Goal: Task Accomplishment & Management: Manage account settings

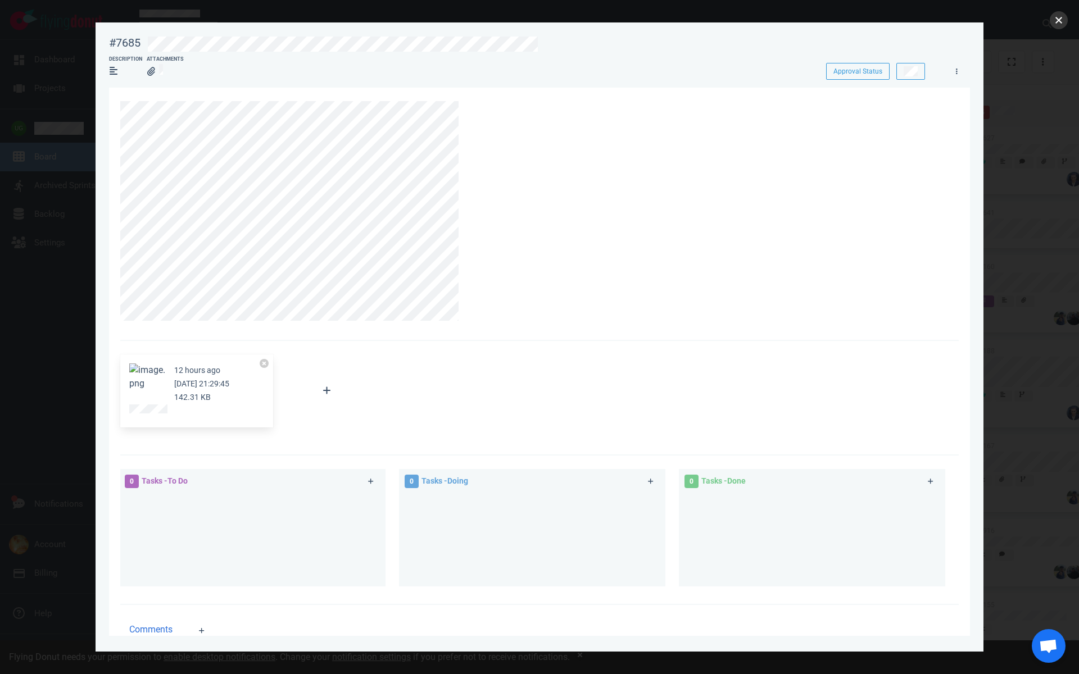
click at [1054, 28] on button "close" at bounding box center [1059, 20] width 18 height 18
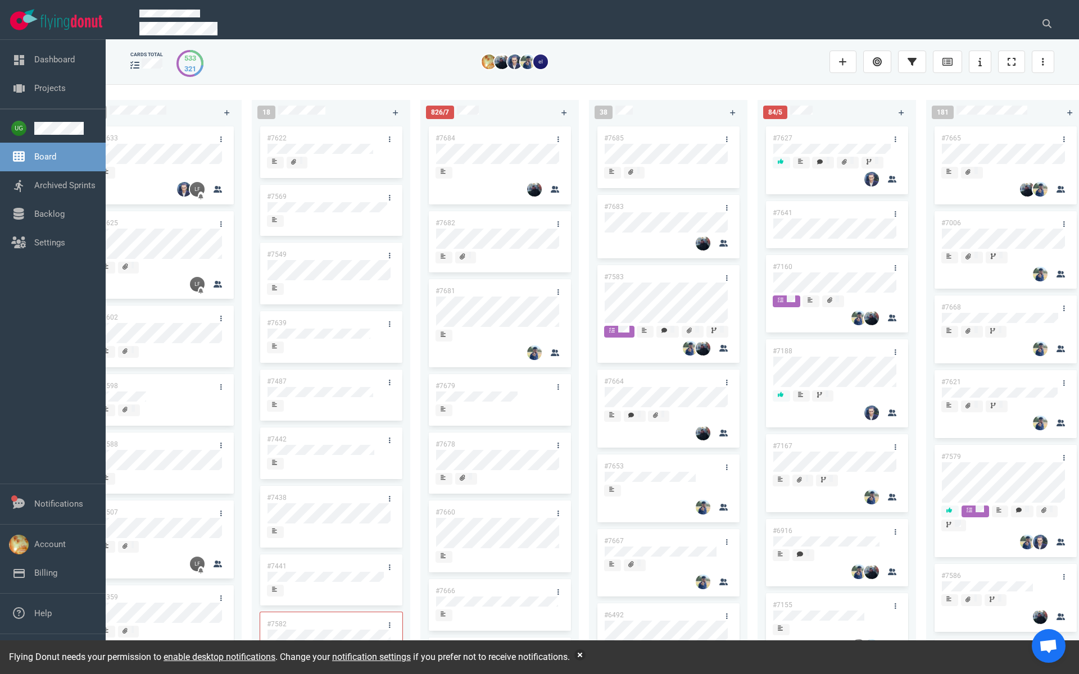
scroll to position [0, 206]
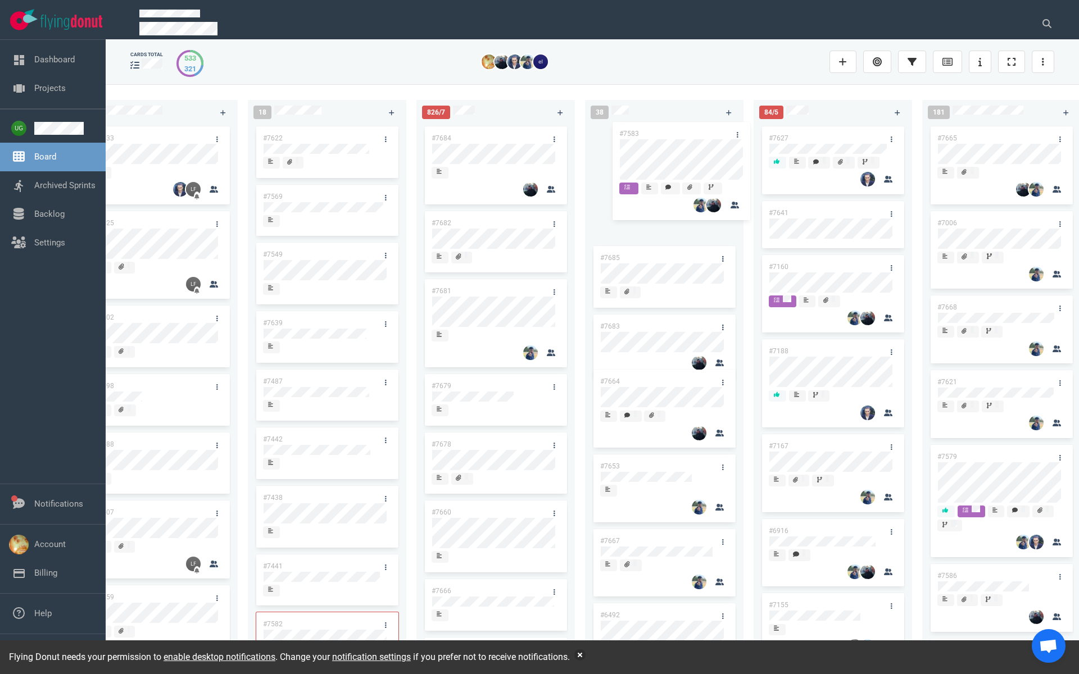
drag, startPoint x: 650, startPoint y: 276, endPoint x: 660, endPoint y: 132, distance: 144.2
click at [660, 132] on div "#7685 #7683 #7583 #7664 #7653 #7667 #6492 #7662 #3249 #7663 #7596 #7657 #7214 #…" at bounding box center [664, 387] width 145 height 526
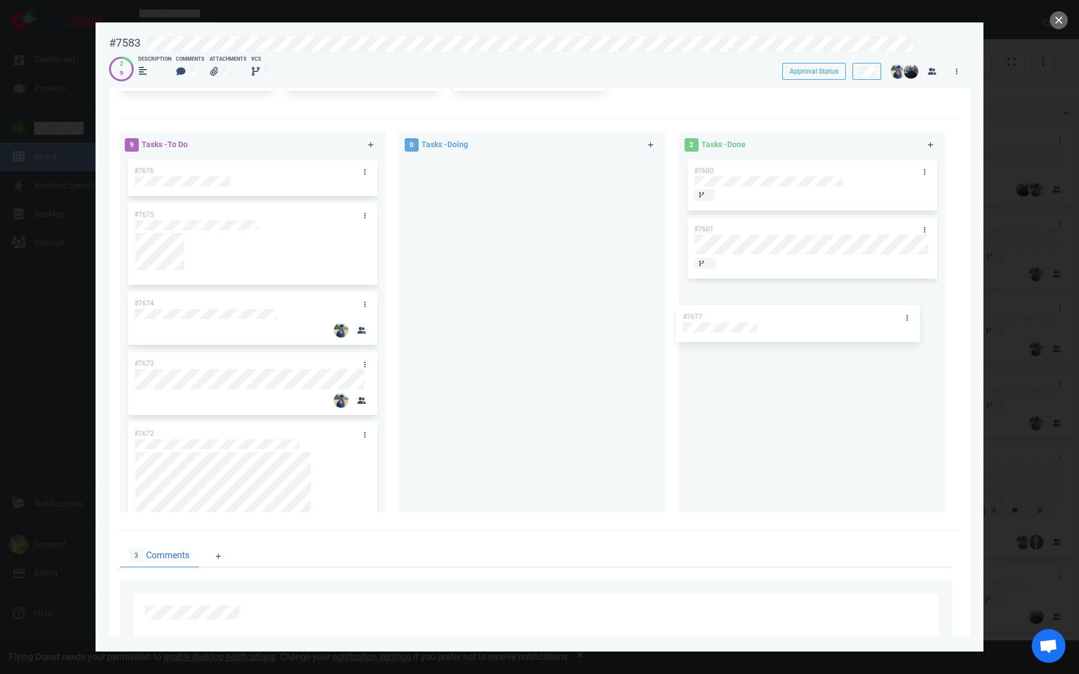
drag, startPoint x: 233, startPoint y: 171, endPoint x: 782, endPoint y: 318, distance: 567.8
click at [782, 318] on div "9 Tasks - To Do #7677 #7676 #7675 #7674 #7673 #7672 #7671 #7670 #7669 #7677 0 T…" at bounding box center [536, 324] width 845 height 397
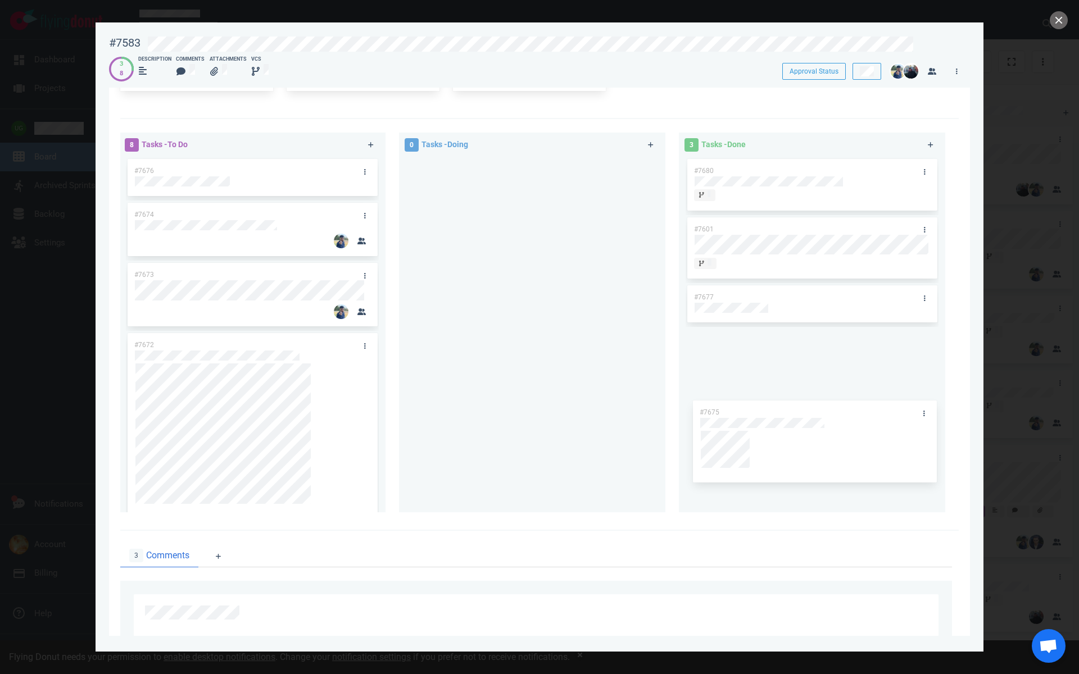
drag, startPoint x: 217, startPoint y: 207, endPoint x: 783, endPoint y: 405, distance: 598.8
click at [783, 405] on div "8 Tasks - To Do #7676 #7675 #7674 #7673 #7672 #7671 #7670 #7669 #7675 0 Tasks -…" at bounding box center [536, 324] width 845 height 397
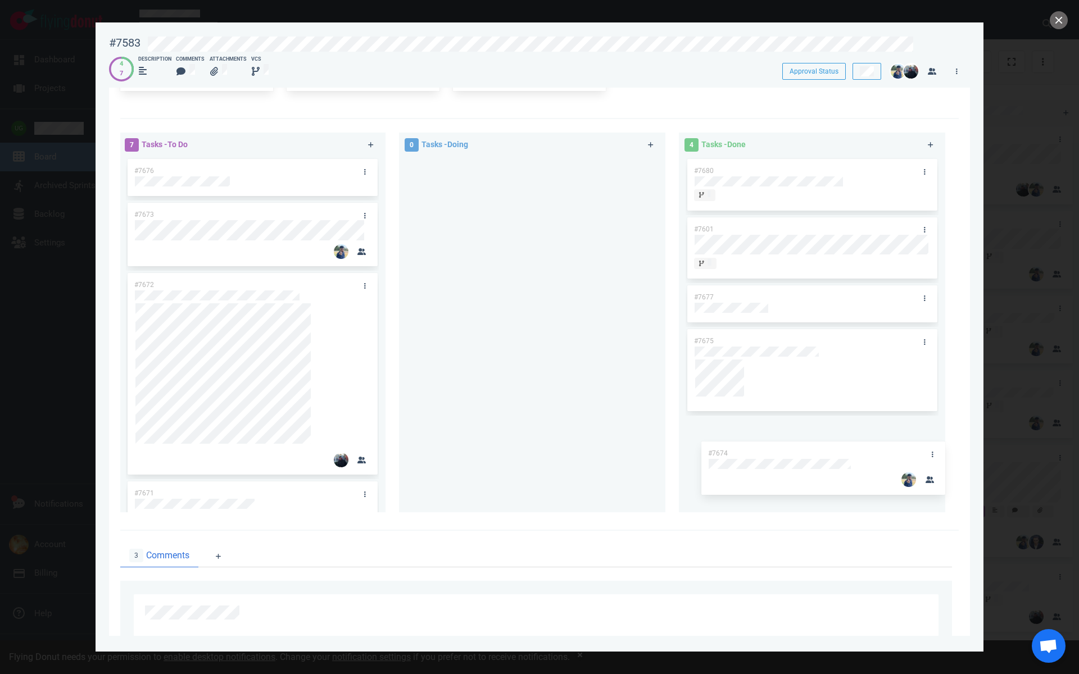
drag, startPoint x: 274, startPoint y: 209, endPoint x: 849, endPoint y: 447, distance: 621.8
click at [849, 447] on div "7 Tasks - To Do #7676 #7674 #7673 #7672 #7671 #7670 #7669 #7674 0 Tasks - Doing…" at bounding box center [536, 324] width 845 height 397
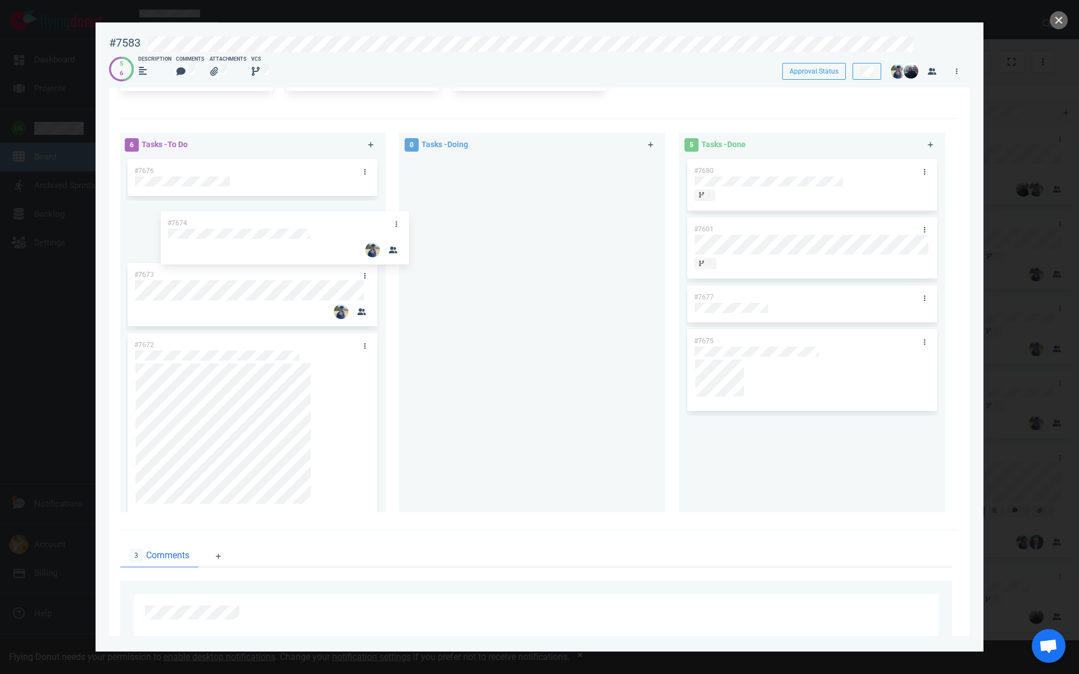
drag, startPoint x: 791, startPoint y: 431, endPoint x: 267, endPoint y: 223, distance: 563.5
click at [267, 223] on div "6 Tasks - To Do #7676 #7673 #7672 #7671 #7670 #7669 0 Tasks - Doing 5 Tasks - D…" at bounding box center [536, 324] width 845 height 397
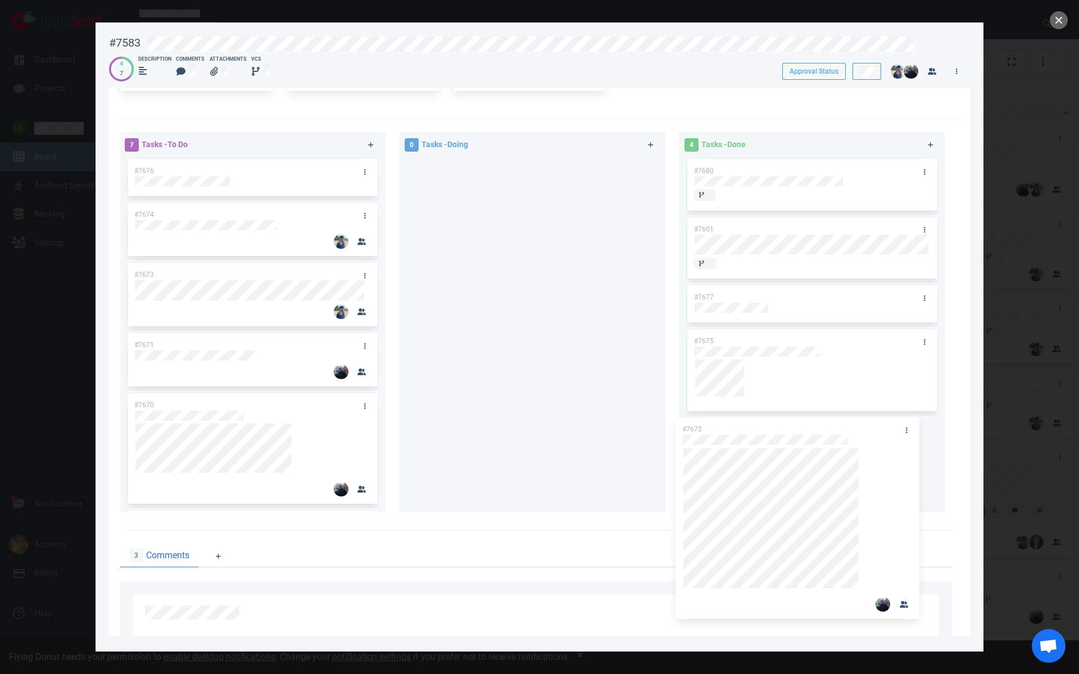
drag, startPoint x: 226, startPoint y: 344, endPoint x: 777, endPoint y: 428, distance: 556.6
click at [776, 428] on div "7 Tasks - To Do #7676 #7674 #7673 #7672 #7671 #7670 #7669 #7672 0 Tasks - Doing…" at bounding box center [536, 324] width 845 height 397
drag, startPoint x: 311, startPoint y: 343, endPoint x: 913, endPoint y: 366, distance: 602.9
click at [913, 366] on div "7 Tasks - To Do #7676 #7674 #7673 #7672 #7671 #7670 #7669 #7672 0 Tasks - Doing…" at bounding box center [536, 324] width 845 height 397
drag, startPoint x: 245, startPoint y: 401, endPoint x: 820, endPoint y: 436, distance: 576.0
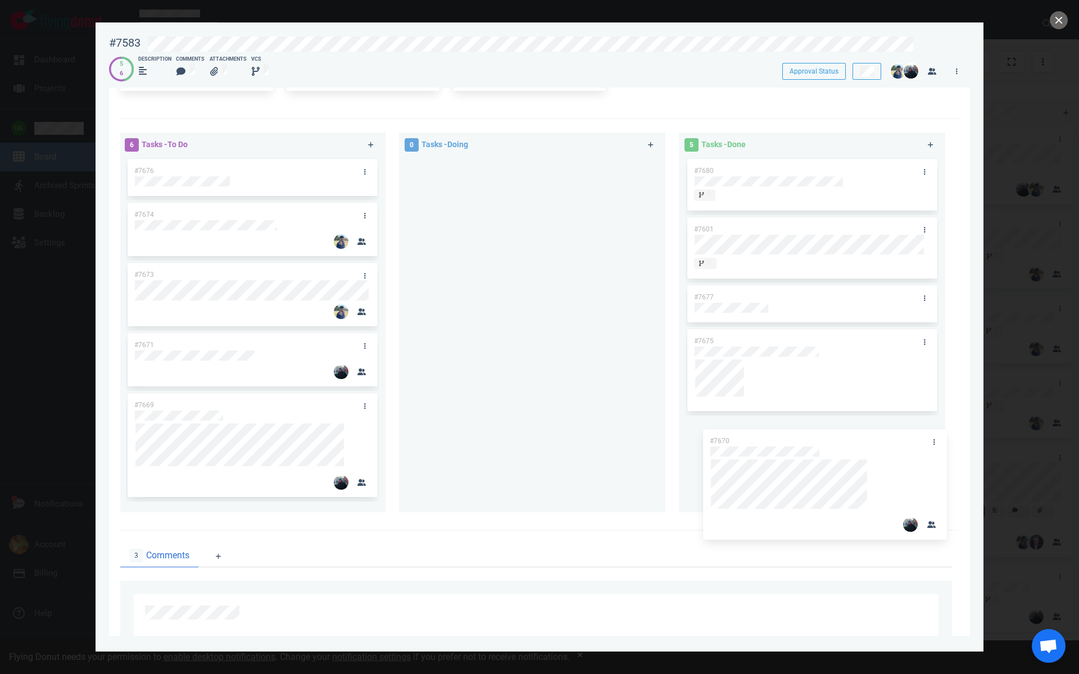
click at [820, 436] on div "6 Tasks - To Do #7676 #7674 #7673 #7671 #7670 #7669 #7670 0 Tasks - Doing 5 Tas…" at bounding box center [536, 324] width 845 height 397
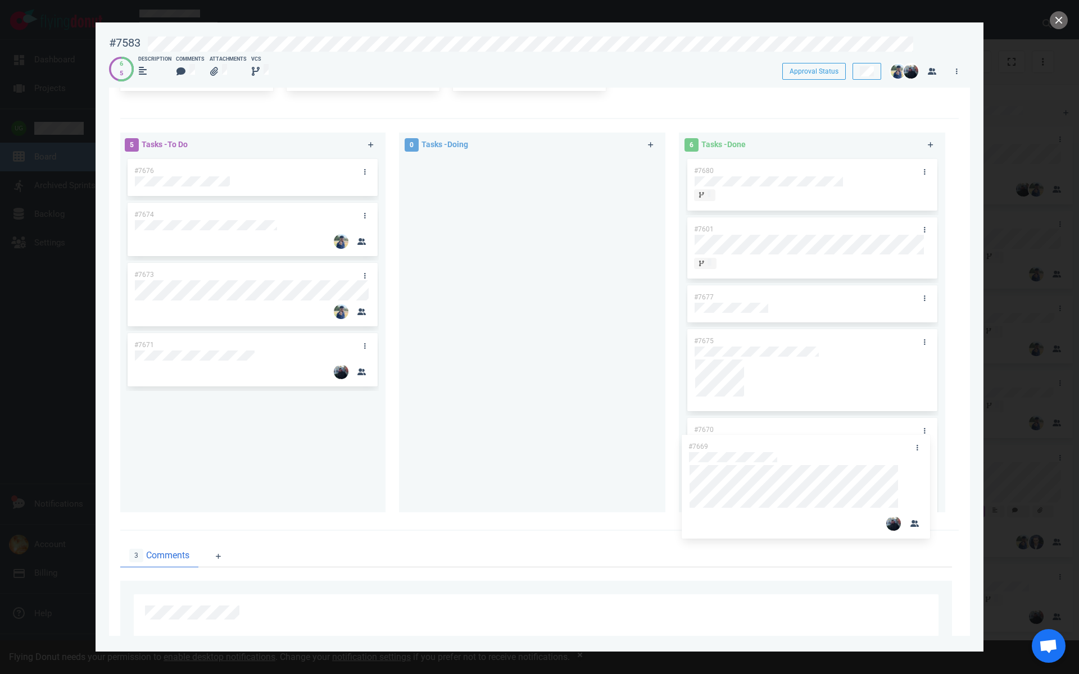
scroll to position [195, 0]
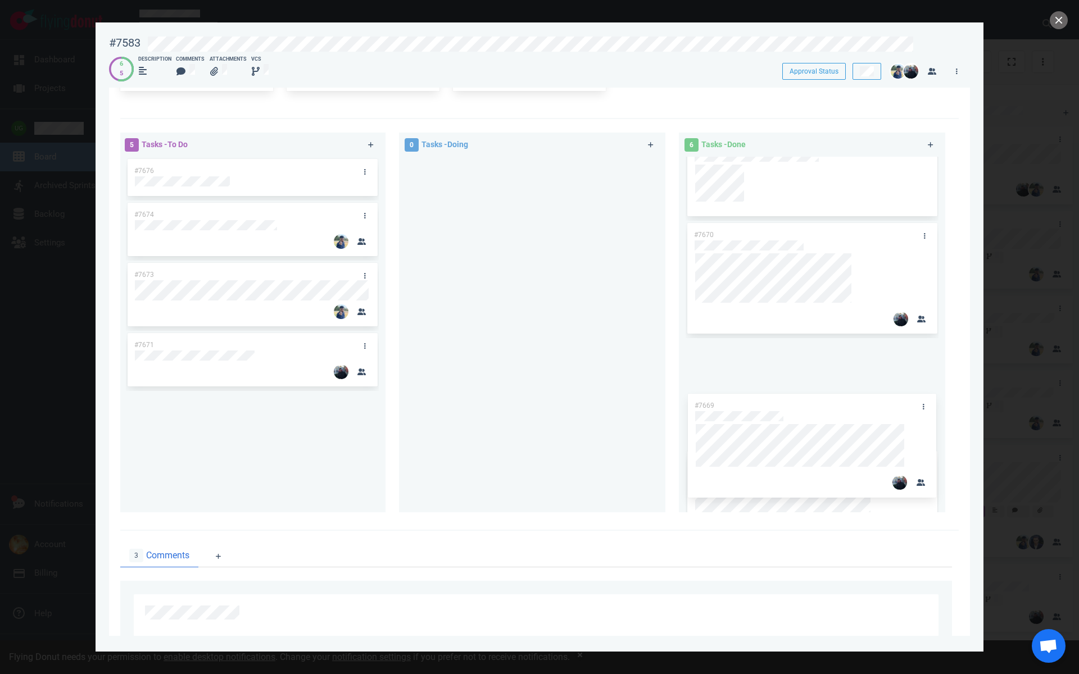
drag, startPoint x: 255, startPoint y: 401, endPoint x: 815, endPoint y: 401, distance: 560.9
click at [815, 401] on div "5 Tasks - To Do #7676 #7674 #7673 #7671 #7669 #7669 0 Tasks - Doing 6 Tasks - D…" at bounding box center [536, 324] width 845 height 397
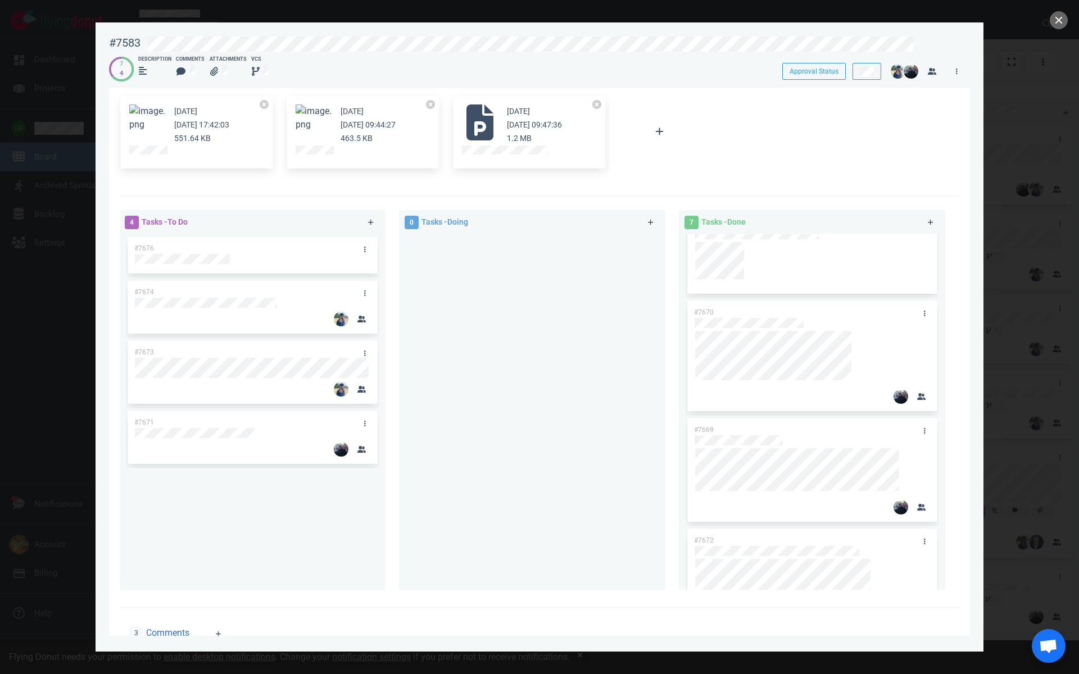
scroll to position [0, 0]
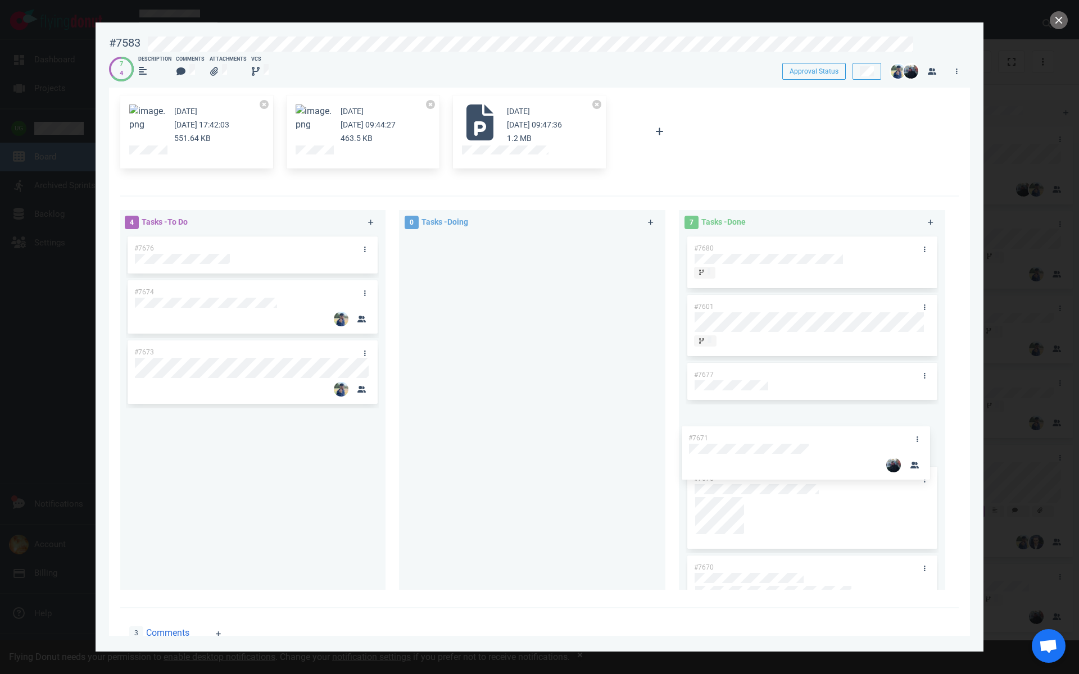
drag, startPoint x: 286, startPoint y: 415, endPoint x: 840, endPoint y: 428, distance: 553.7
click at [840, 428] on div "4 Tasks - To Do #7676 #7674 #7673 #7671 #7671 0 Tasks - Doing 7 Tasks - Done #7…" at bounding box center [536, 401] width 845 height 397
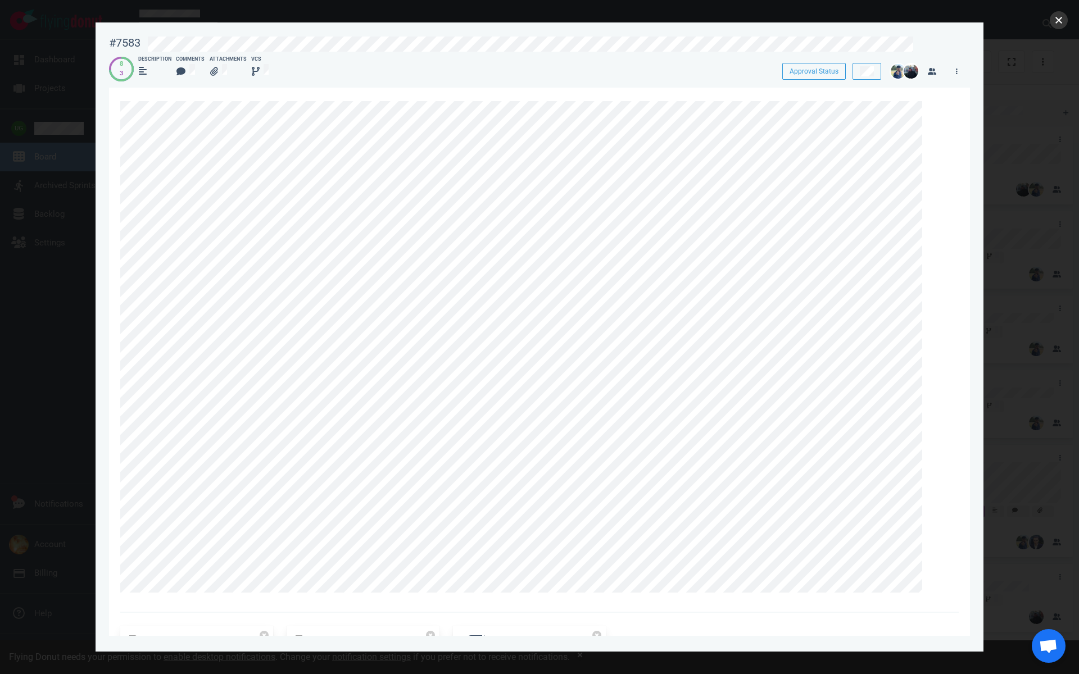
click at [1060, 24] on button "close" at bounding box center [1059, 20] width 18 height 18
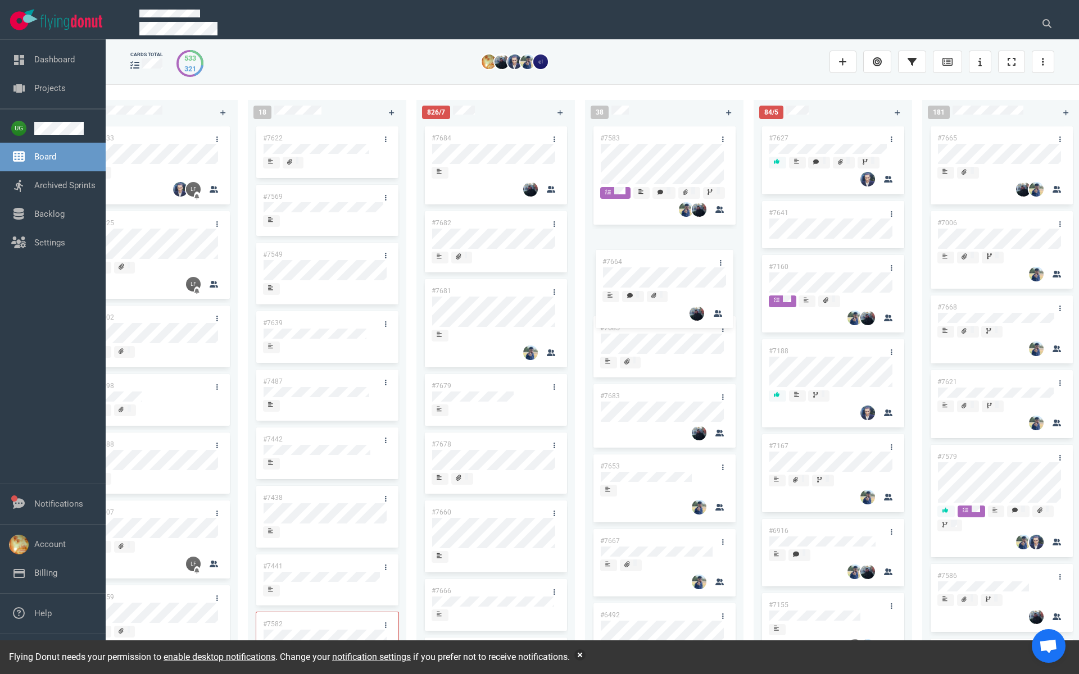
drag, startPoint x: 632, startPoint y: 393, endPoint x: 634, endPoint y: 260, distance: 133.8
click at [634, 260] on div "#7583 #7685 #7683 #7664 #7653 #7667 #6492 #7662 #3249 #7663 #7596 #7657 #7214 #…" at bounding box center [664, 387] width 145 height 526
click at [611, 247] on link "#7664" at bounding box center [610, 243] width 20 height 8
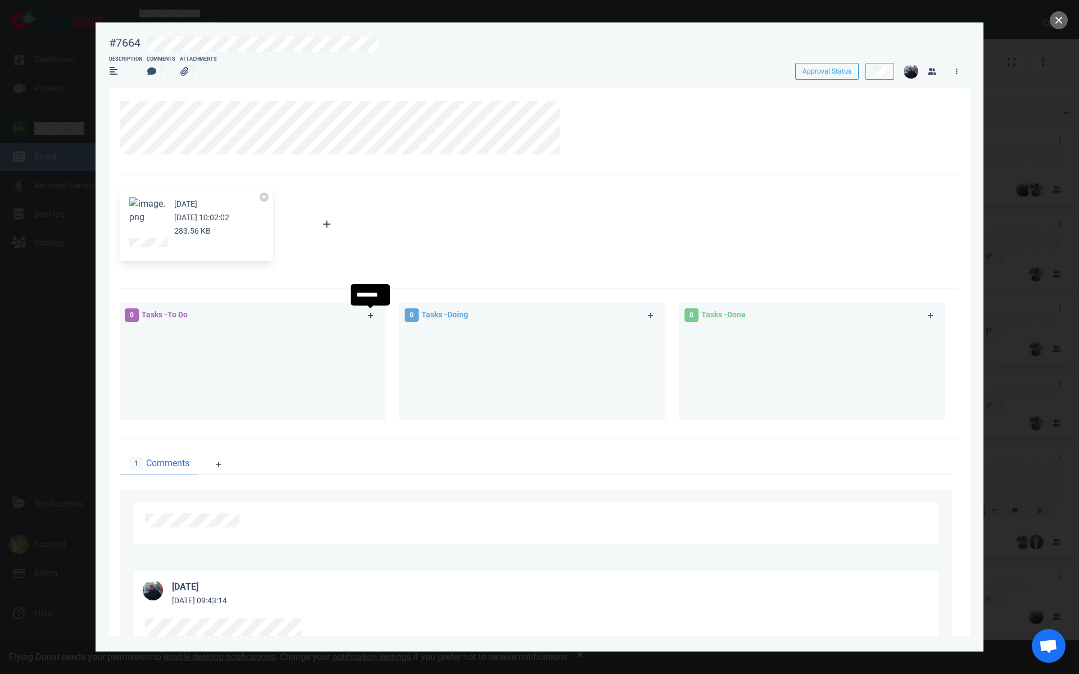
click at [369, 316] on icon at bounding box center [371, 315] width 6 height 7
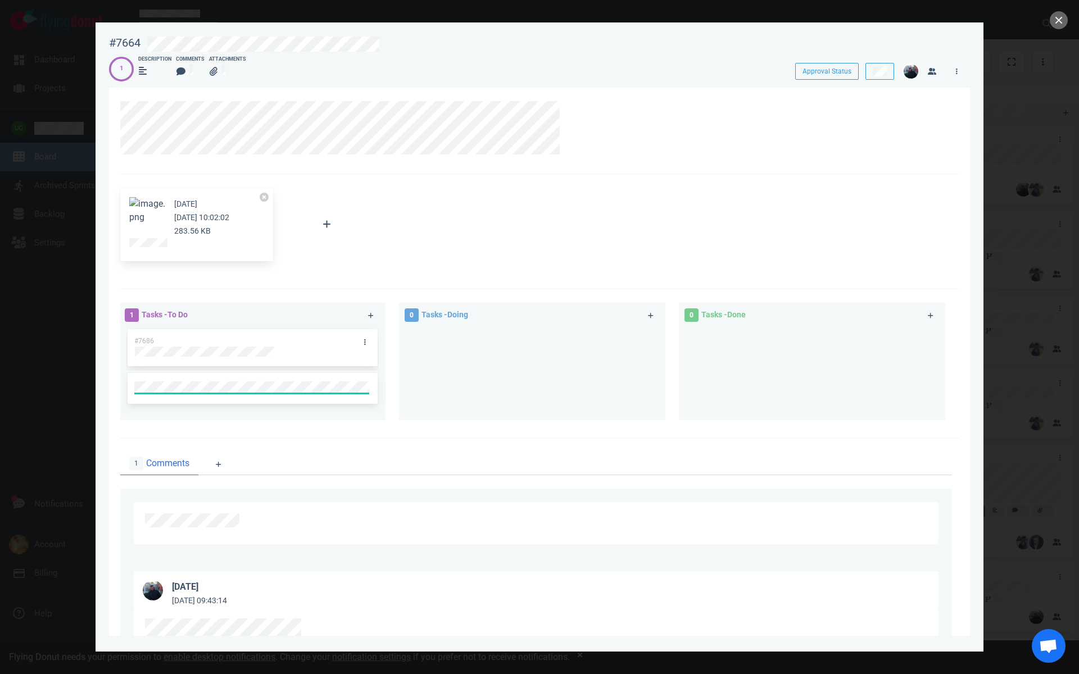
click at [239, 343] on div "#7686" at bounding box center [242, 341] width 228 height 24
click at [207, 353] on div "#7686" at bounding box center [252, 347] width 236 height 37
click at [1062, 27] on button "close" at bounding box center [1059, 20] width 18 height 18
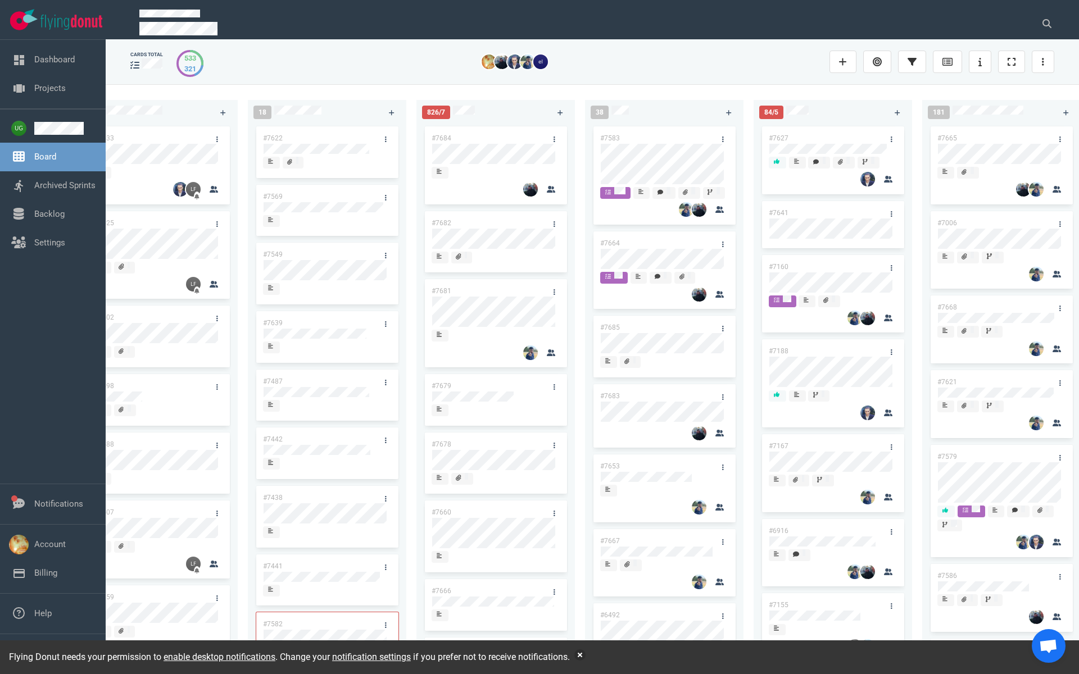
click at [613, 332] on link "#7685" at bounding box center [610, 328] width 20 height 8
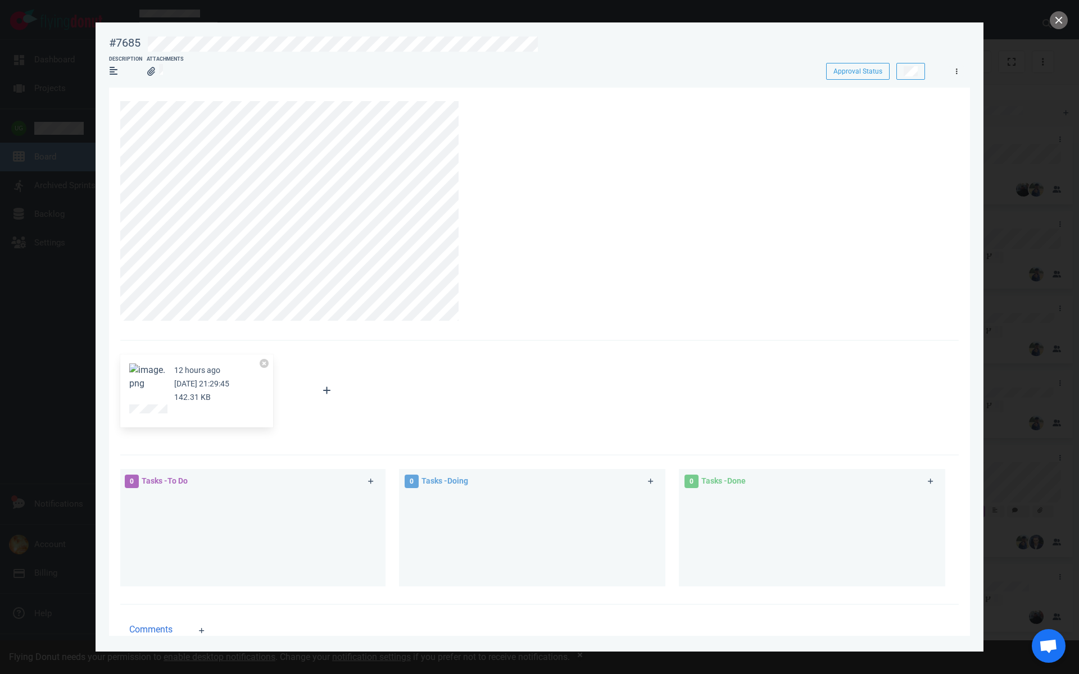
click at [958, 75] on link at bounding box center [957, 71] width 18 height 14
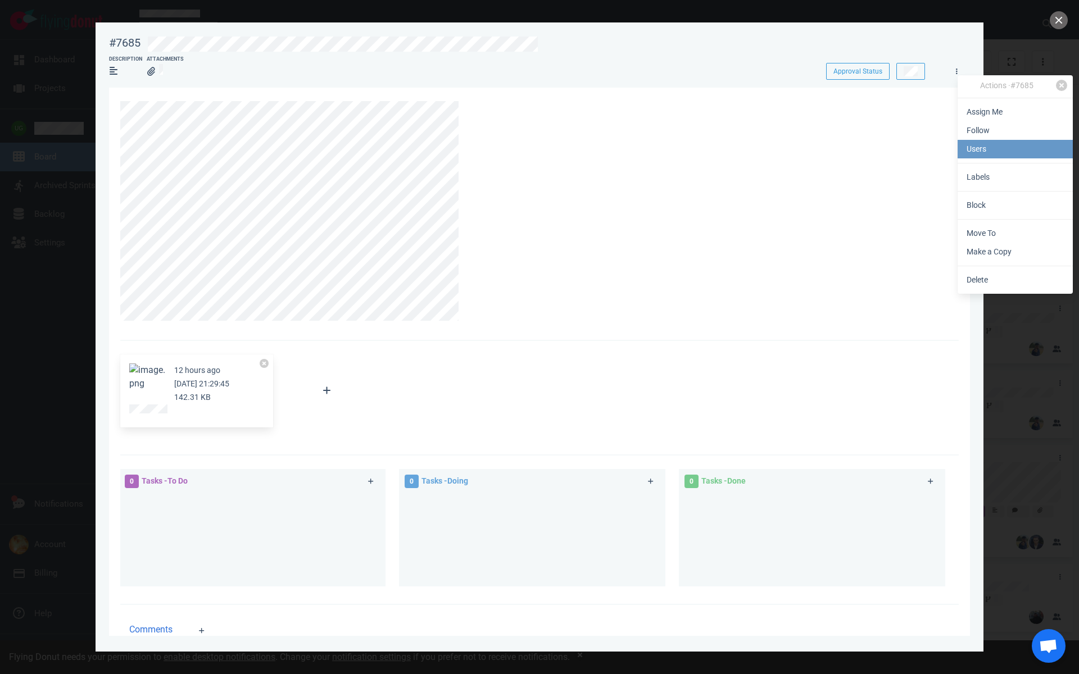
click at [982, 147] on link "Users" at bounding box center [1015, 149] width 115 height 19
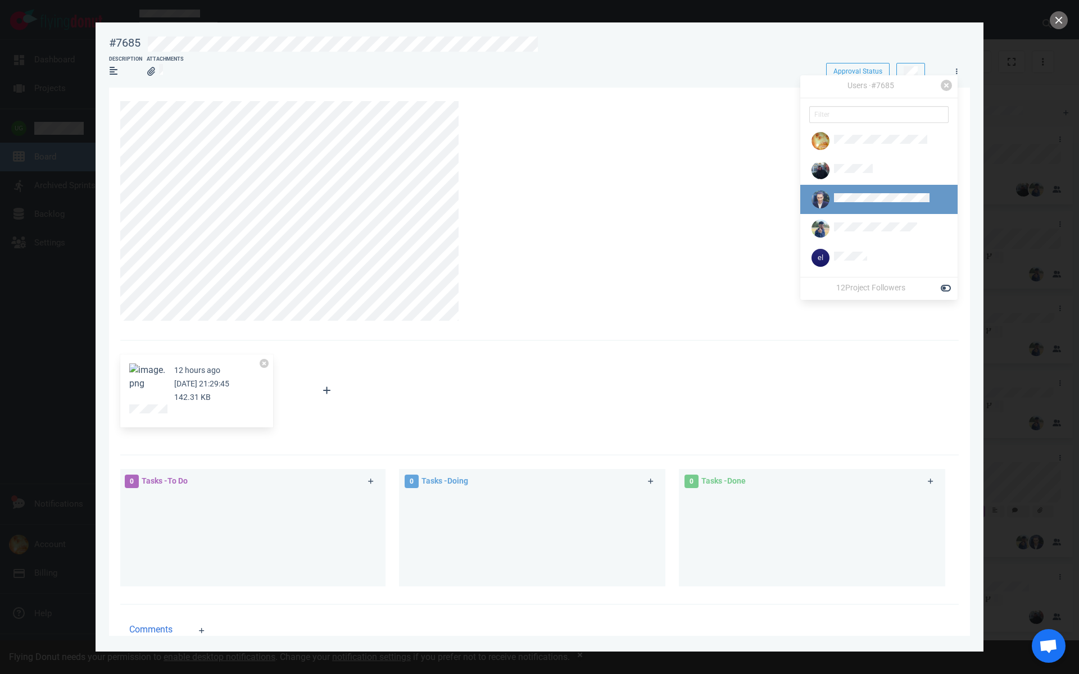
click at [877, 205] on div at bounding box center [882, 199] width 96 height 12
click at [855, 217] on button "Assign" at bounding box center [852, 219] width 35 height 17
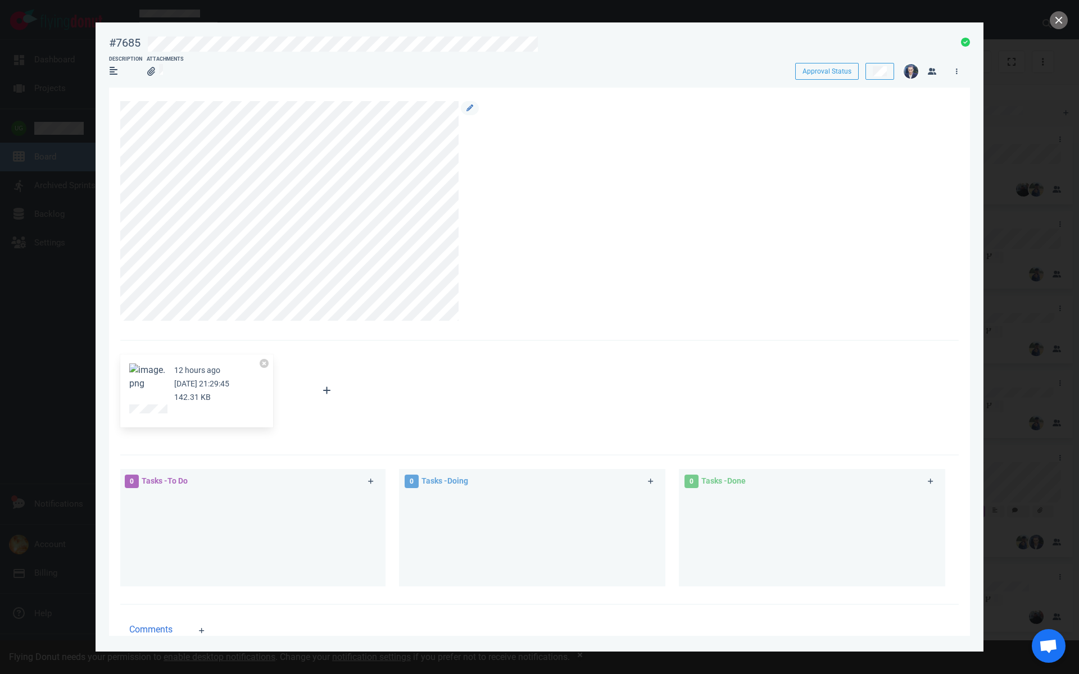
click at [693, 191] on div at bounding box center [533, 211] width 826 height 220
click at [1058, 28] on button "close" at bounding box center [1059, 20] width 18 height 18
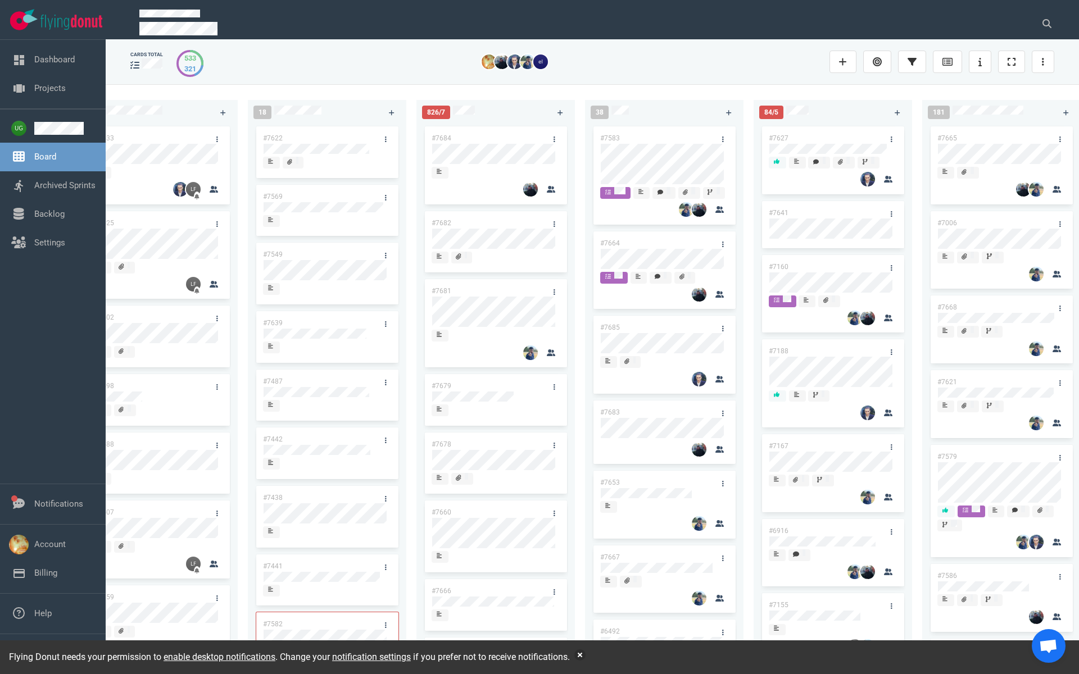
click at [613, 416] on link "#7683" at bounding box center [610, 413] width 20 height 8
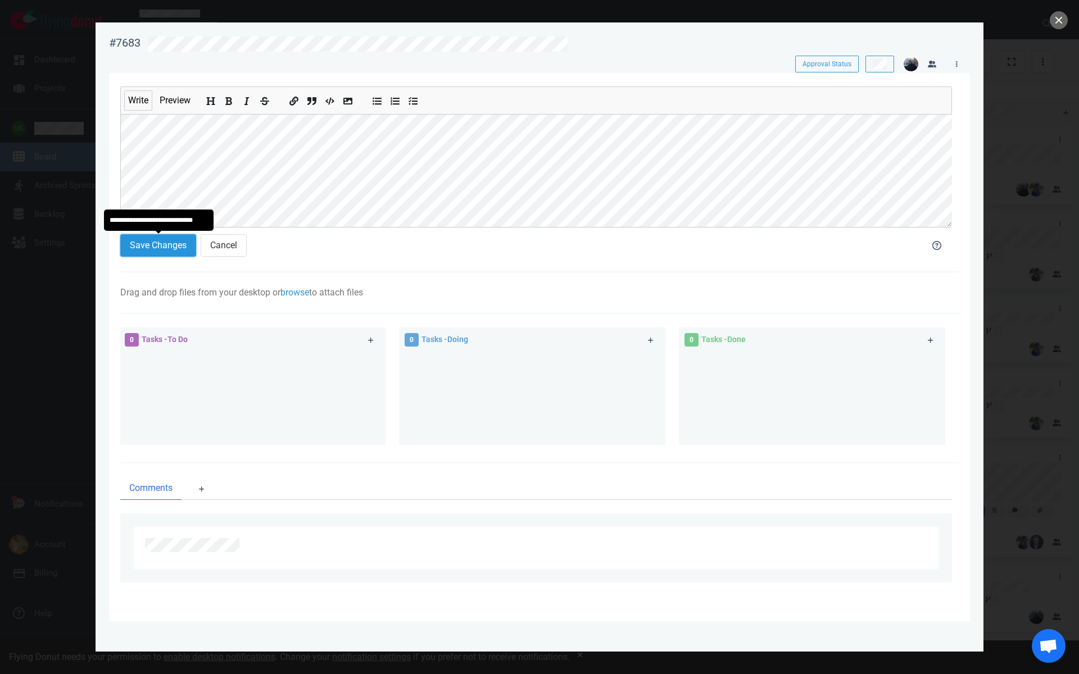
click at [177, 248] on button "Save Changes" at bounding box center [158, 245] width 76 height 22
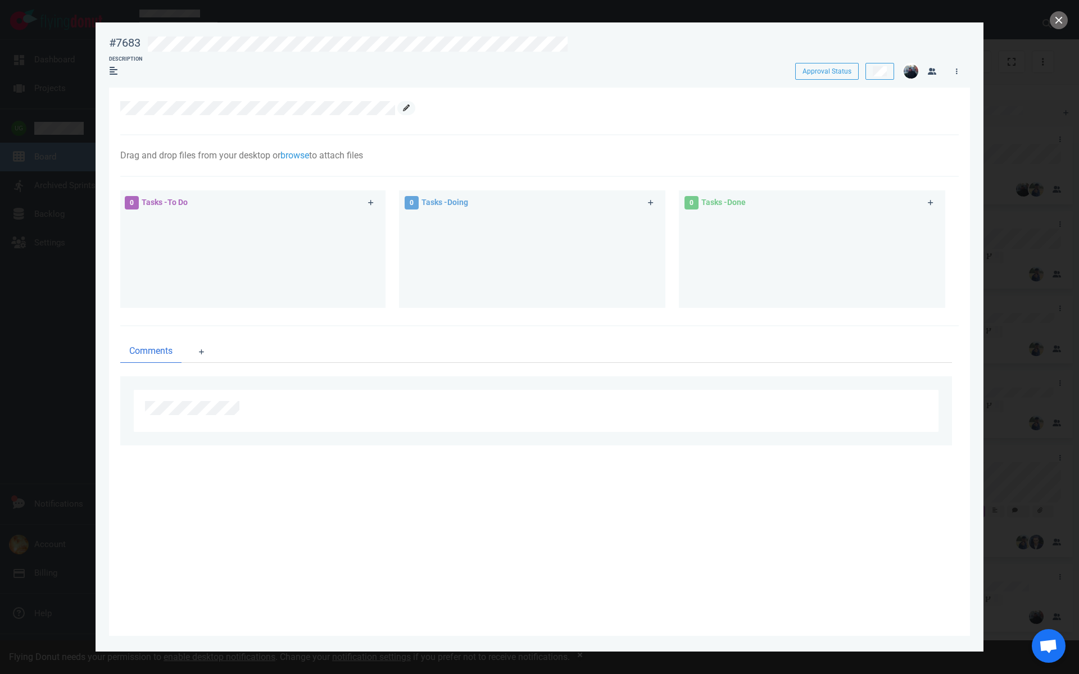
click at [403, 107] on icon at bounding box center [406, 108] width 7 height 7
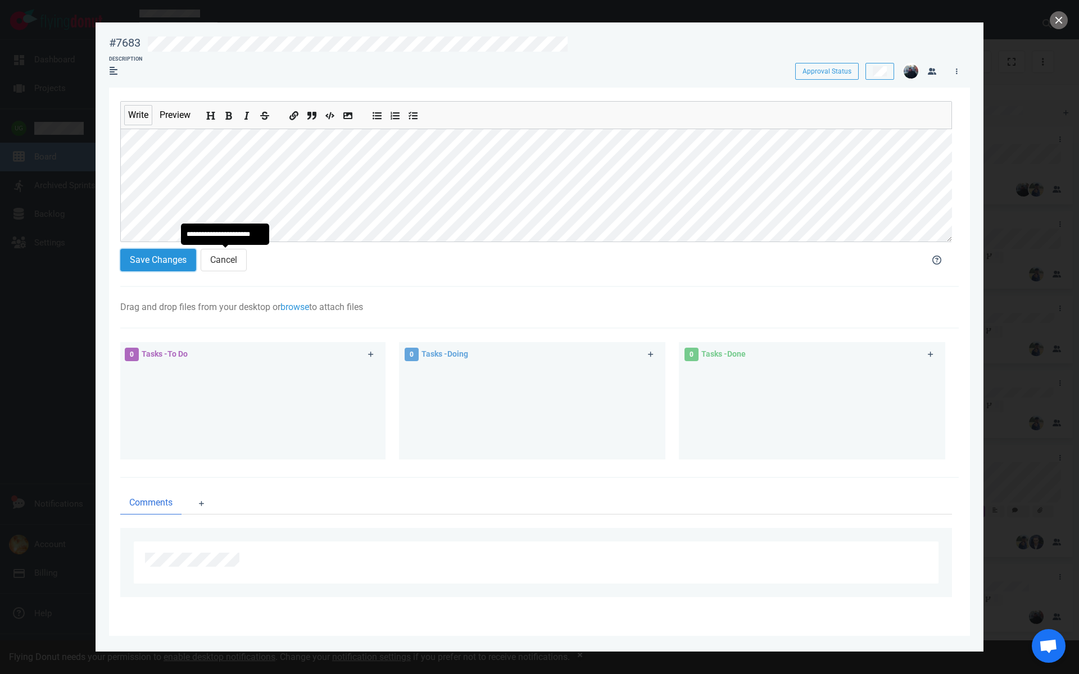
click at [169, 269] on button "Save Changes" at bounding box center [158, 260] width 76 height 22
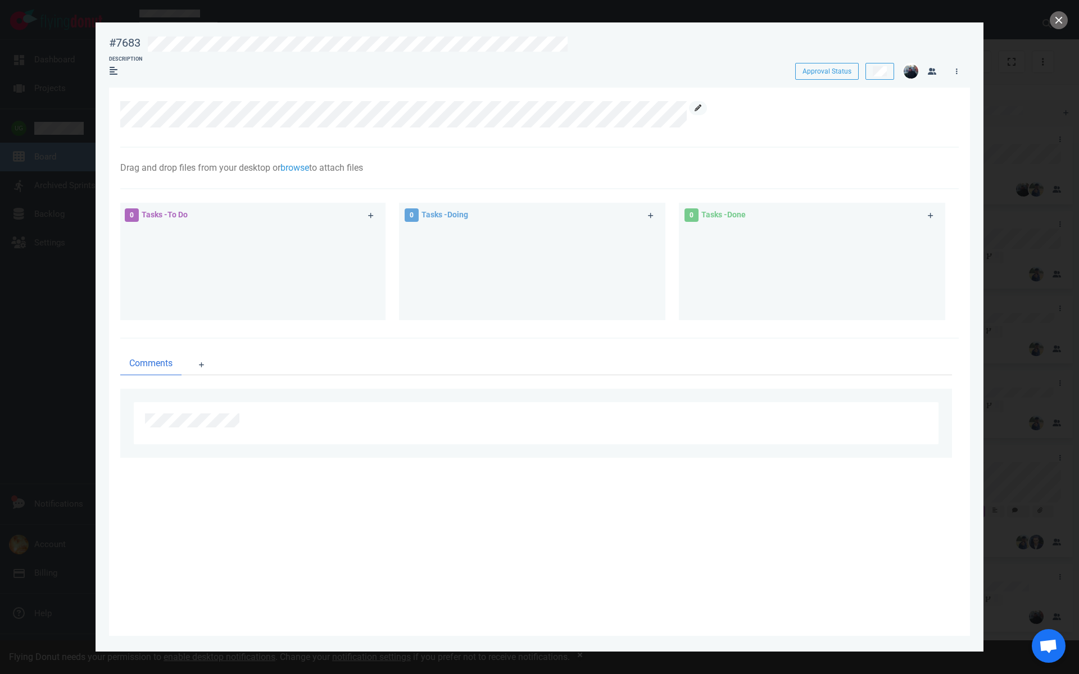
click at [700, 109] on icon at bounding box center [698, 108] width 7 height 7
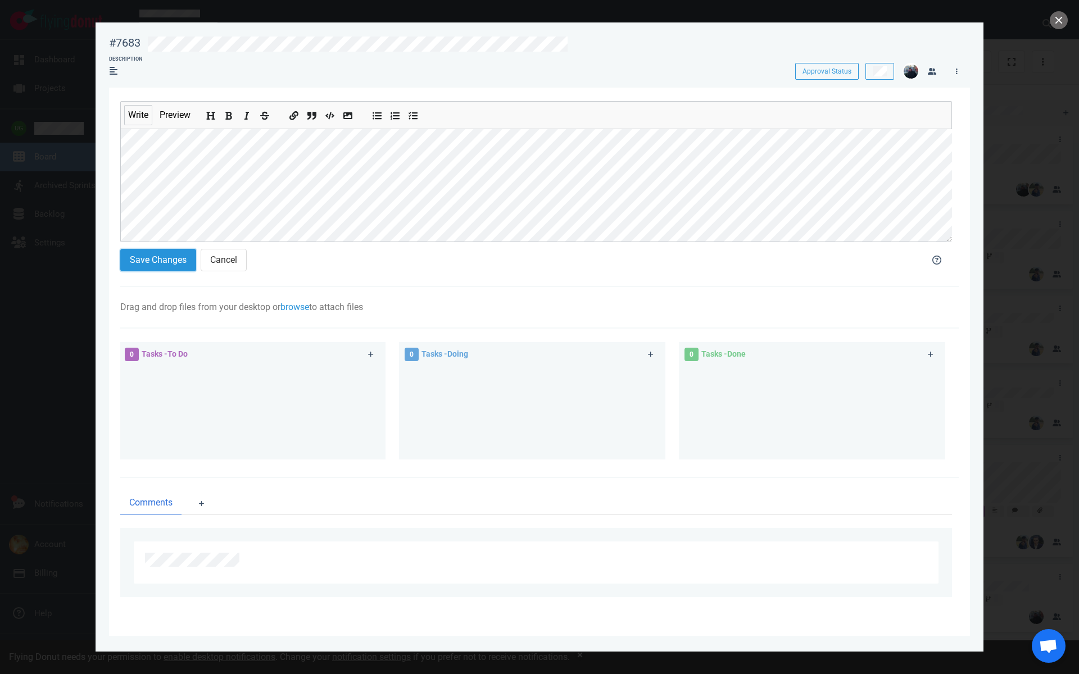
click at [166, 252] on button "Save Changes" at bounding box center [158, 260] width 76 height 22
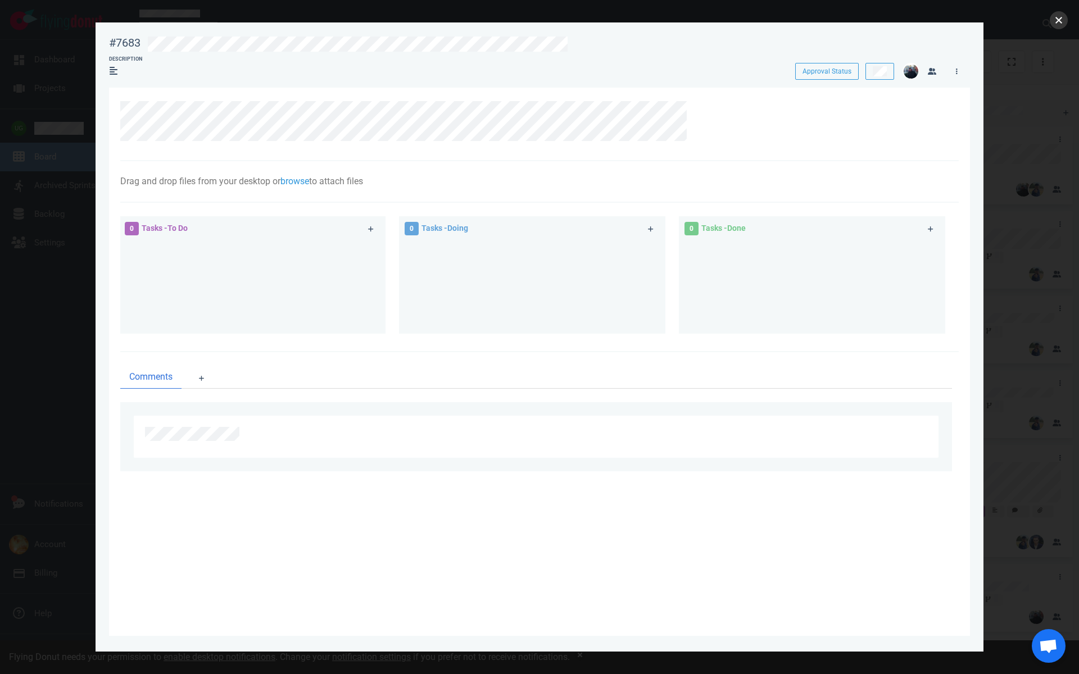
click at [1058, 24] on button "close" at bounding box center [1059, 20] width 18 height 18
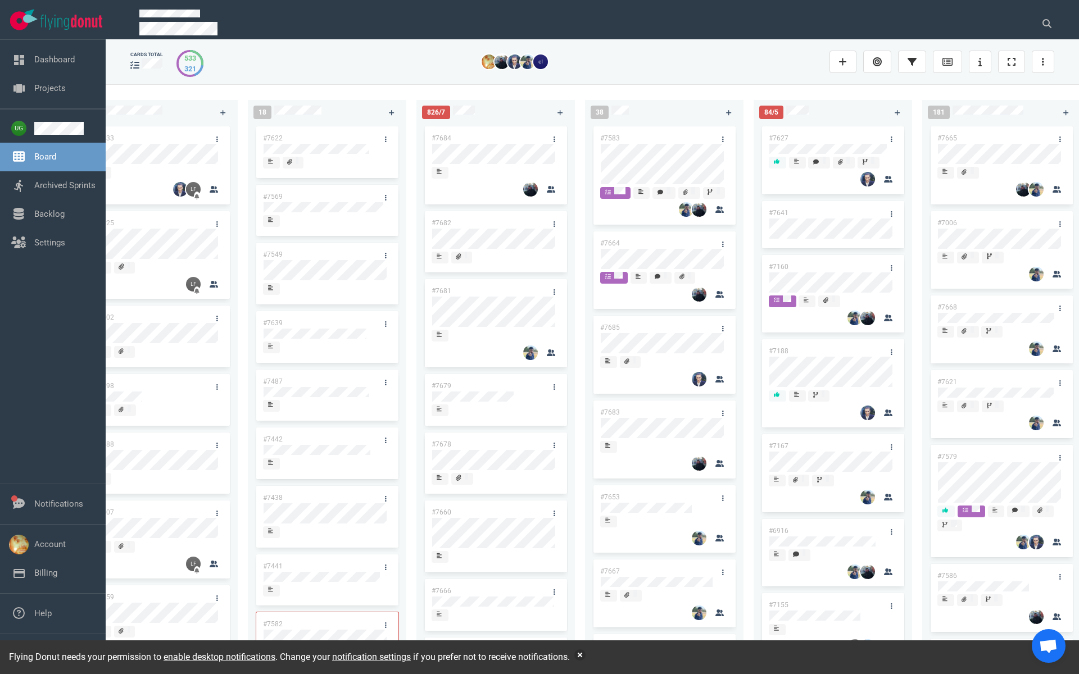
click at [446, 138] on link "#7684" at bounding box center [442, 138] width 20 height 8
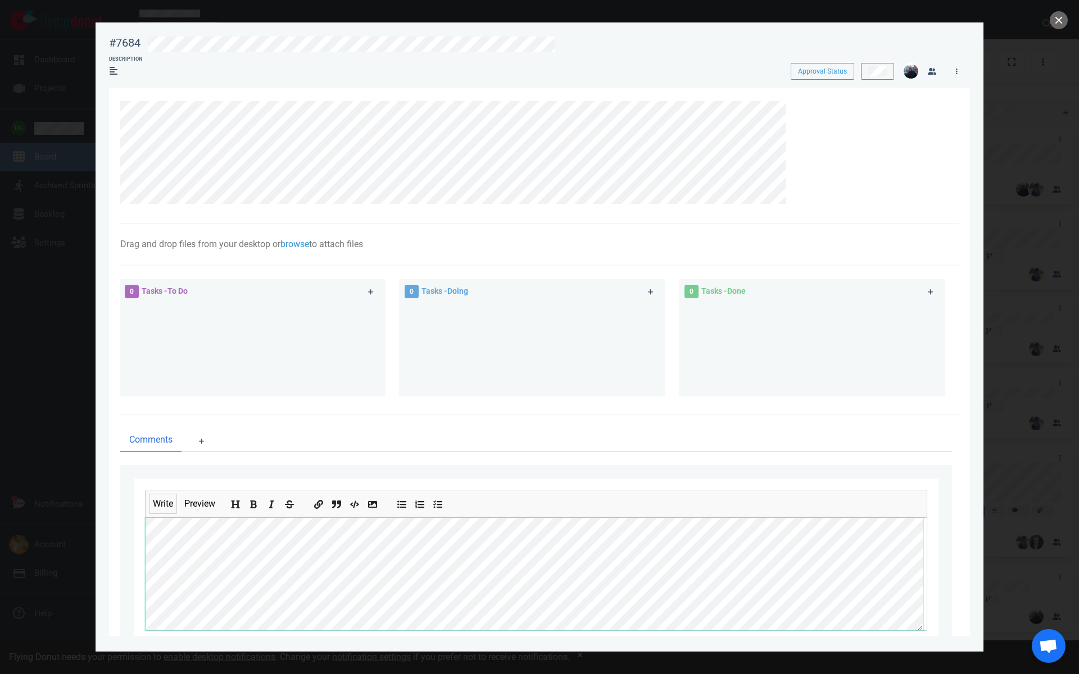
scroll to position [74, 0]
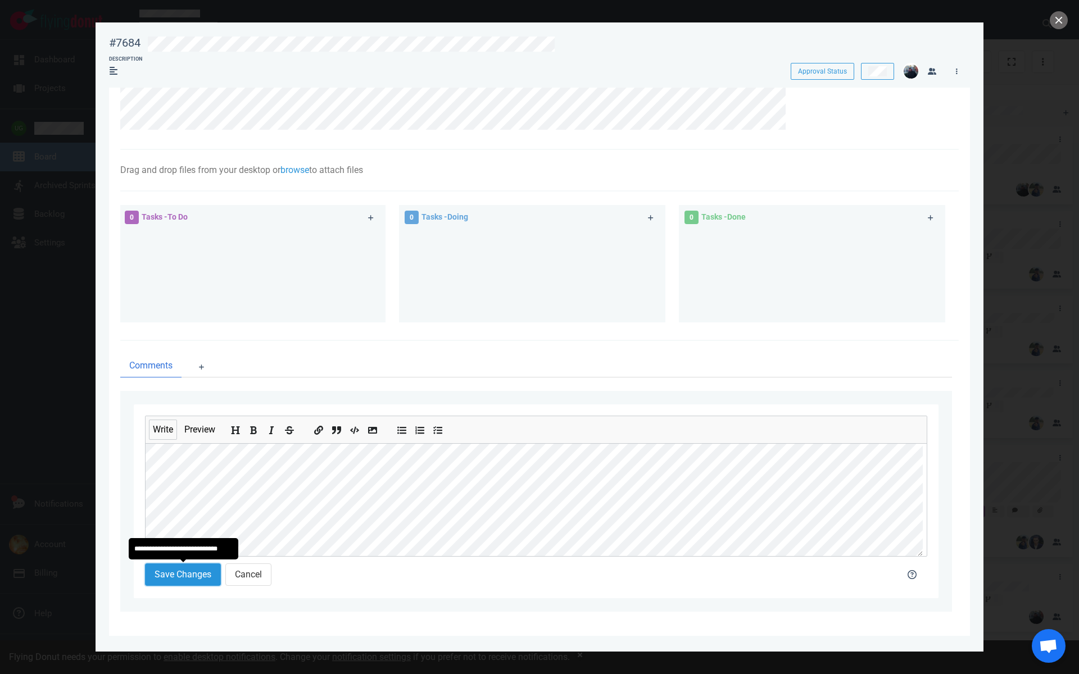
click at [168, 575] on button "Save Changes" at bounding box center [183, 575] width 76 height 22
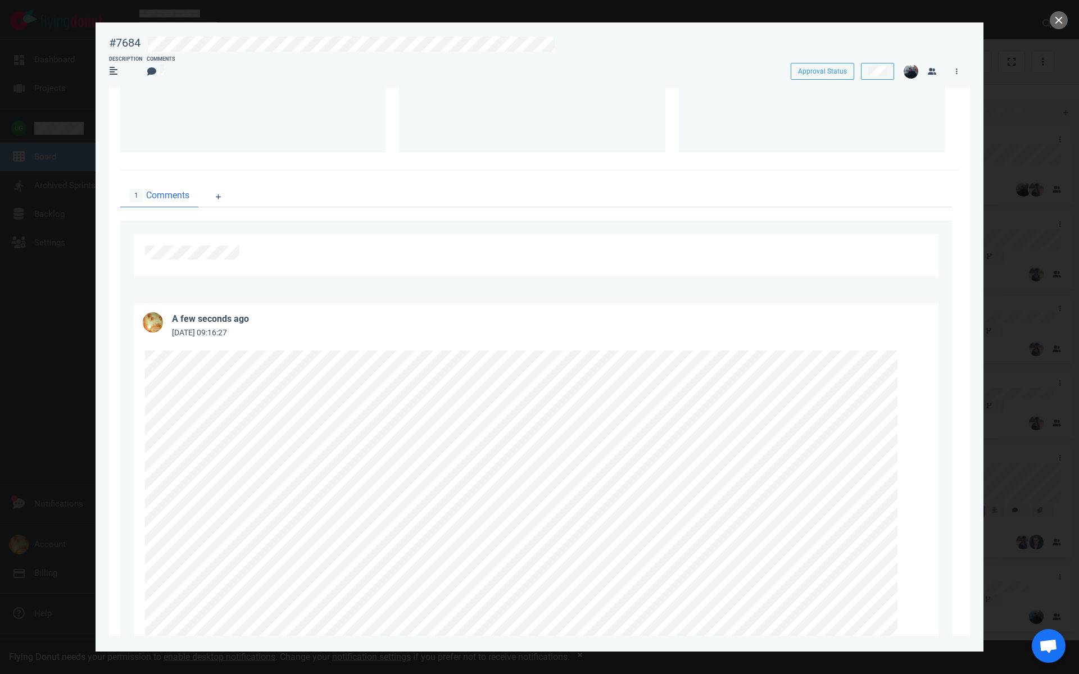
scroll to position [0, 0]
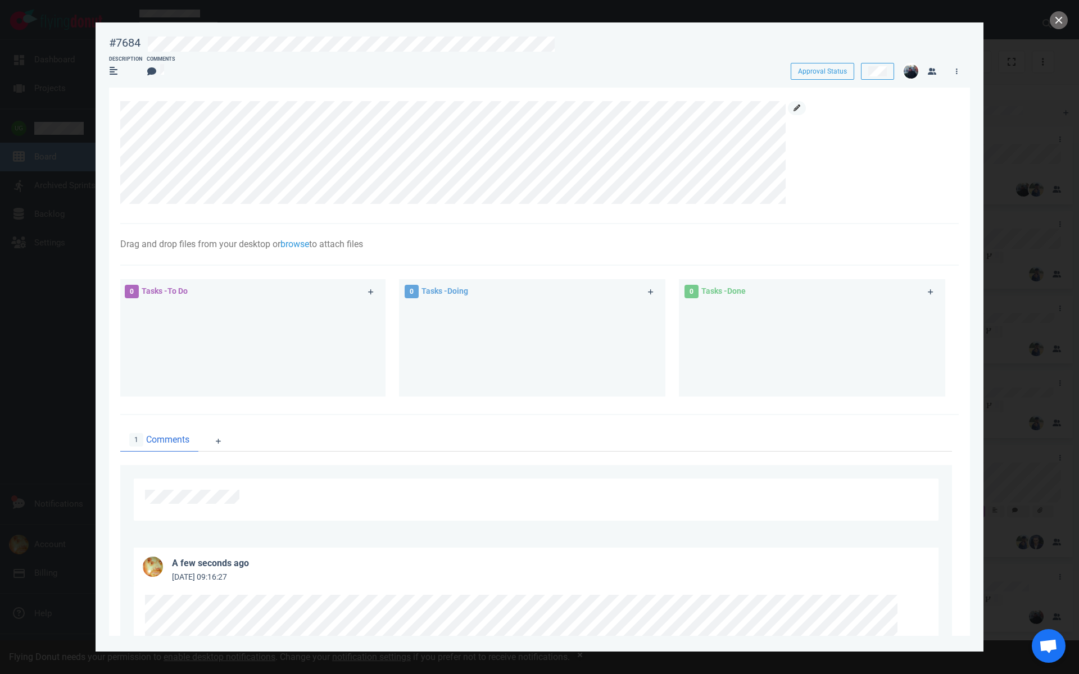
click at [796, 107] on icon at bounding box center [797, 108] width 7 height 7
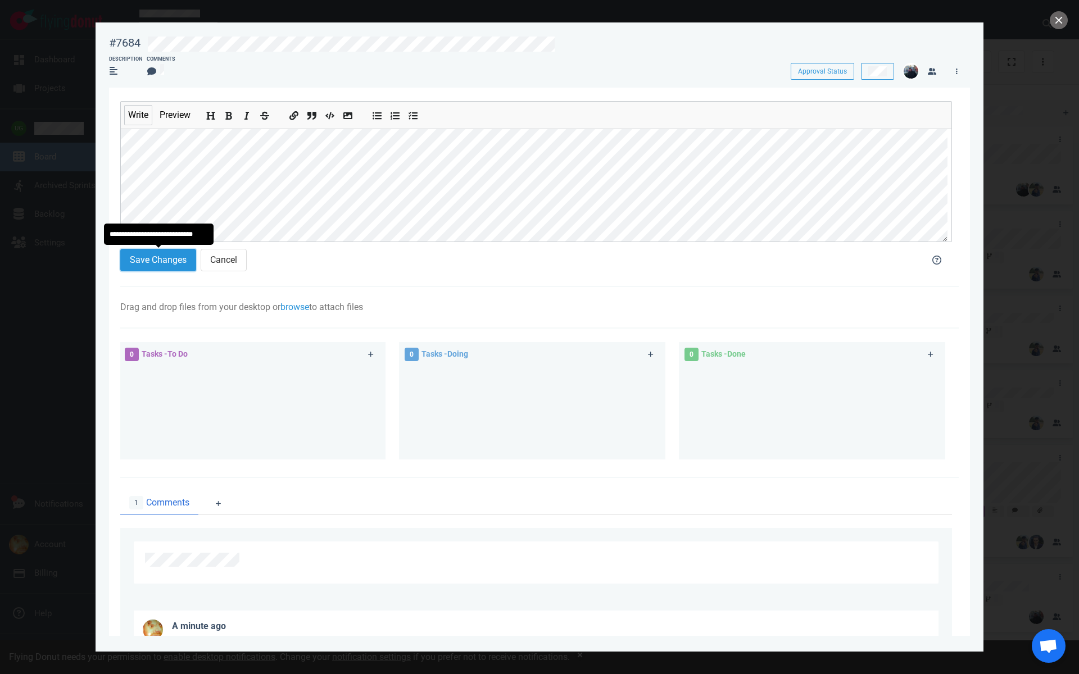
click at [164, 262] on button "Save Changes" at bounding box center [158, 260] width 76 height 22
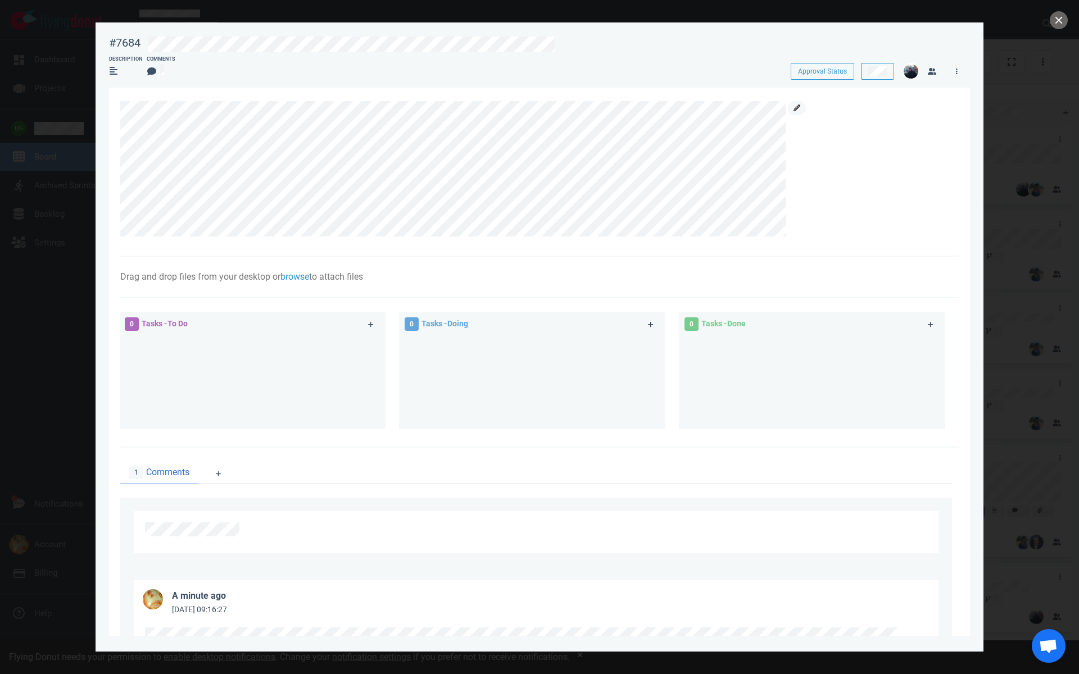
click at [802, 105] on link at bounding box center [797, 108] width 18 height 14
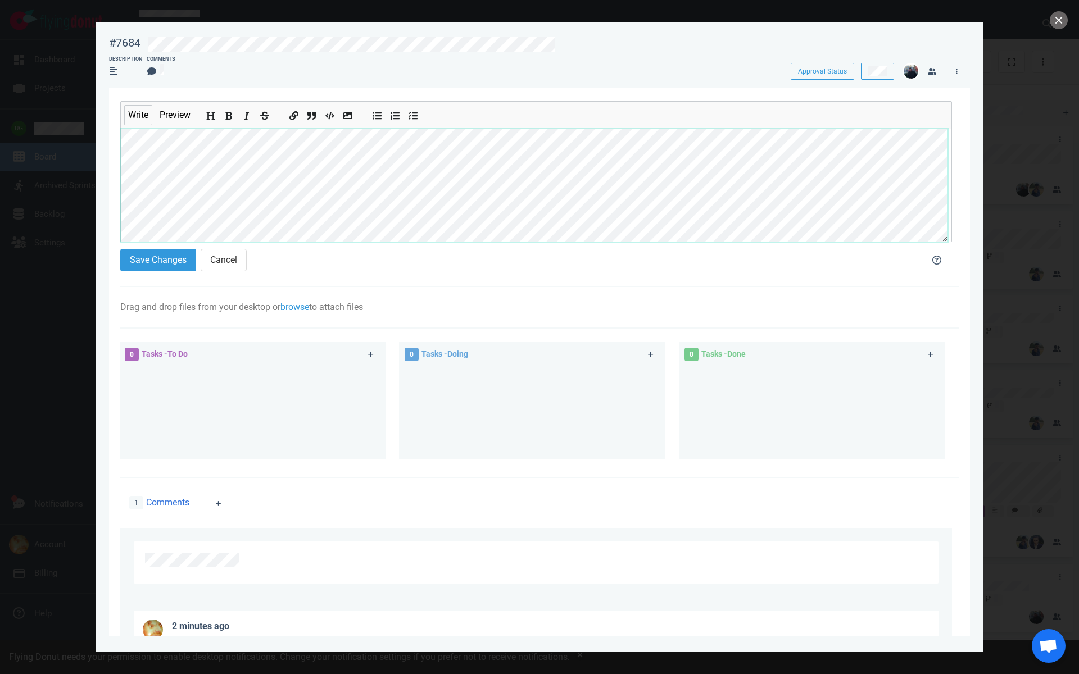
scroll to position [134, 0]
click at [144, 262] on button "Save Changes" at bounding box center [158, 260] width 76 height 22
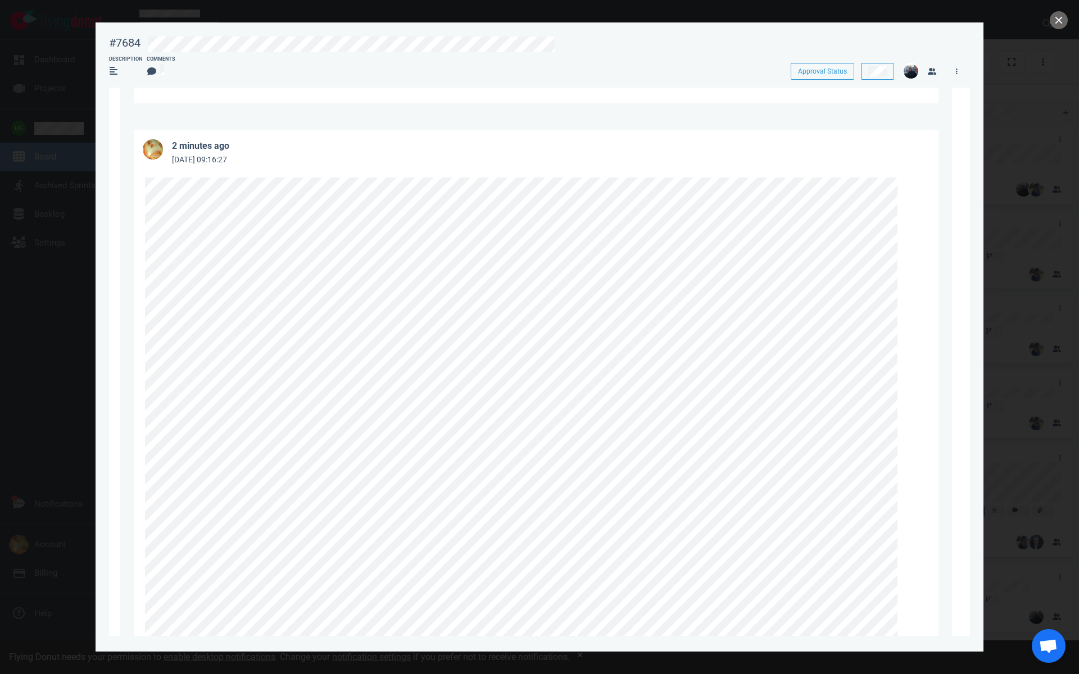
scroll to position [543, 0]
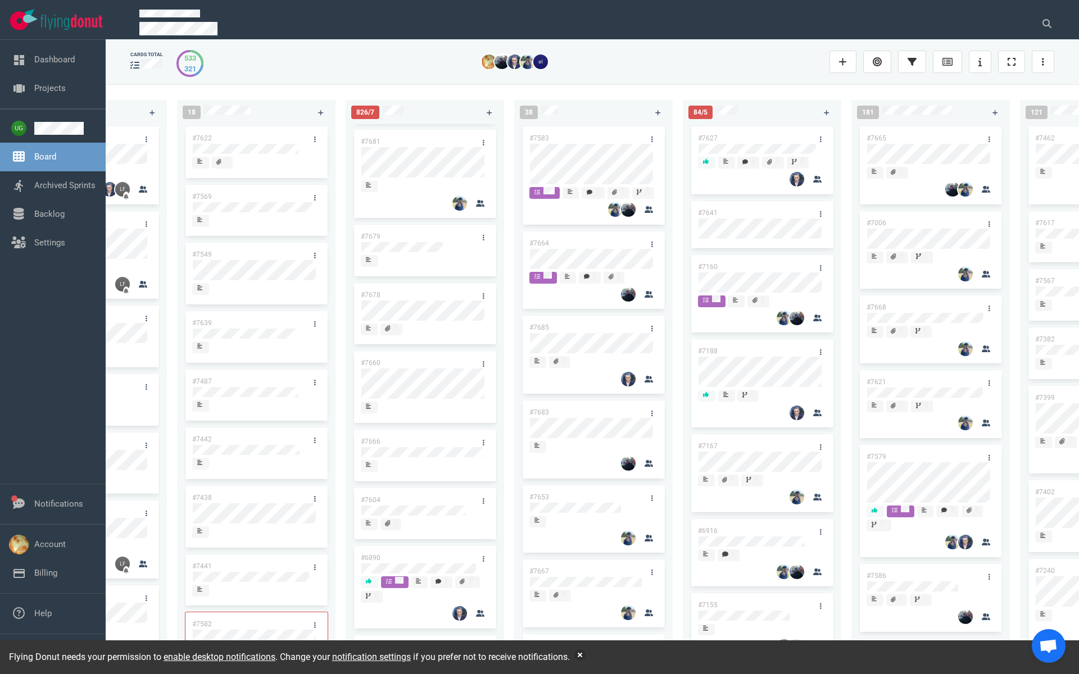
scroll to position [157, 0]
click at [373, 355] on link "#7660" at bounding box center [371, 355] width 20 height 8
click at [1047, 19] on icon at bounding box center [1046, 23] width 9 height 9
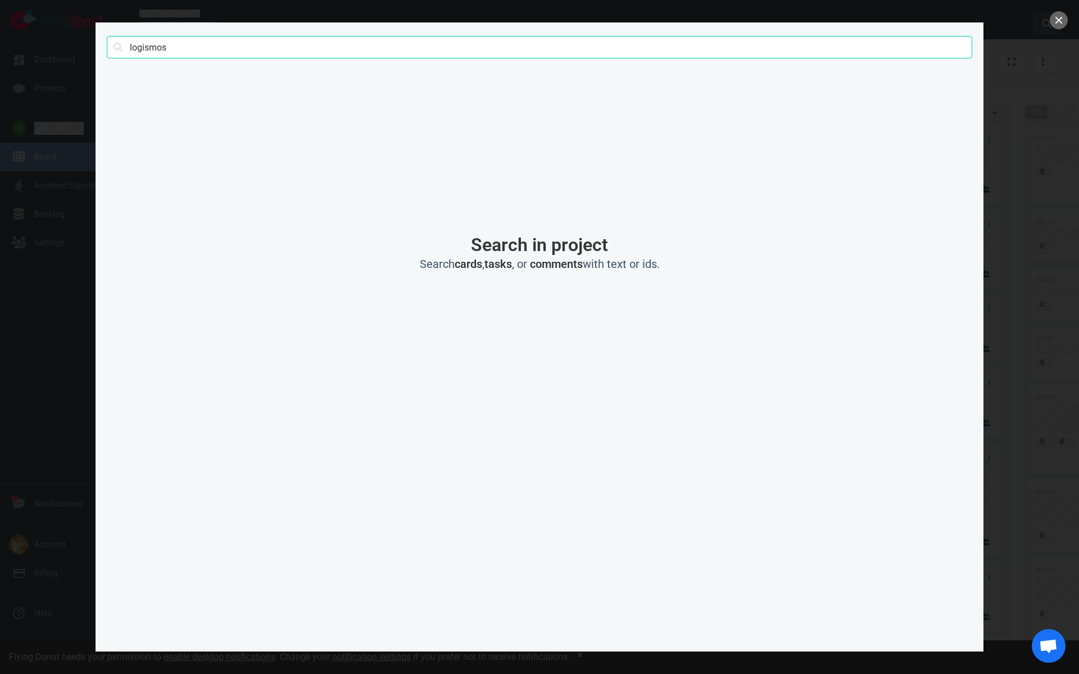
type input "logismos"
click button "Search" at bounding box center [0, 0] width 0 height 0
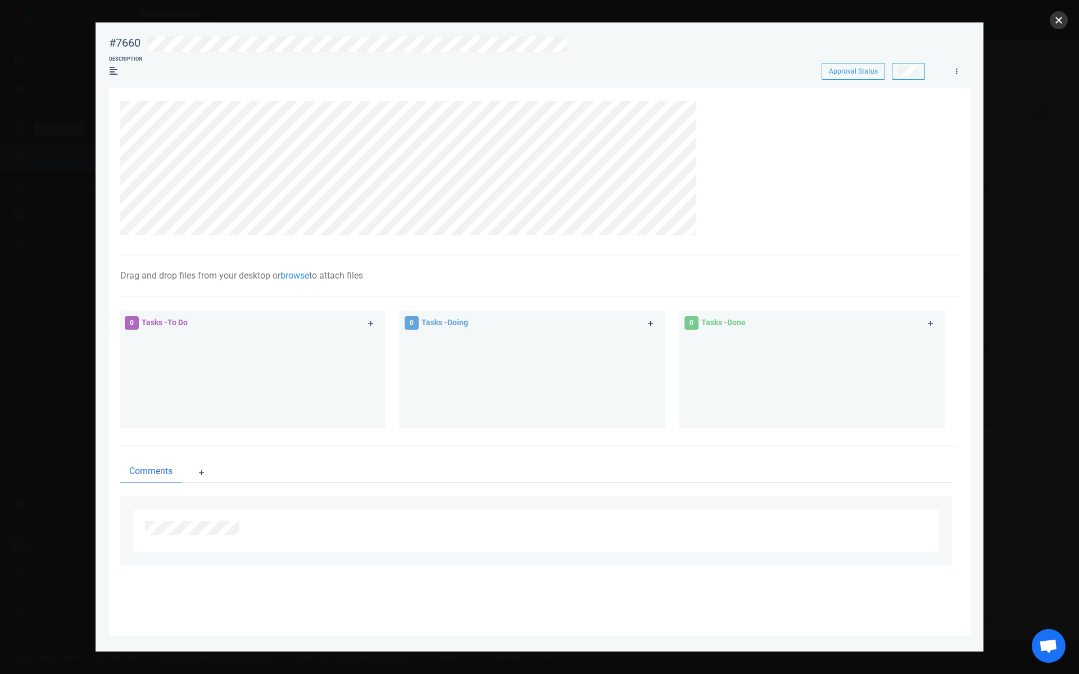
click at [1058, 19] on button "close" at bounding box center [1059, 20] width 18 height 18
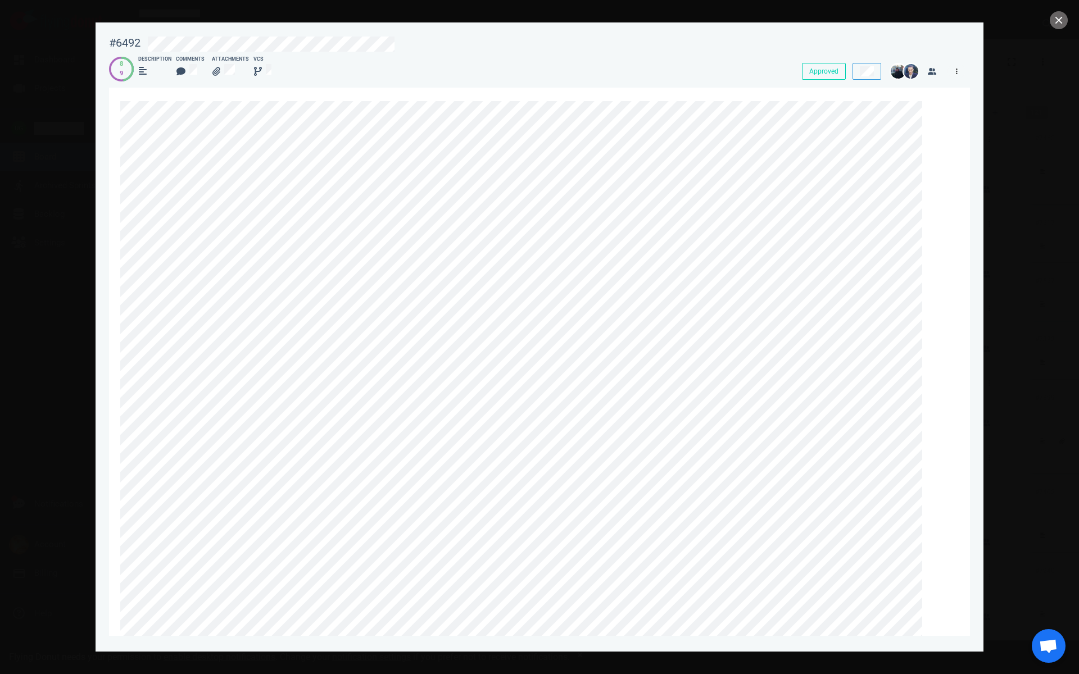
click at [959, 72] on link at bounding box center [957, 71] width 18 height 14
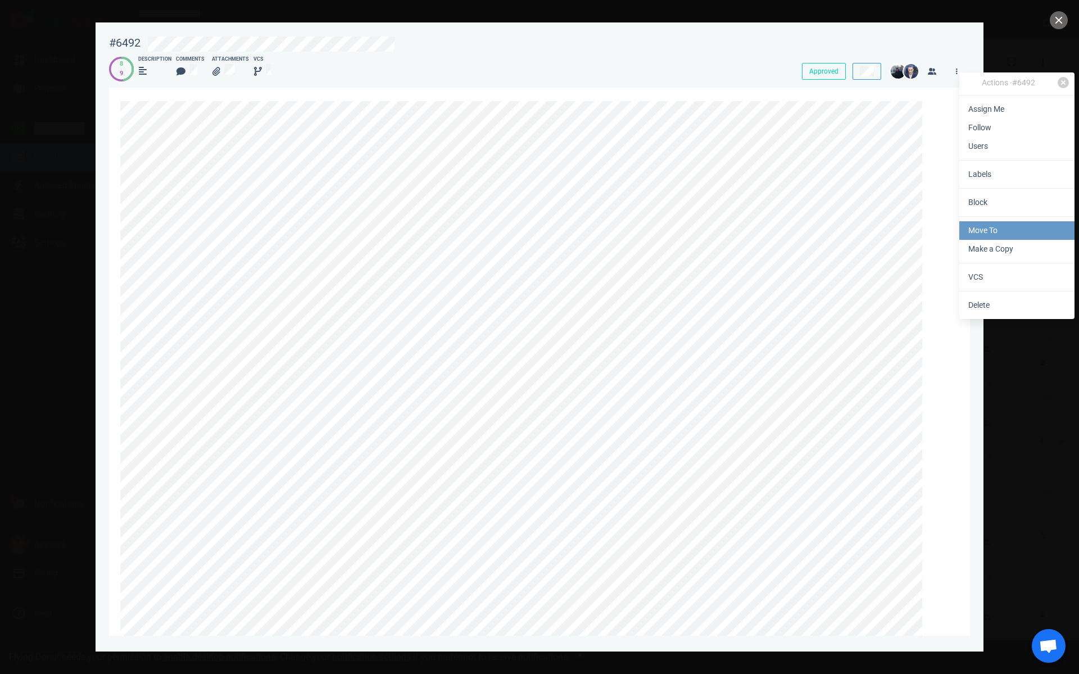
click at [986, 224] on link "Move To" at bounding box center [1016, 230] width 115 height 19
select select "sprint"
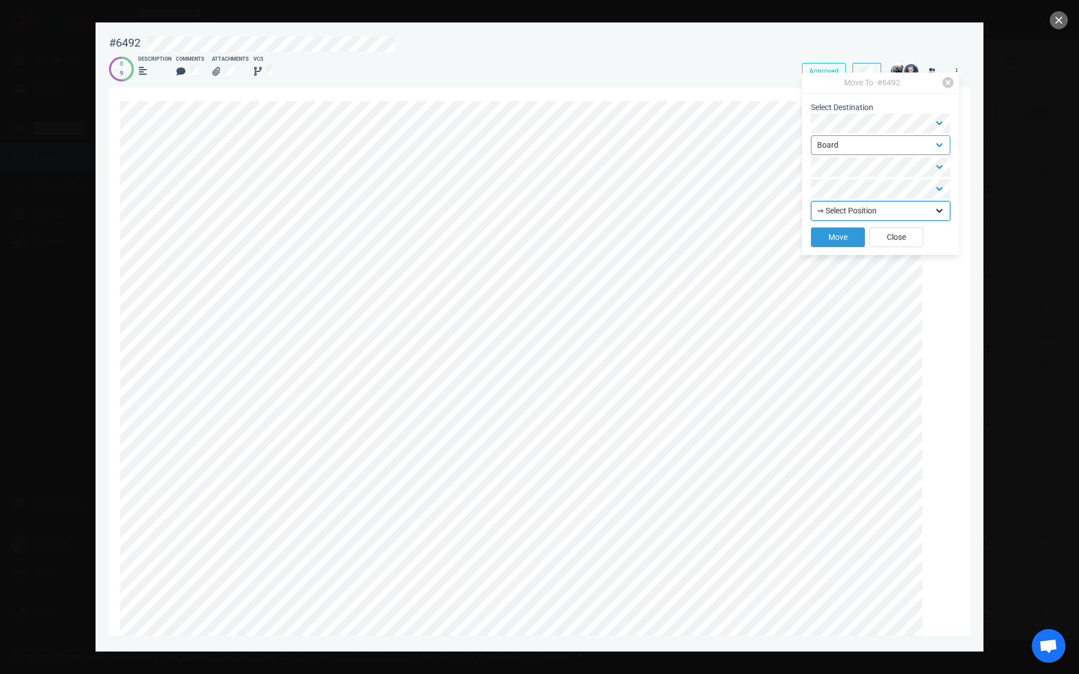
click at [857, 215] on select "⇒ Select Position Top Bottom" at bounding box center [880, 211] width 139 height 20
select select "top"
click at [831, 243] on button "Move" at bounding box center [838, 238] width 54 height 20
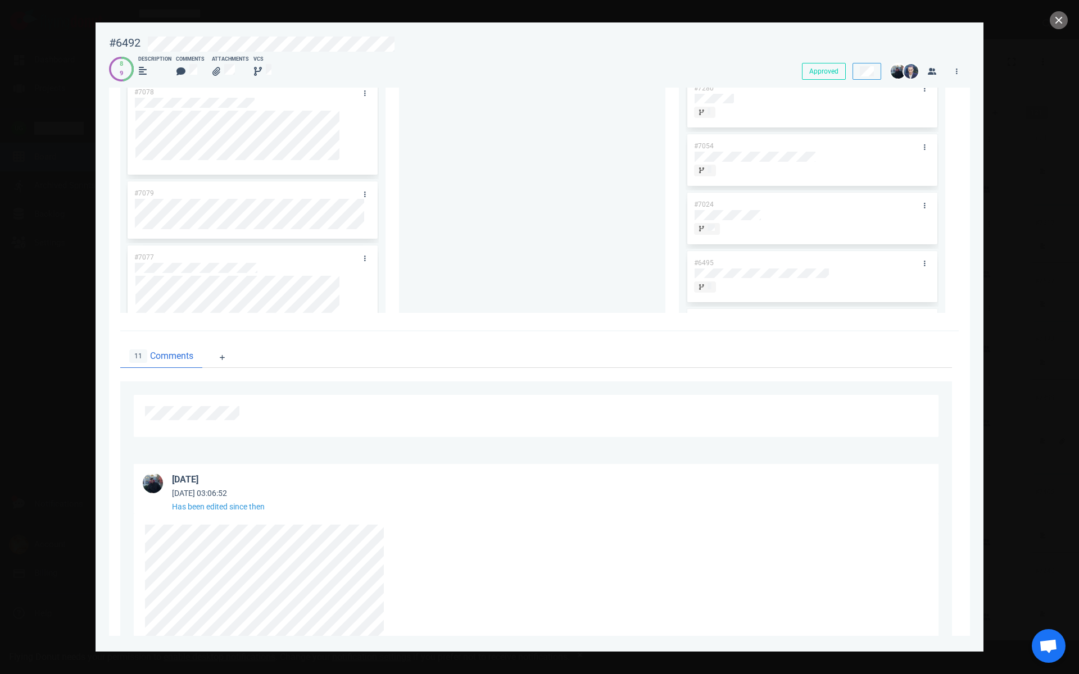
scroll to position [4087, 0]
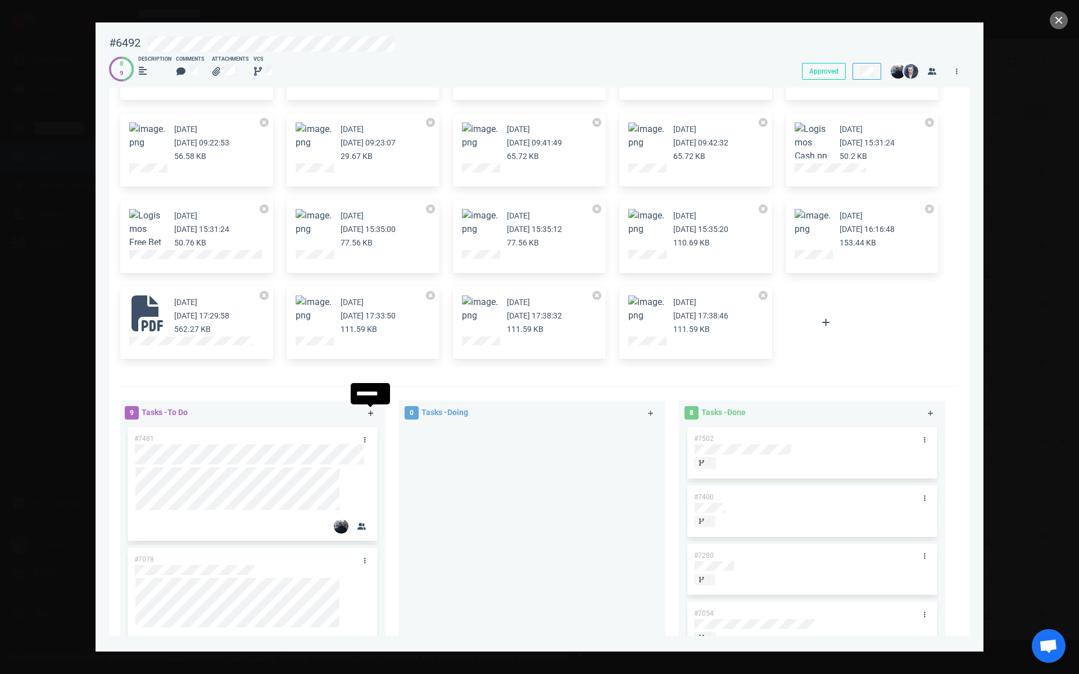
click at [368, 414] on icon at bounding box center [371, 413] width 6 height 7
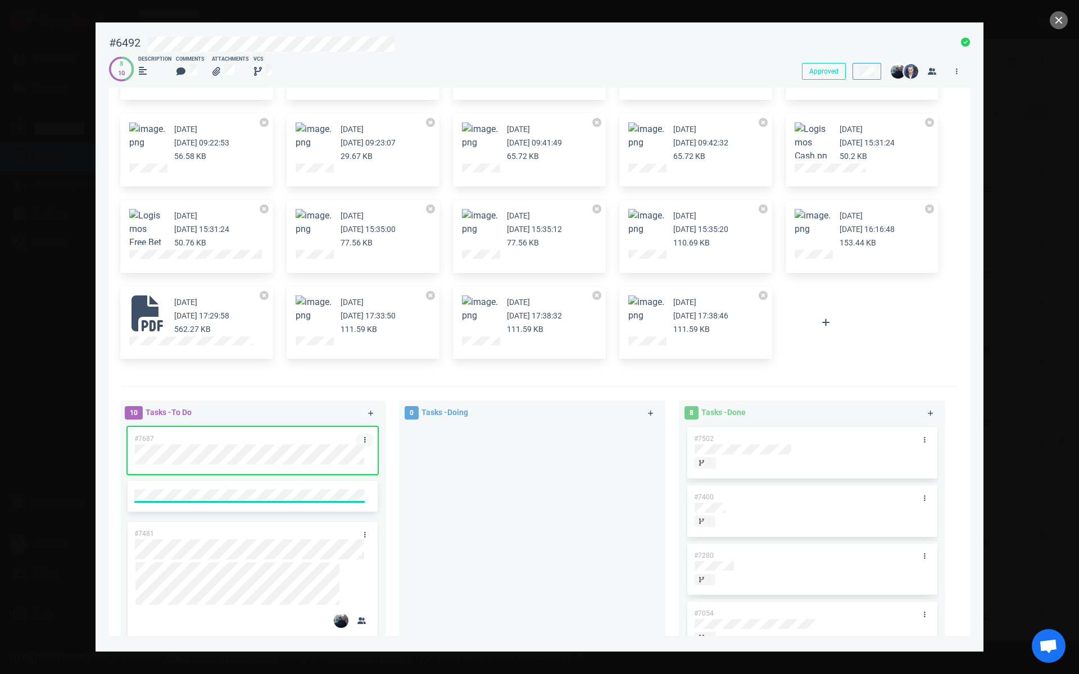
click at [360, 441] on link at bounding box center [365, 440] width 18 height 14
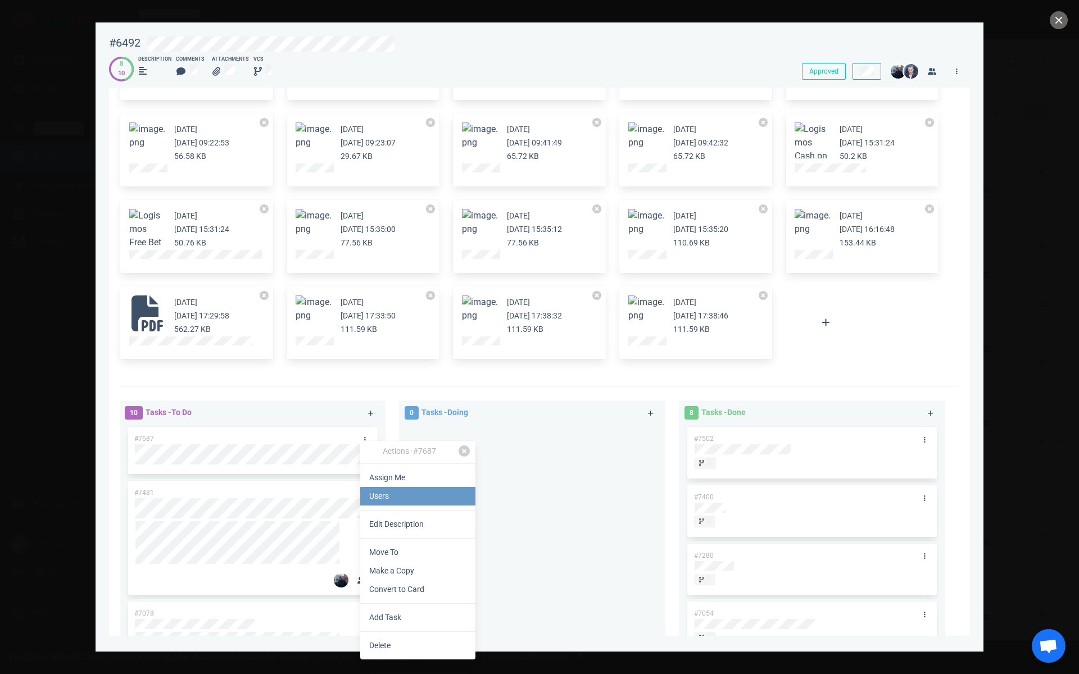
click at [392, 498] on link "Users" at bounding box center [417, 496] width 115 height 19
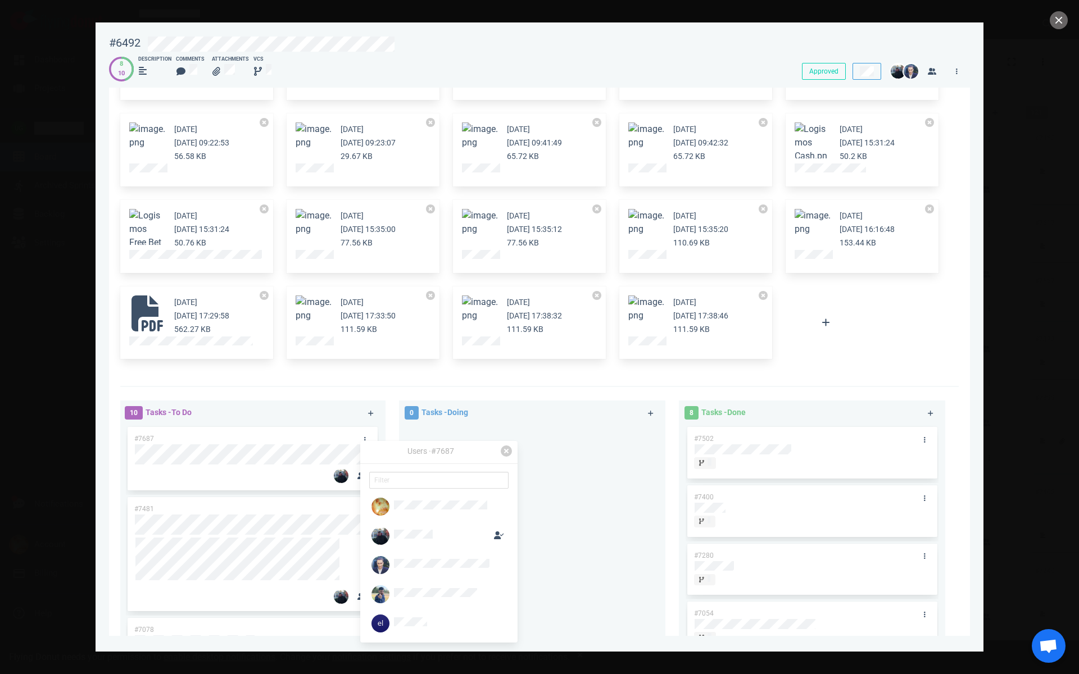
click at [361, 380] on div "[DATE] [DATE] 12:38:27 461.65 KB a year ago [DATE] 21:27:05 16.84 MB a year ago…" at bounding box center [539, 102] width 838 height 570
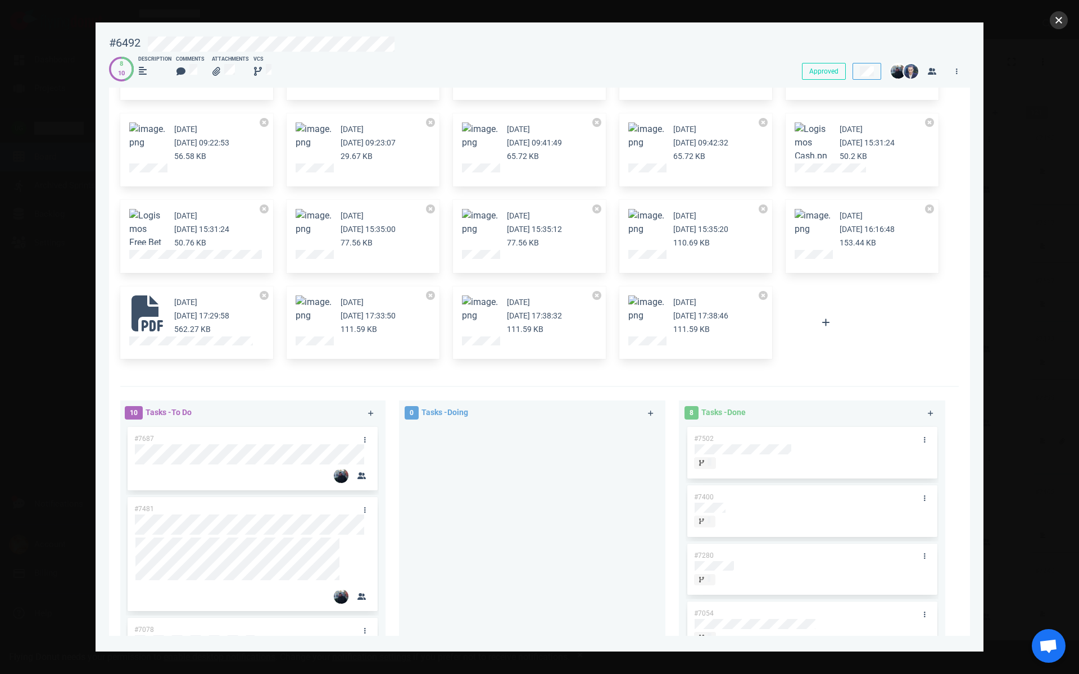
click at [1057, 22] on button "close" at bounding box center [1059, 20] width 18 height 18
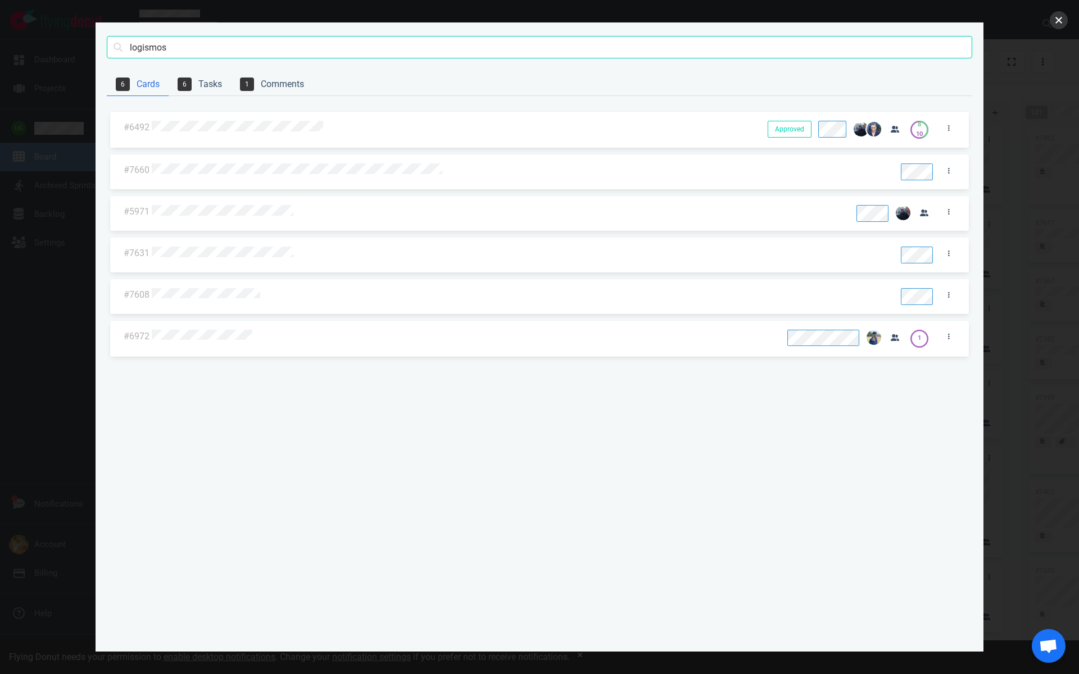
click at [1060, 23] on button "close" at bounding box center [1059, 20] width 18 height 18
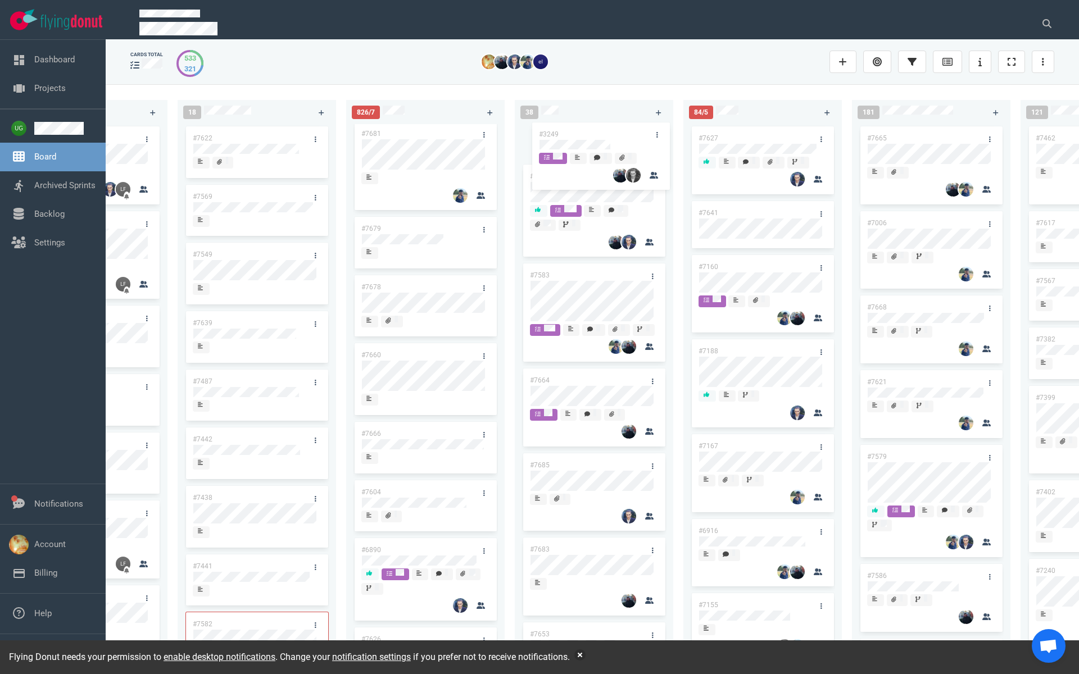
scroll to position [0, 0]
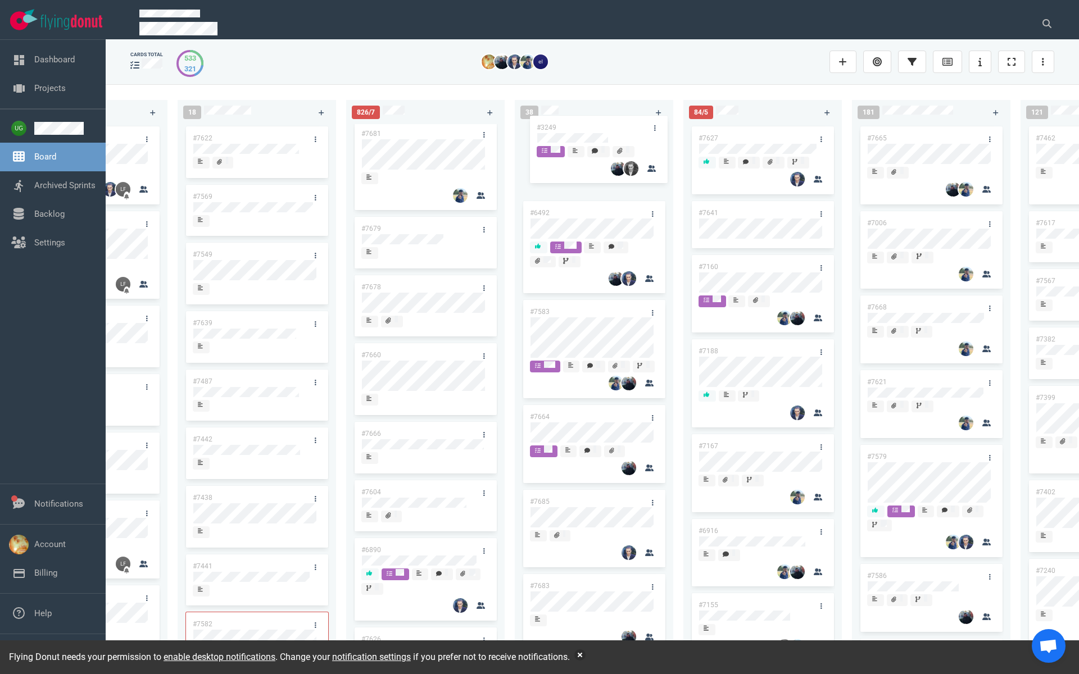
drag, startPoint x: 604, startPoint y: 567, endPoint x: 610, endPoint y: 130, distance: 436.7
click at [610, 130] on div "#6492 #7583 #7664 #7685 #7683 #7653 #7667 #7662 #3249 #7663 #7596 #7657 #7214 #…" at bounding box center [594, 387] width 145 height 526
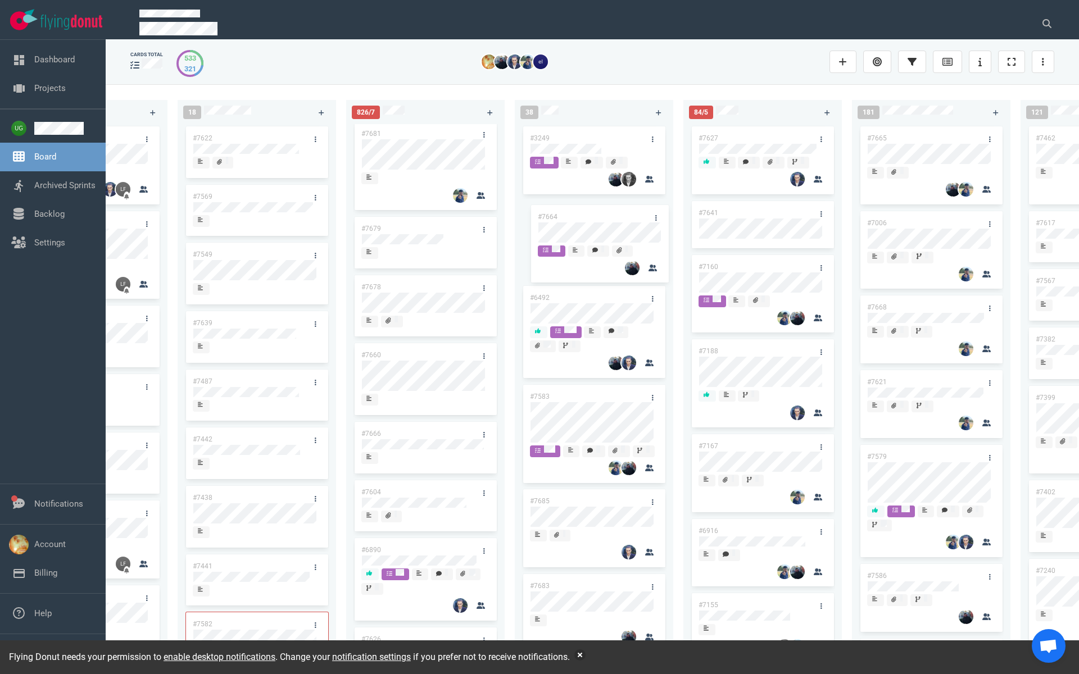
drag, startPoint x: 585, startPoint y: 429, endPoint x: 592, endPoint y: 212, distance: 217.6
click at [592, 212] on div "#3249 #6492 #7583 #7664 #7685 #7683 #7653 #7667 #7662 #7663 #7596 #7657 #7214 #…" at bounding box center [594, 387] width 145 height 526
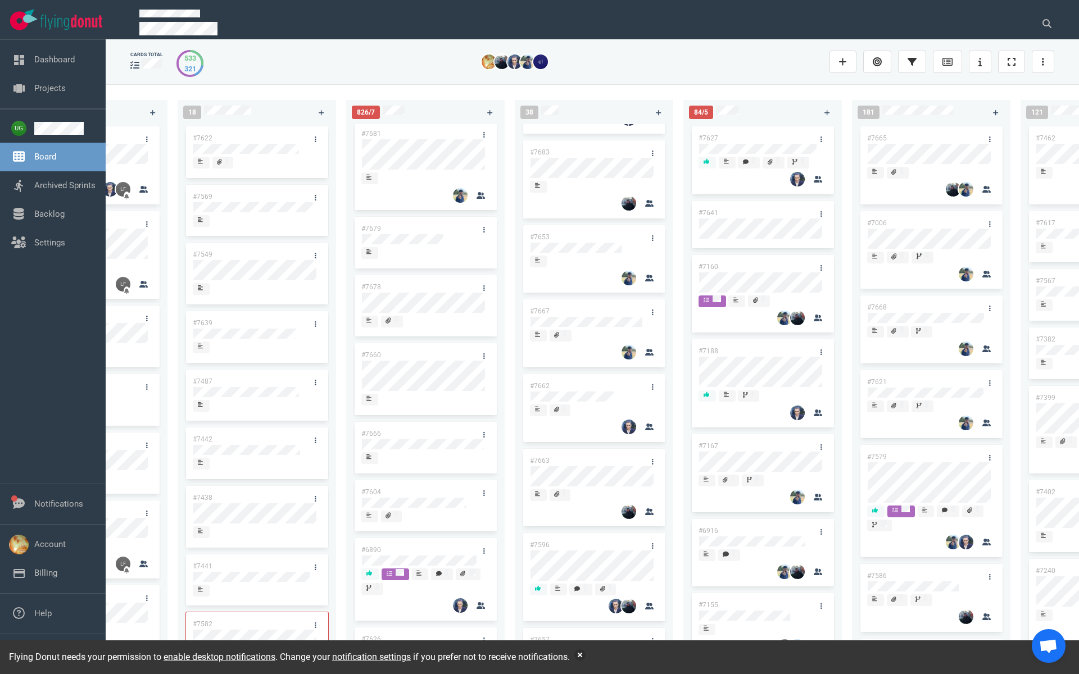
scroll to position [505, 0]
click at [546, 478] on link "#7596" at bounding box center [540, 474] width 20 height 8
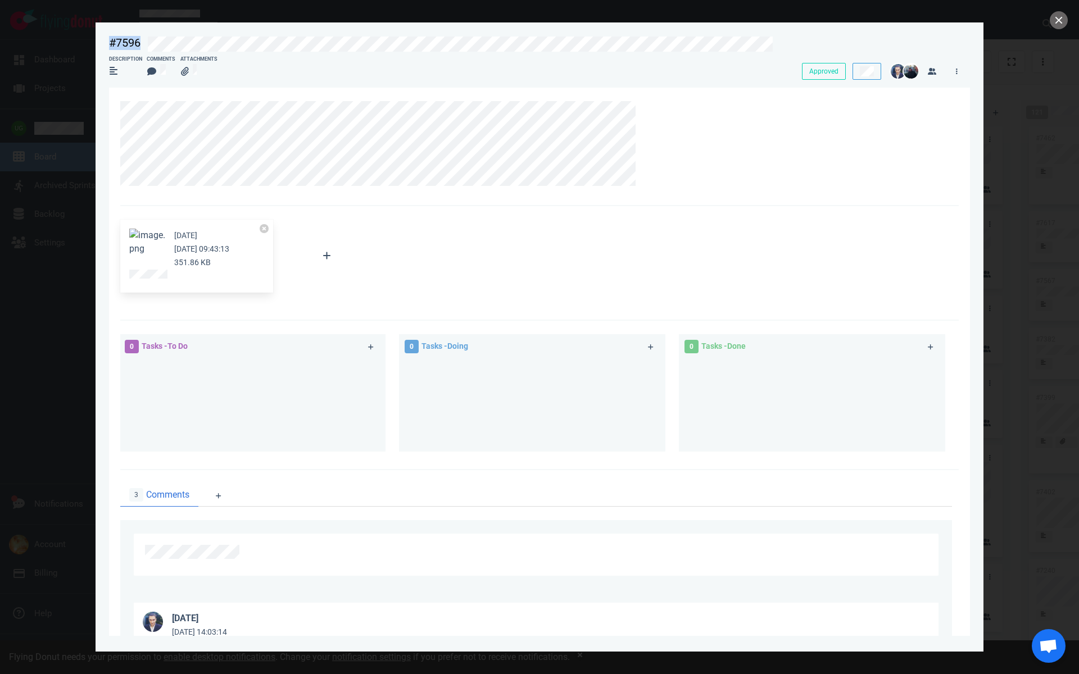
drag, startPoint x: 781, startPoint y: 47, endPoint x: 96, endPoint y: 43, distance: 685.1
click at [96, 43] on section "#7596 Approved Description Comments Attachments Approved [DATE] [DATE] 09:43:13…" at bounding box center [540, 332] width 888 height 620
click at [1060, 20] on button "close" at bounding box center [1059, 20] width 18 height 18
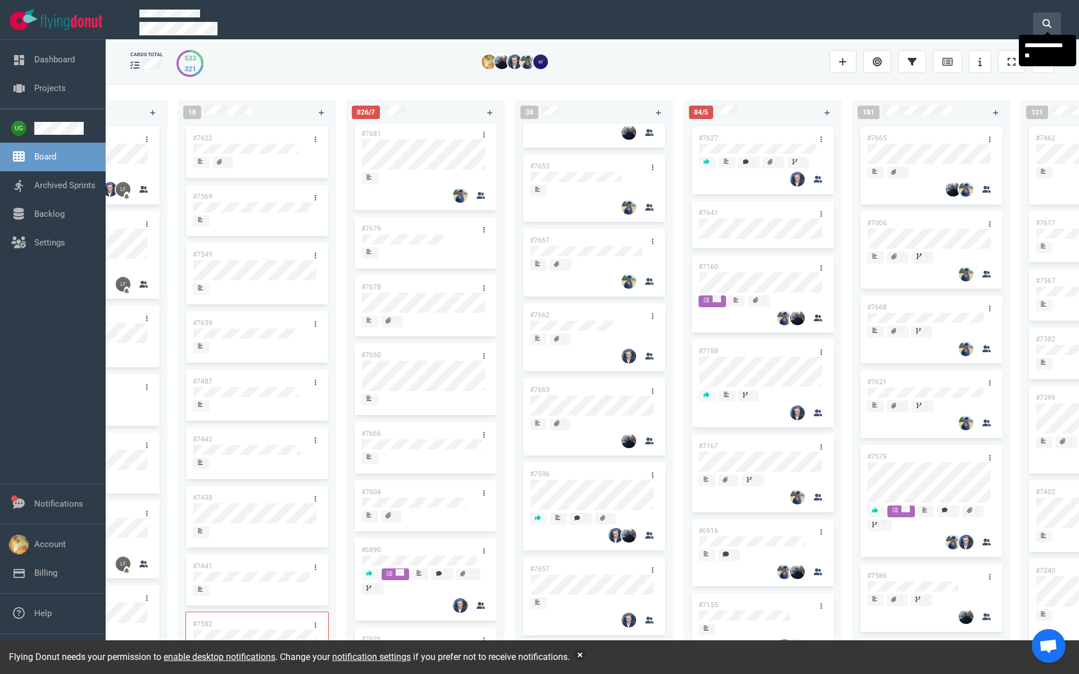
click at [1046, 25] on icon at bounding box center [1046, 23] width 9 height 9
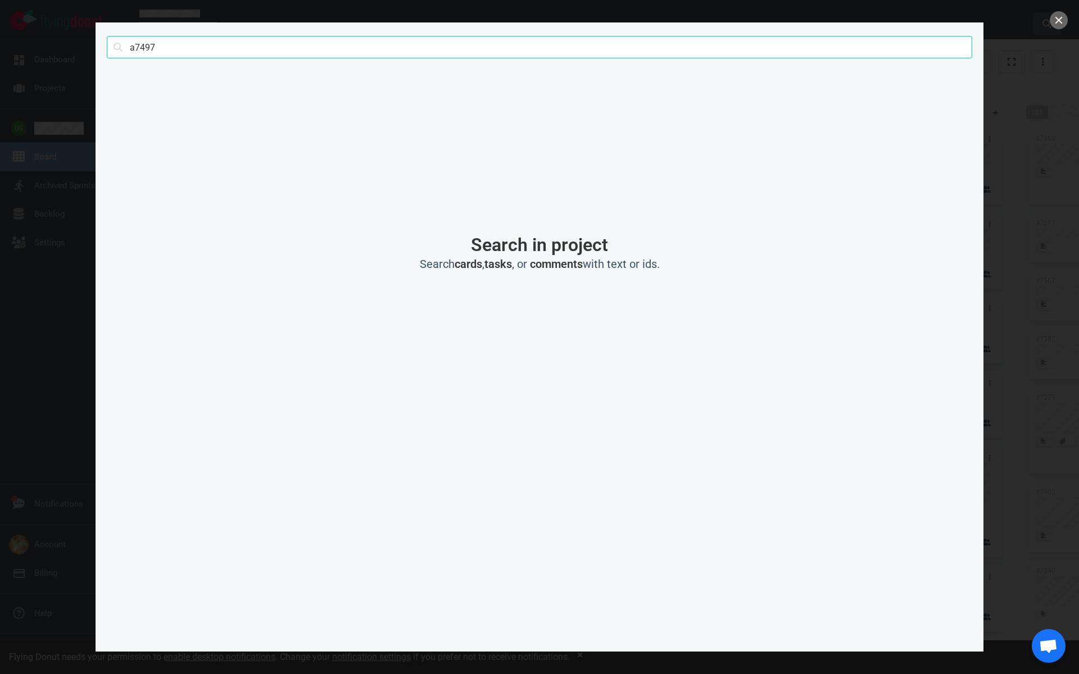
click button "Search" at bounding box center [0, 0] width 0 height 0
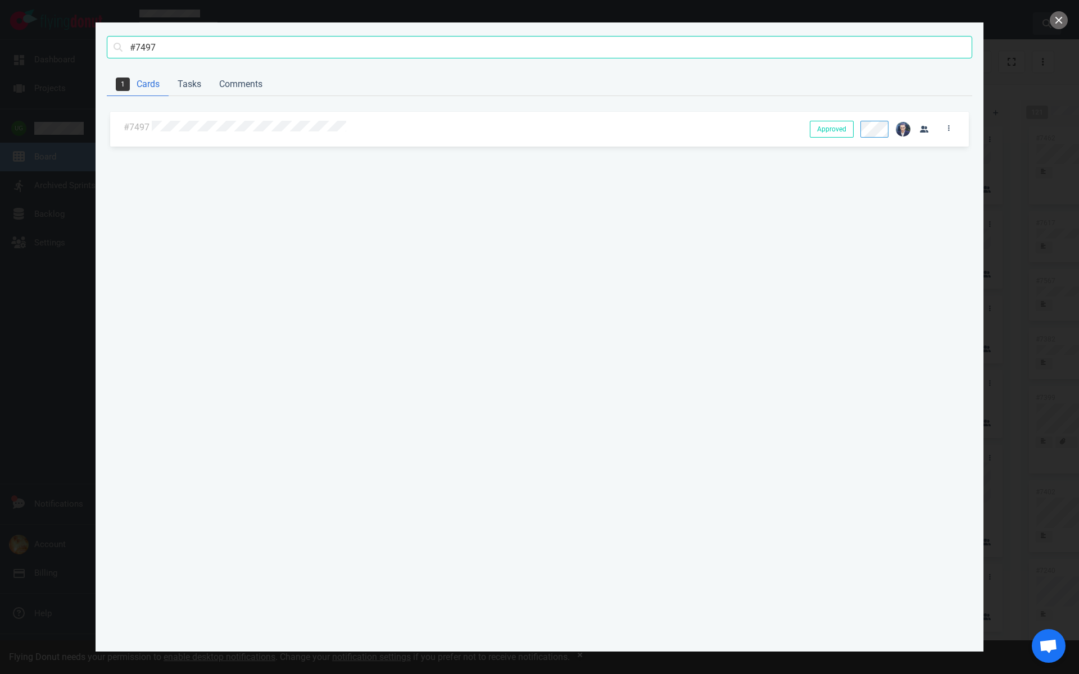
type input "#7497"
click button "Search" at bounding box center [0, 0] width 0 height 0
click at [953, 128] on link at bounding box center [949, 128] width 18 height 14
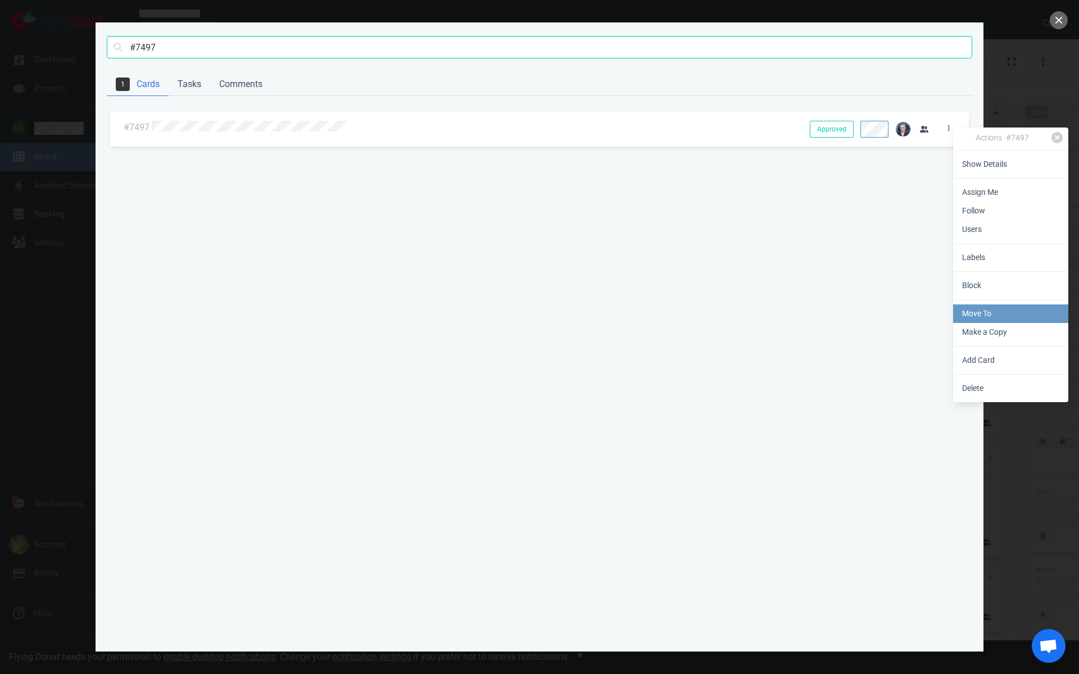
click at [981, 318] on link "Move To" at bounding box center [1010, 314] width 115 height 19
select select "sprint"
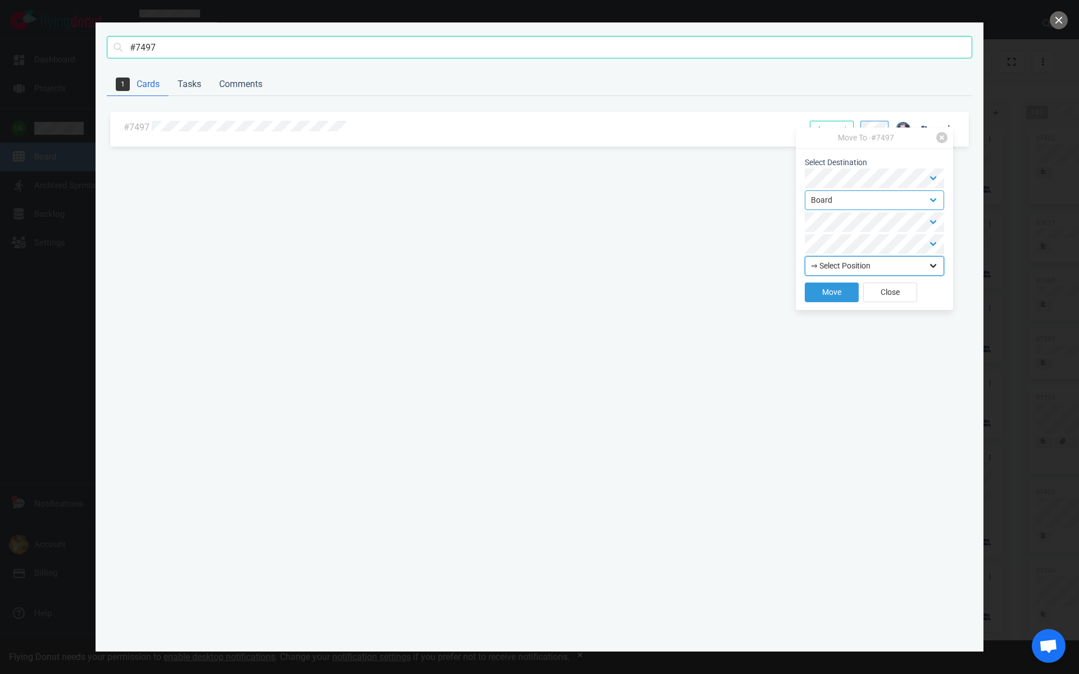
click at [859, 266] on select "⇒ Select Position Top Bottom" at bounding box center [874, 266] width 139 height 20
select select "top"
click at [841, 283] on button "Move" at bounding box center [832, 293] width 54 height 20
click at [1062, 20] on button "close" at bounding box center [1059, 20] width 18 height 18
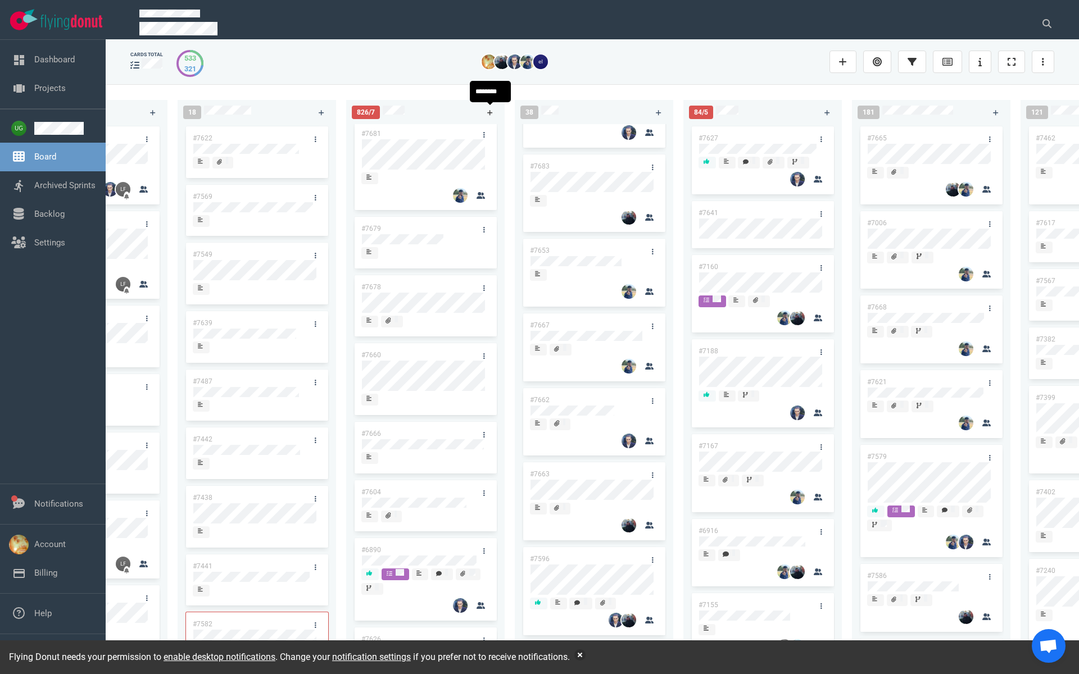
click at [489, 112] on icon at bounding box center [490, 113] width 6 height 6
click at [377, 137] on link "#7688" at bounding box center [371, 138] width 20 height 8
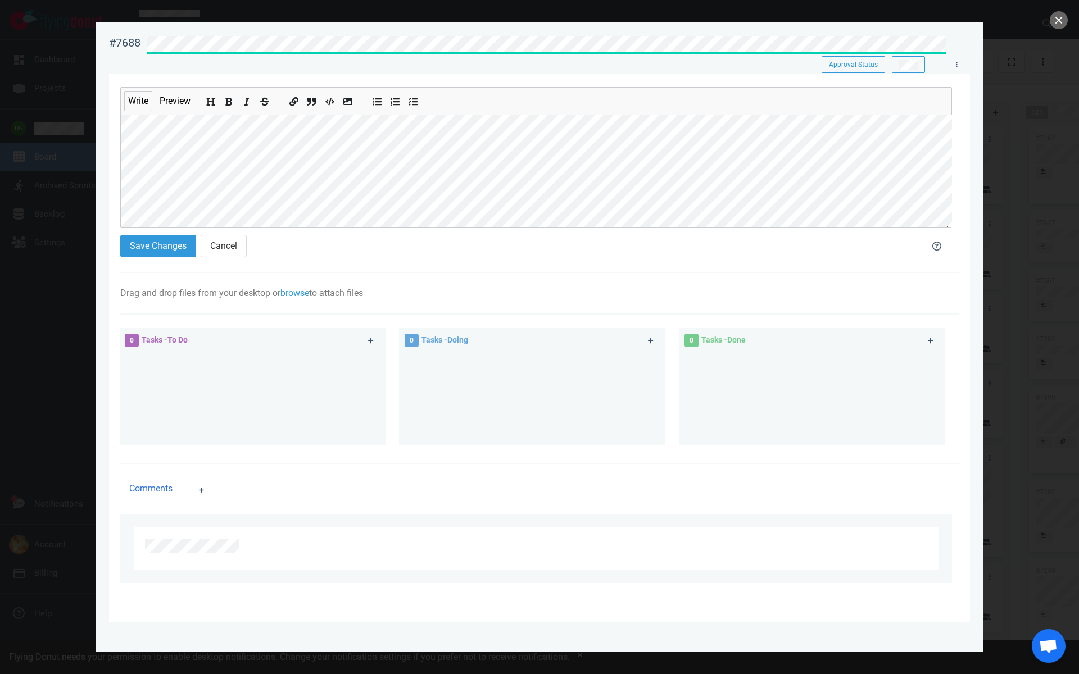
click at [665, 60] on div "#7688 Approval Status Approval Status" at bounding box center [539, 46] width 861 height 35
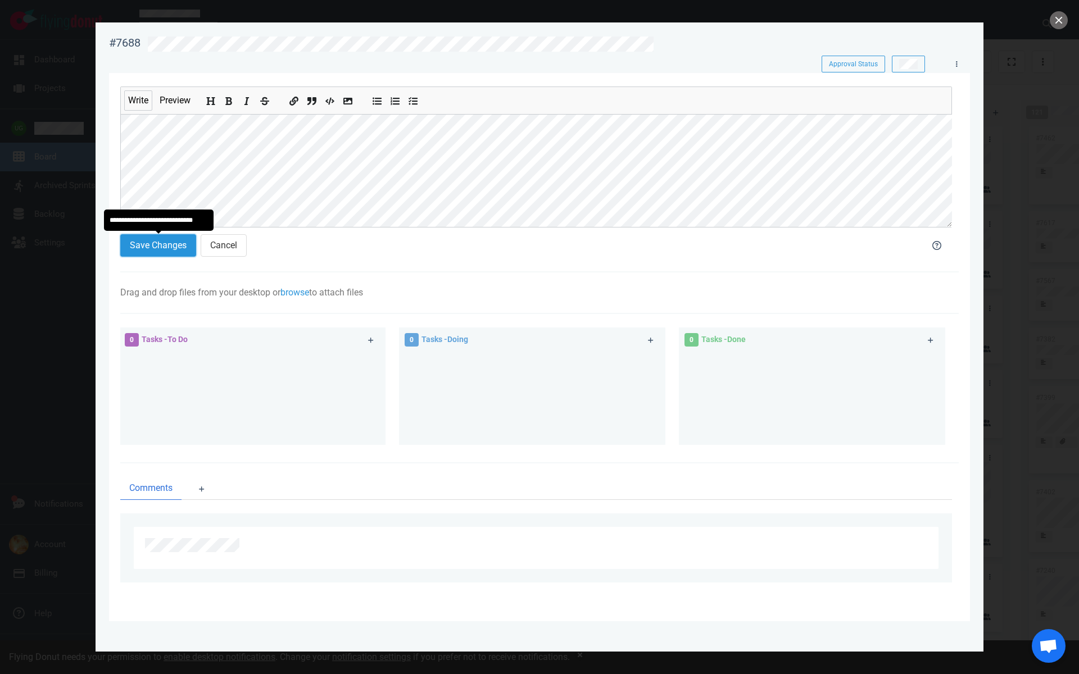
click at [171, 240] on button "Save Changes" at bounding box center [158, 245] width 76 height 22
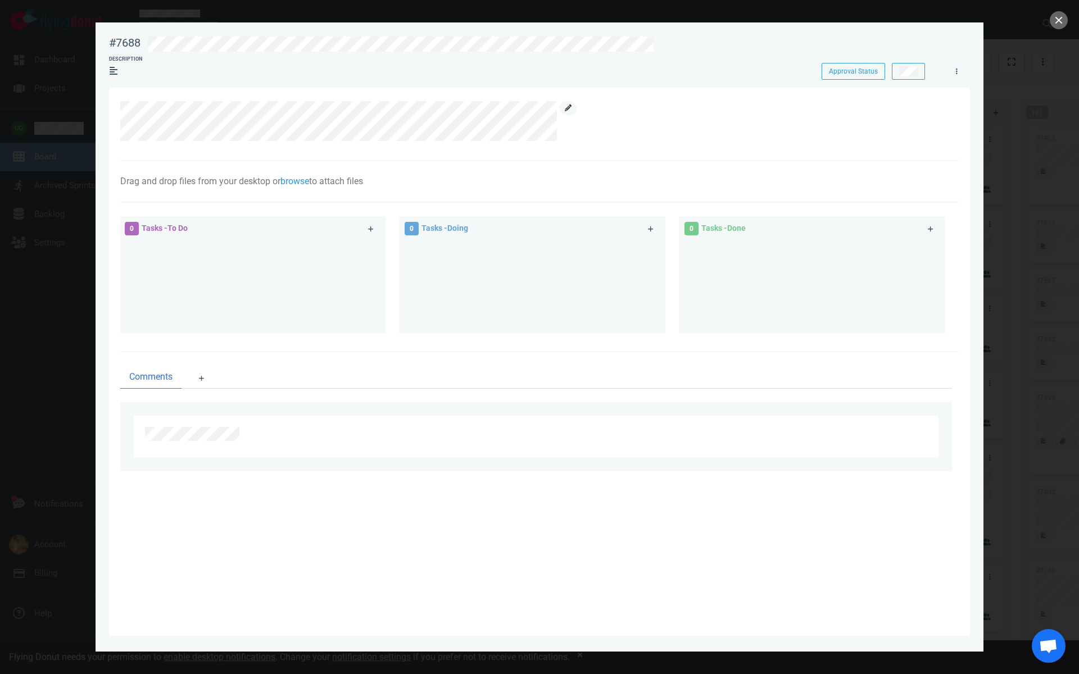
click at [569, 109] on icon at bounding box center [568, 108] width 7 height 7
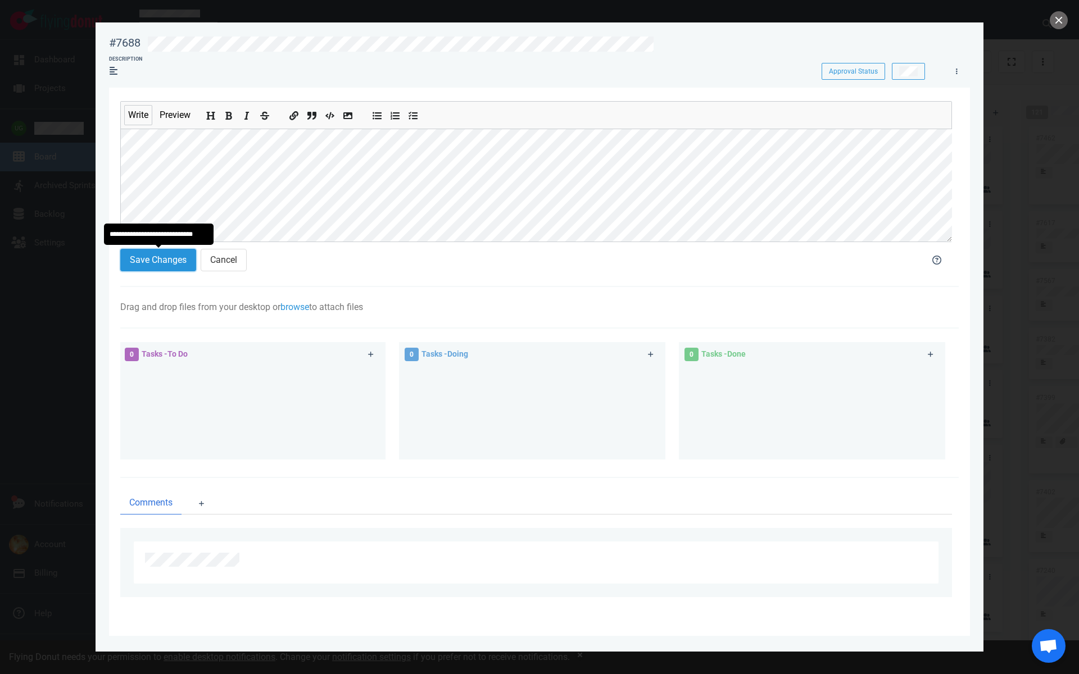
click at [158, 255] on button "Save Changes" at bounding box center [158, 260] width 76 height 22
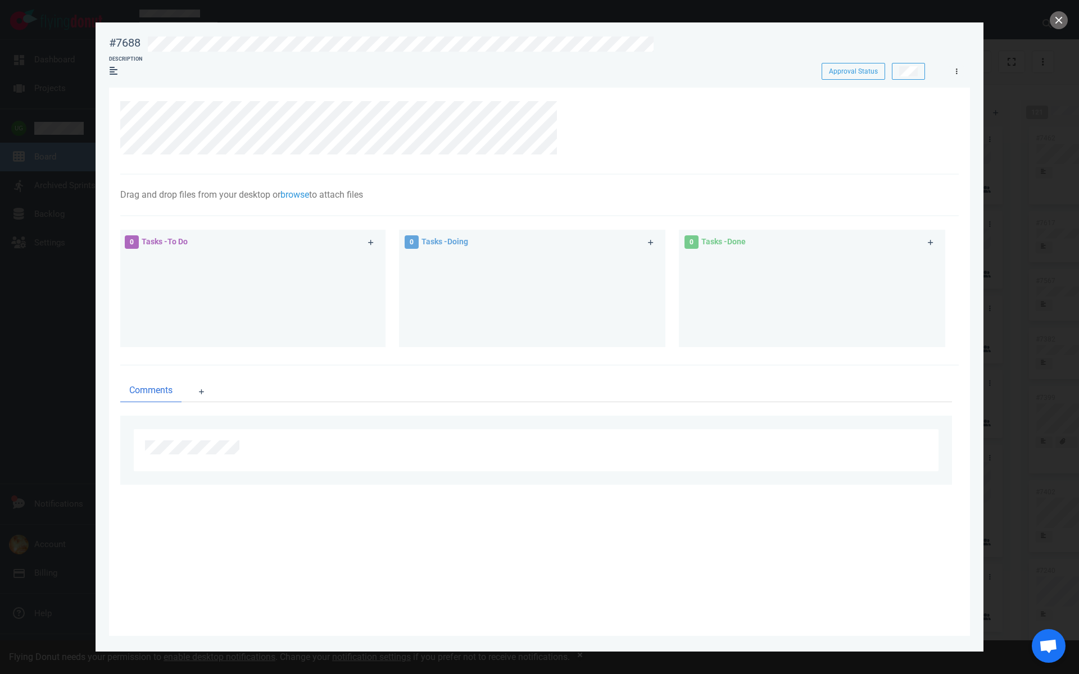
click at [956, 68] on icon at bounding box center [957, 71] width 2 height 7
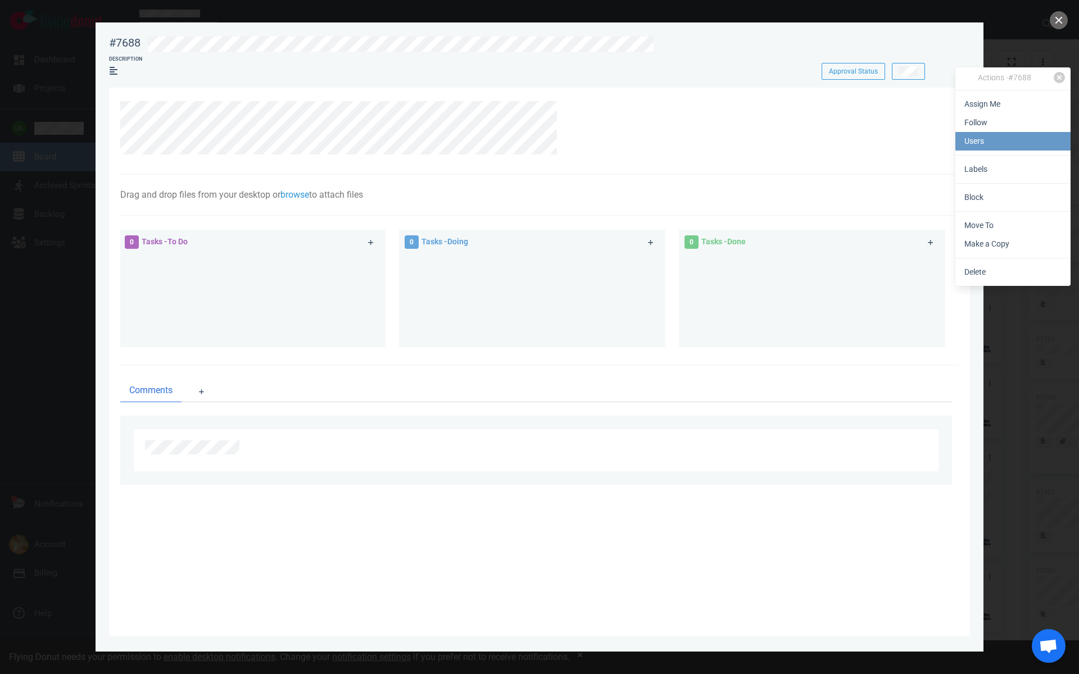
click at [991, 133] on link "Users" at bounding box center [1012, 141] width 115 height 19
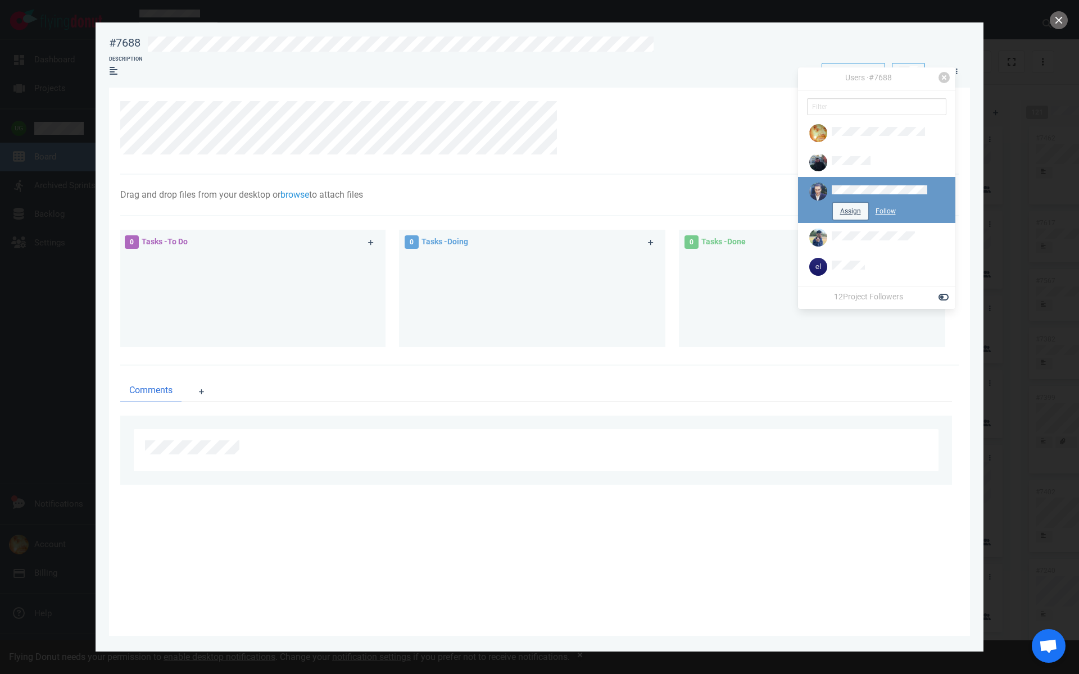
click at [850, 212] on button "Assign" at bounding box center [850, 211] width 35 height 17
click at [1059, 27] on button "close" at bounding box center [1059, 20] width 18 height 18
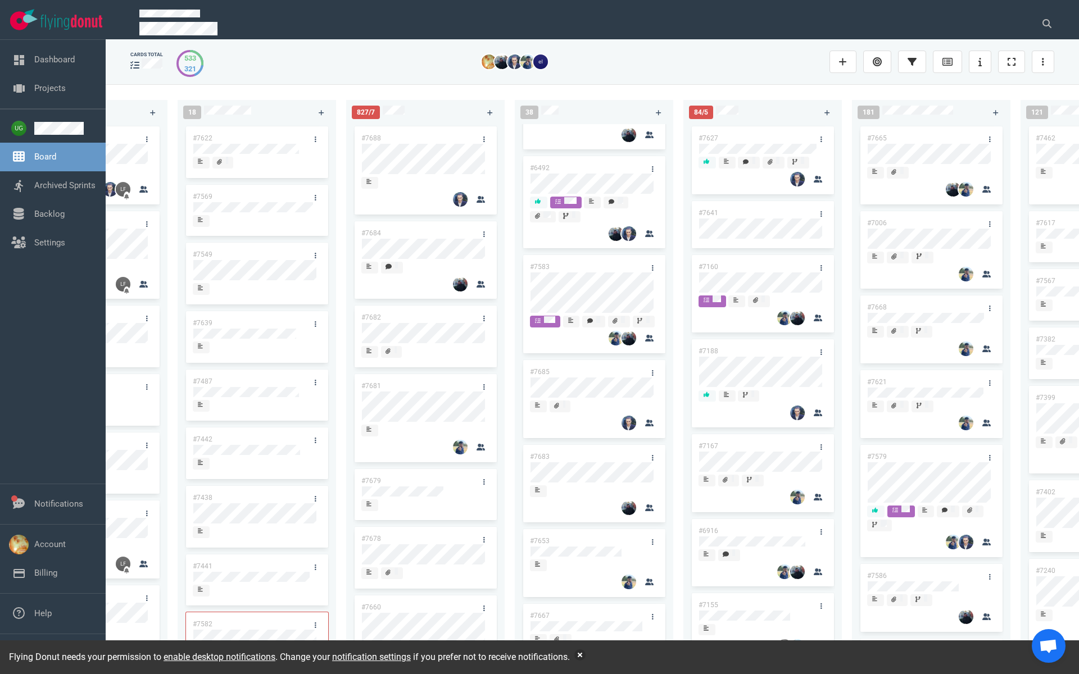
scroll to position [223, 0]
click at [542, 536] on link "#7653" at bounding box center [540, 532] width 20 height 8
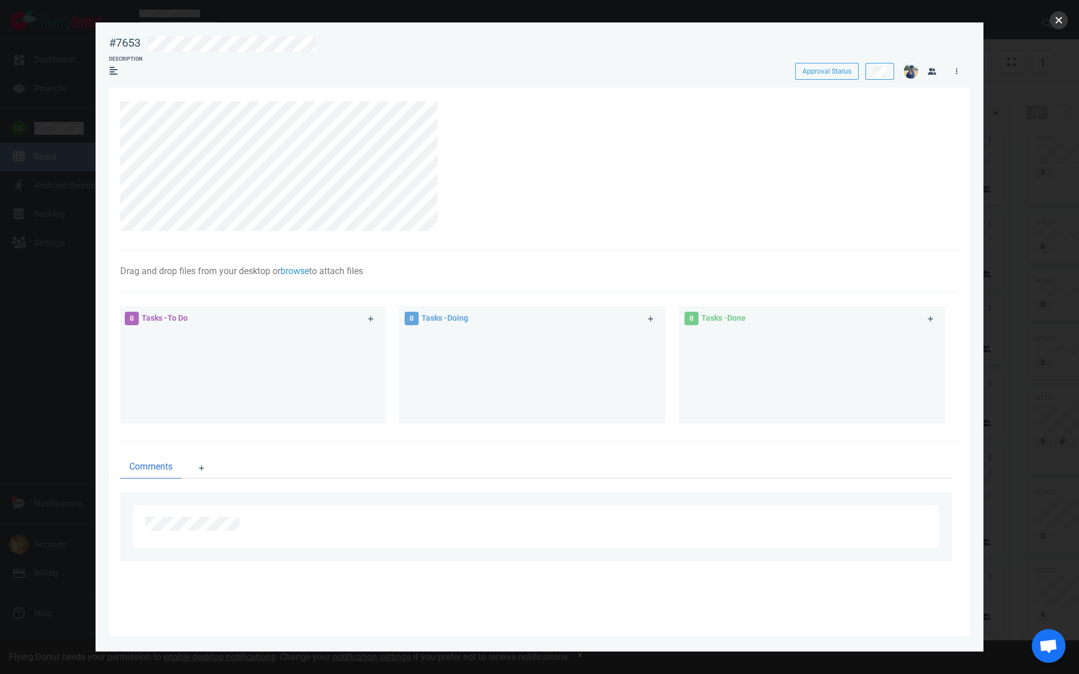
click at [1060, 19] on button "close" at bounding box center [1059, 20] width 18 height 18
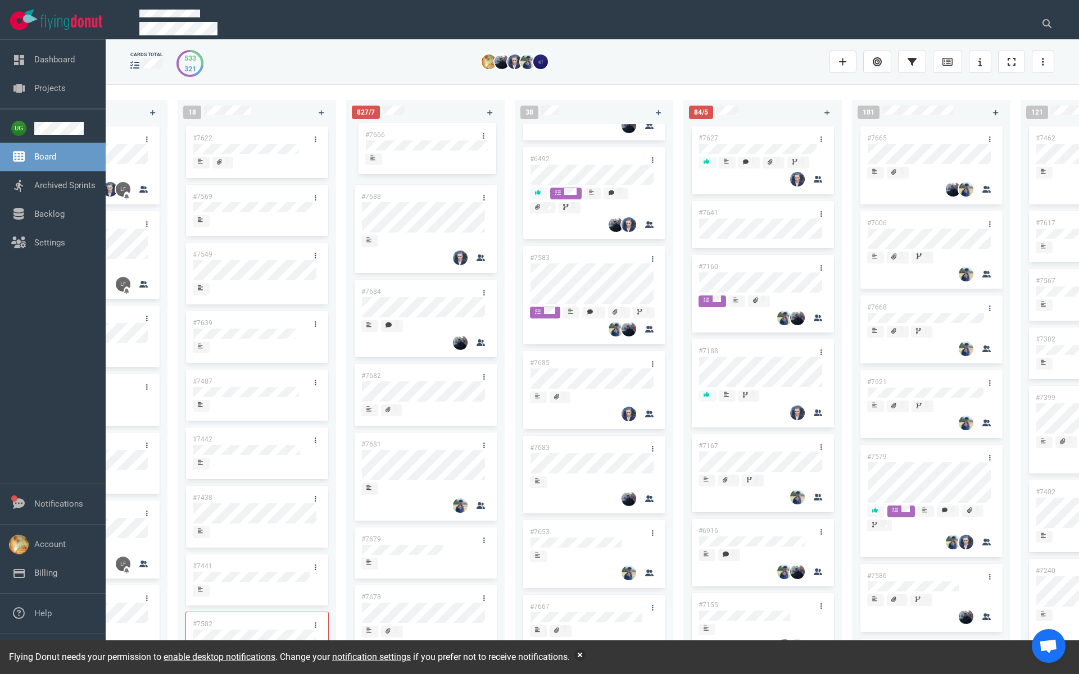
drag, startPoint x: 405, startPoint y: 506, endPoint x: 409, endPoint y: 131, distance: 374.9
click at [409, 131] on div "#7688 #7684 #7682 #7681 #7679 #7678 #7660 #7666 #7604 #6890 #7626 #7279 #7661 #…" at bounding box center [425, 387] width 145 height 526
click at [373, 137] on link "#7666" at bounding box center [371, 138] width 20 height 8
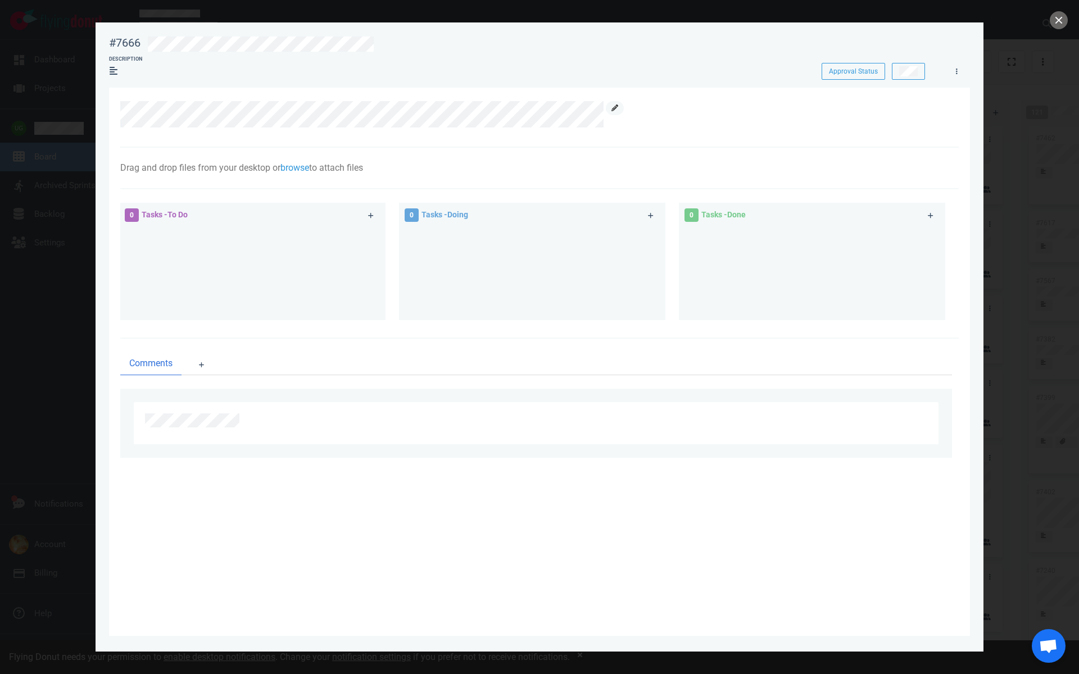
click at [614, 108] on icon at bounding box center [614, 108] width 7 height 7
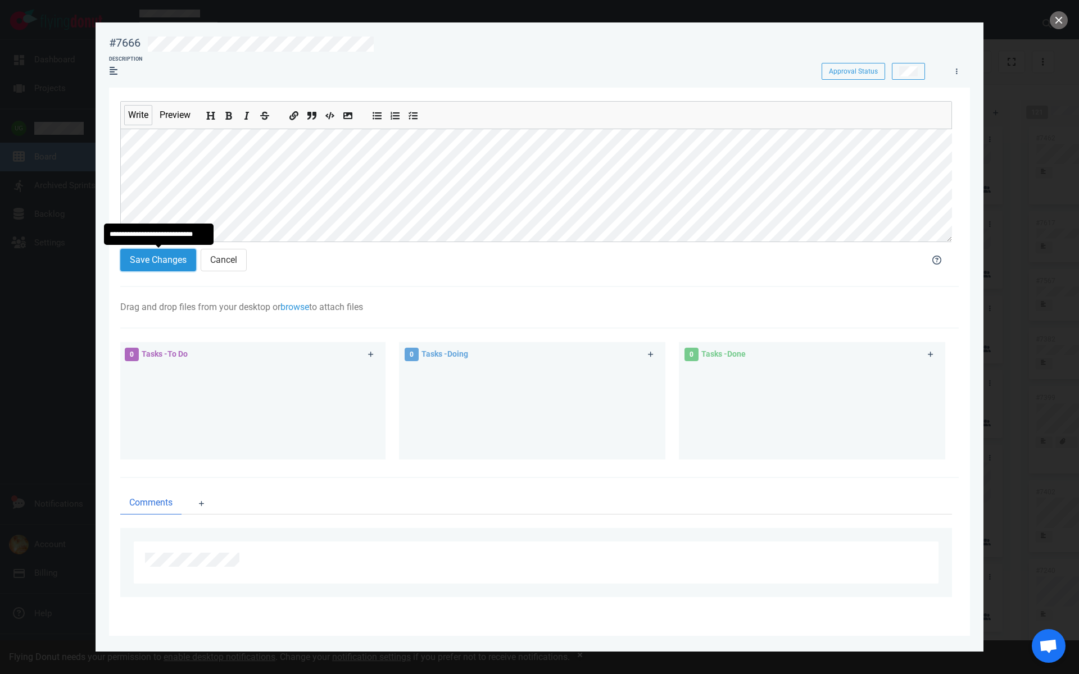
click at [179, 260] on button "Save Changes" at bounding box center [158, 260] width 76 height 22
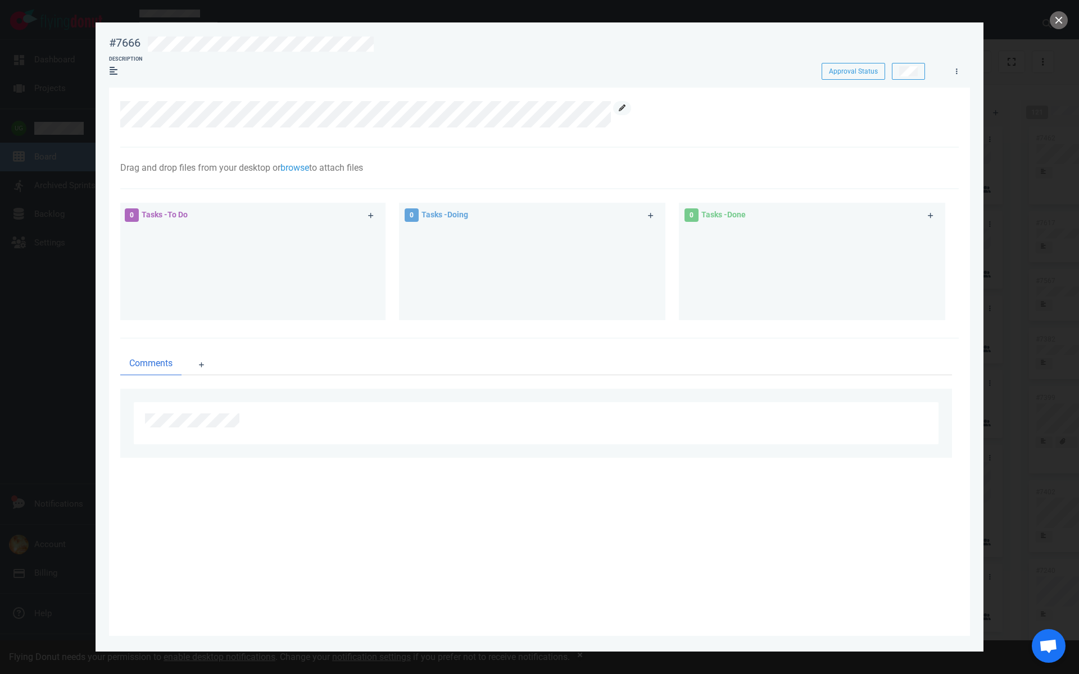
click at [620, 111] on link at bounding box center [622, 108] width 18 height 14
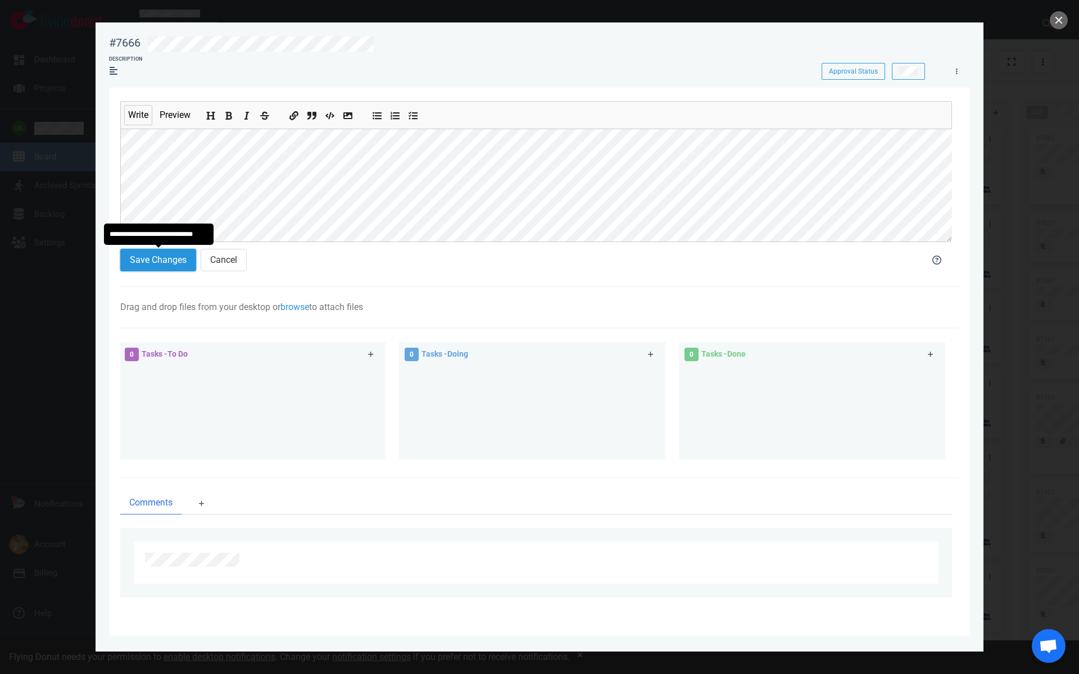
click at [169, 253] on button "Save Changes" at bounding box center [158, 260] width 76 height 22
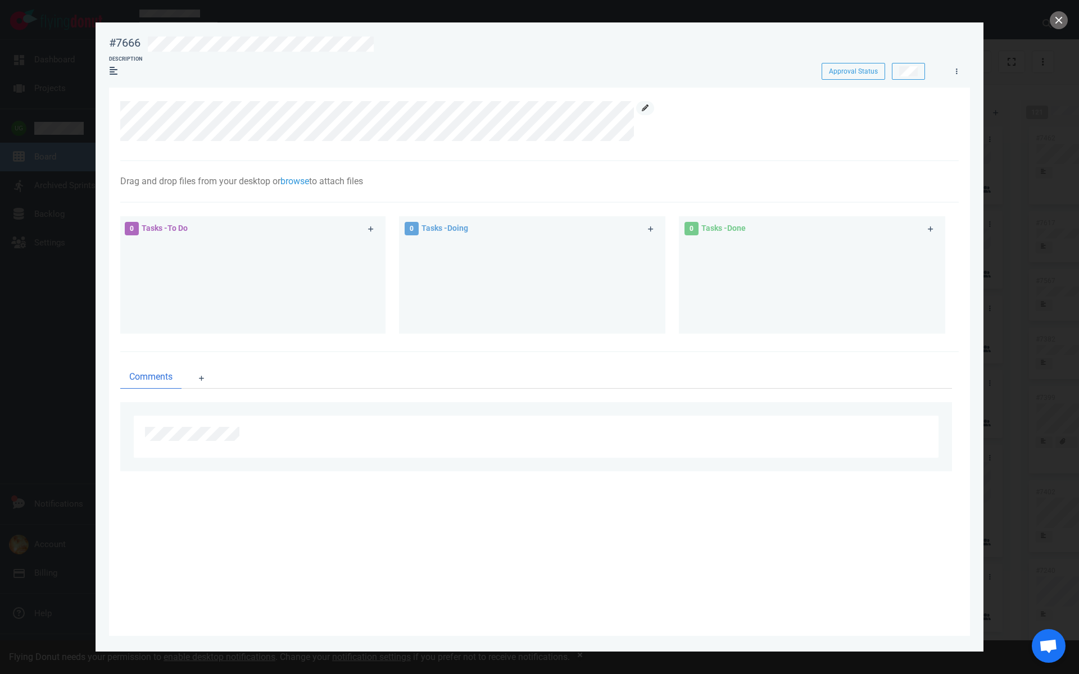
click at [645, 105] on icon at bounding box center [645, 108] width 7 height 7
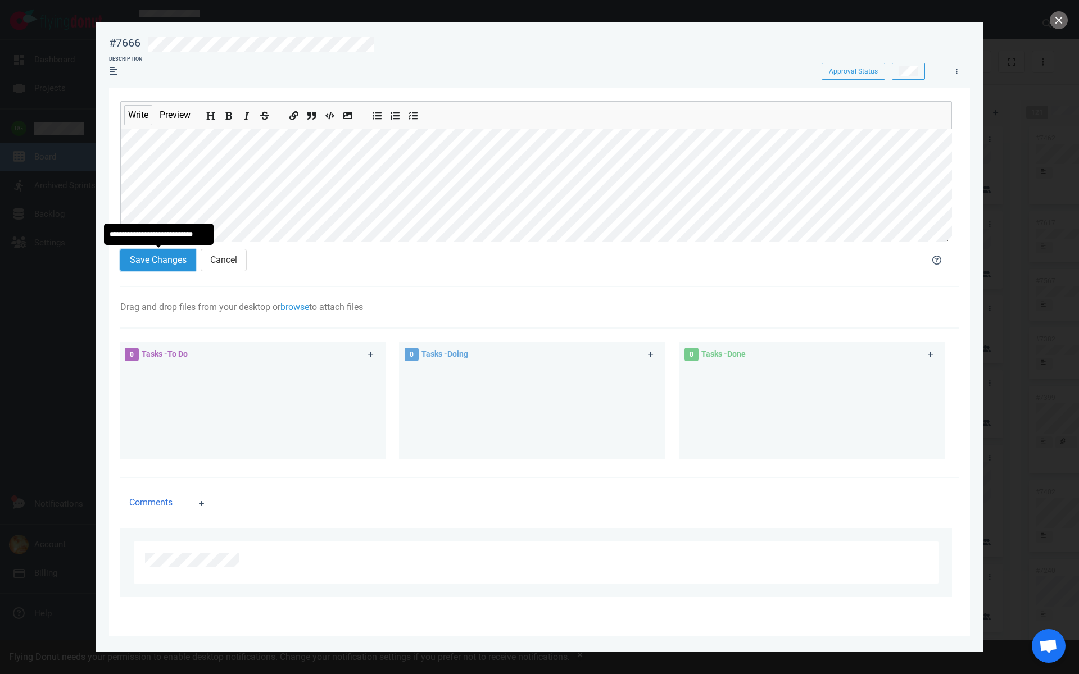
click at [155, 265] on button "Save Changes" at bounding box center [158, 260] width 76 height 22
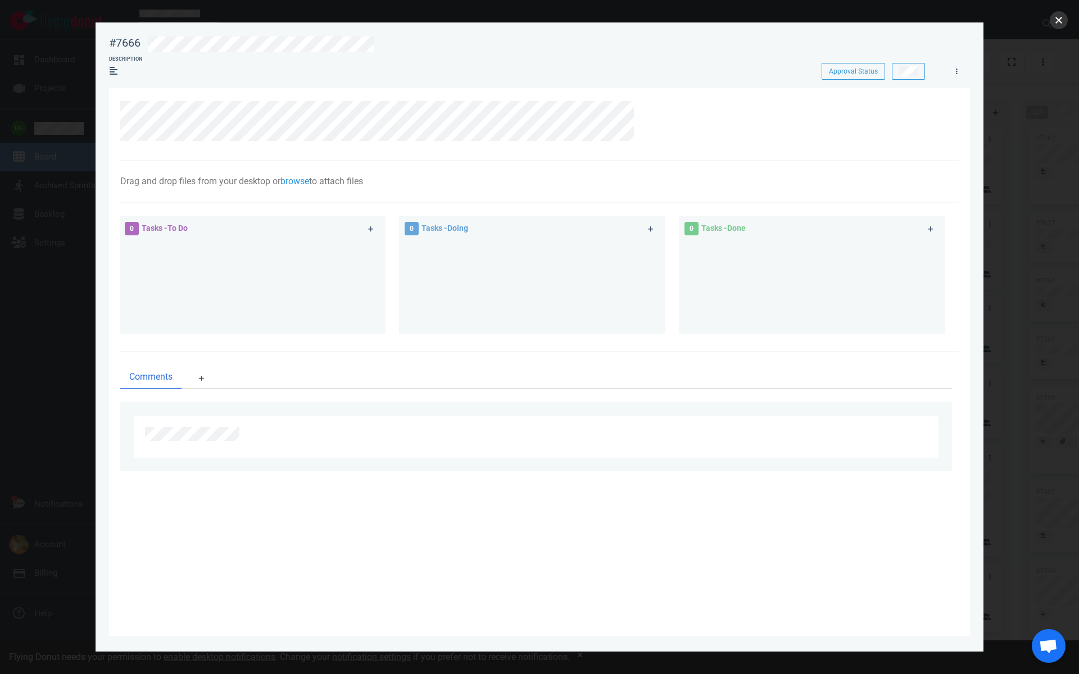
click at [1062, 20] on button "close" at bounding box center [1059, 20] width 18 height 18
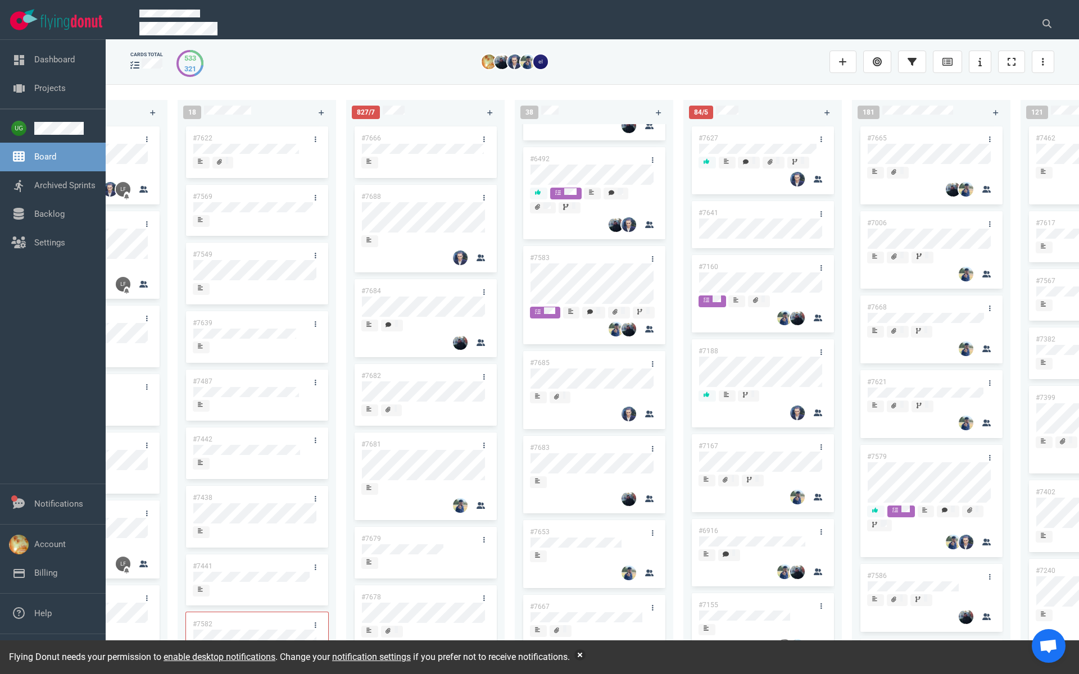
click at [372, 374] on link "#7682" at bounding box center [371, 376] width 20 height 8
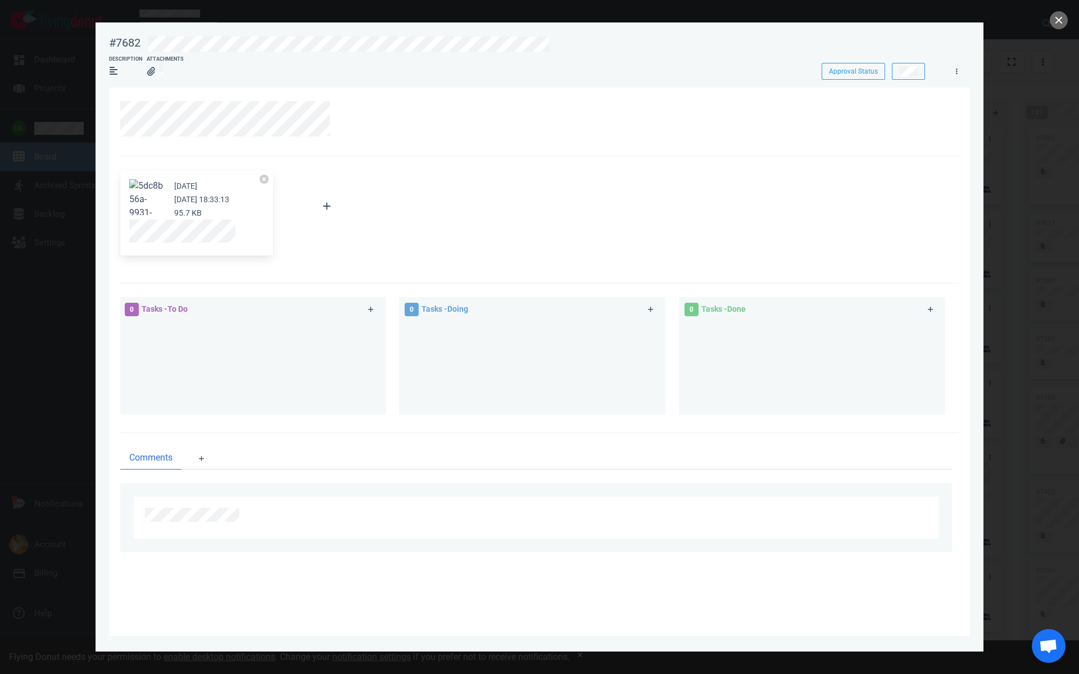
click at [149, 201] on button "Zoom image" at bounding box center [147, 233] width 36 height 108
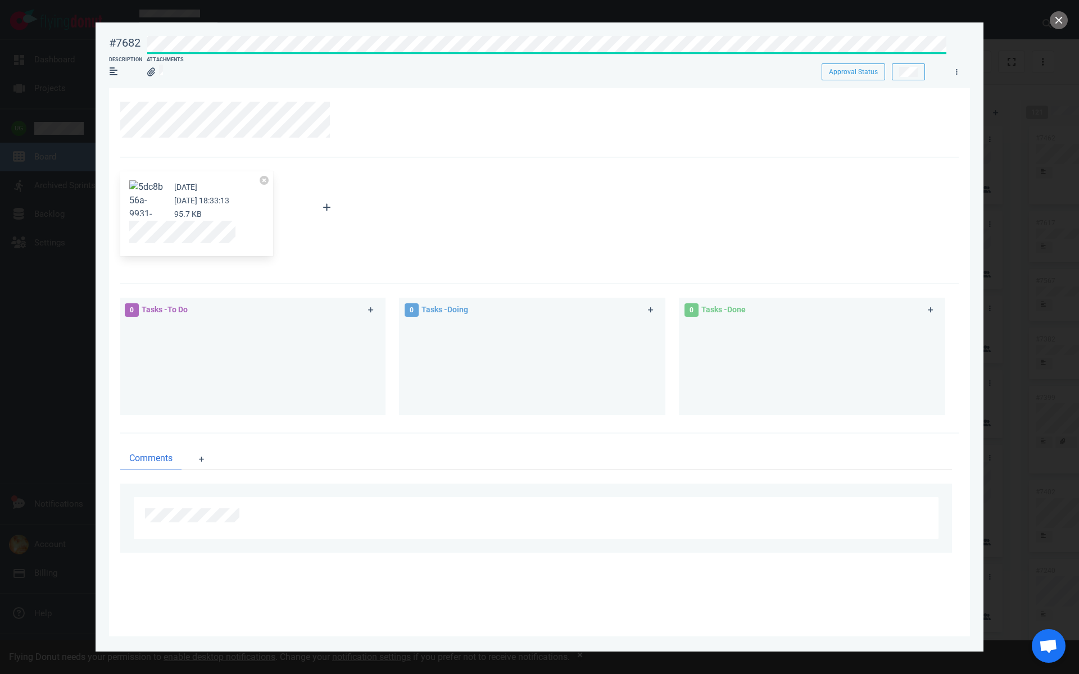
click at [566, 52] on div "#7682 Approval Status Description Attachments Approval Status" at bounding box center [539, 54] width 861 height 50
click at [342, 110] on icon at bounding box center [341, 108] width 7 height 7
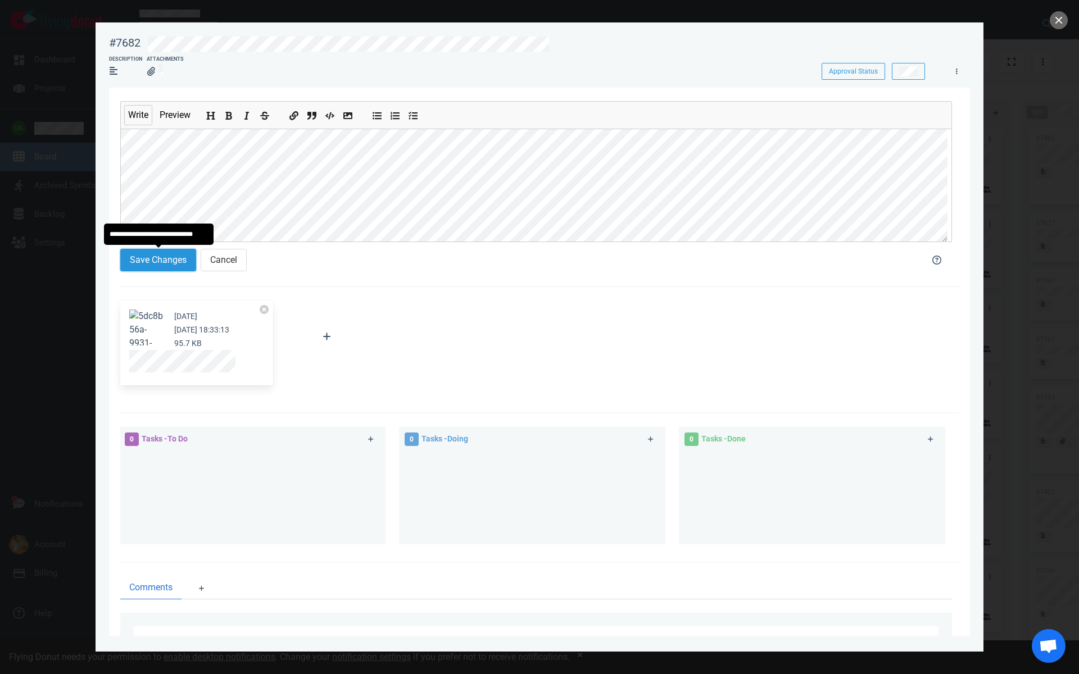
click at [145, 264] on button "Save Changes" at bounding box center [158, 260] width 76 height 22
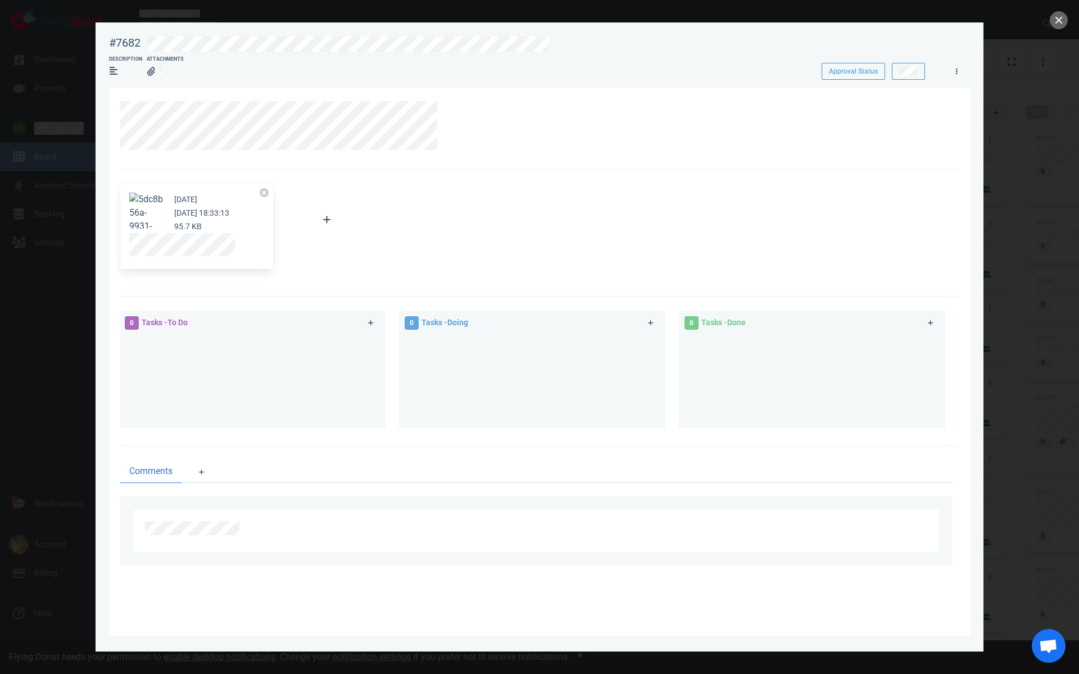
click at [958, 71] on link at bounding box center [957, 71] width 18 height 14
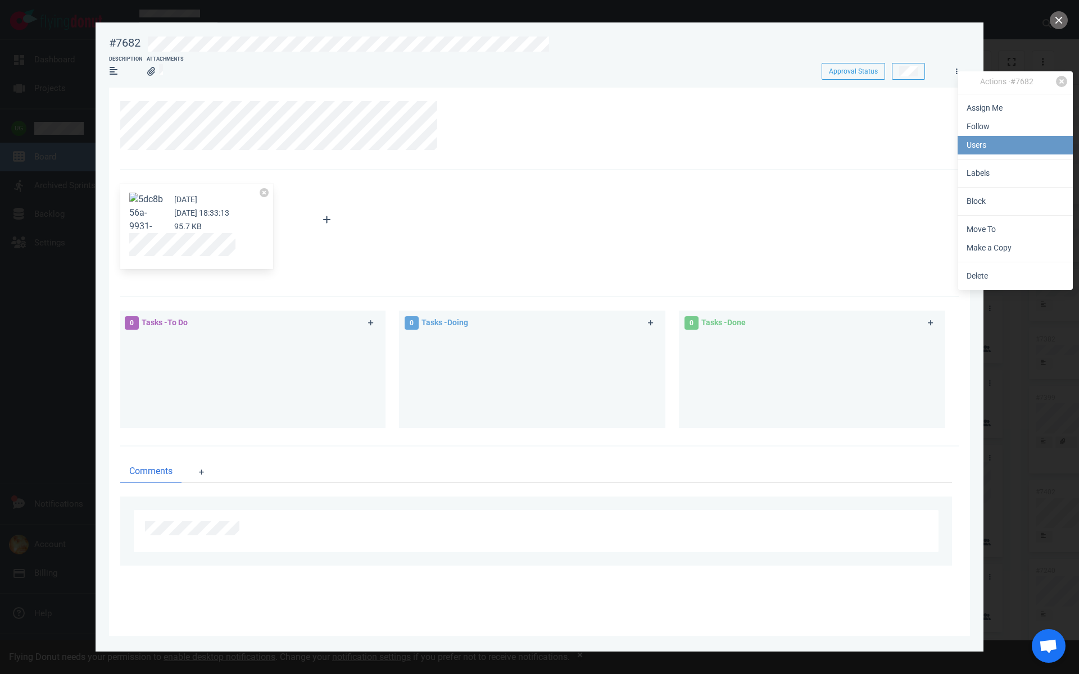
click at [981, 143] on link "Users" at bounding box center [1015, 145] width 115 height 19
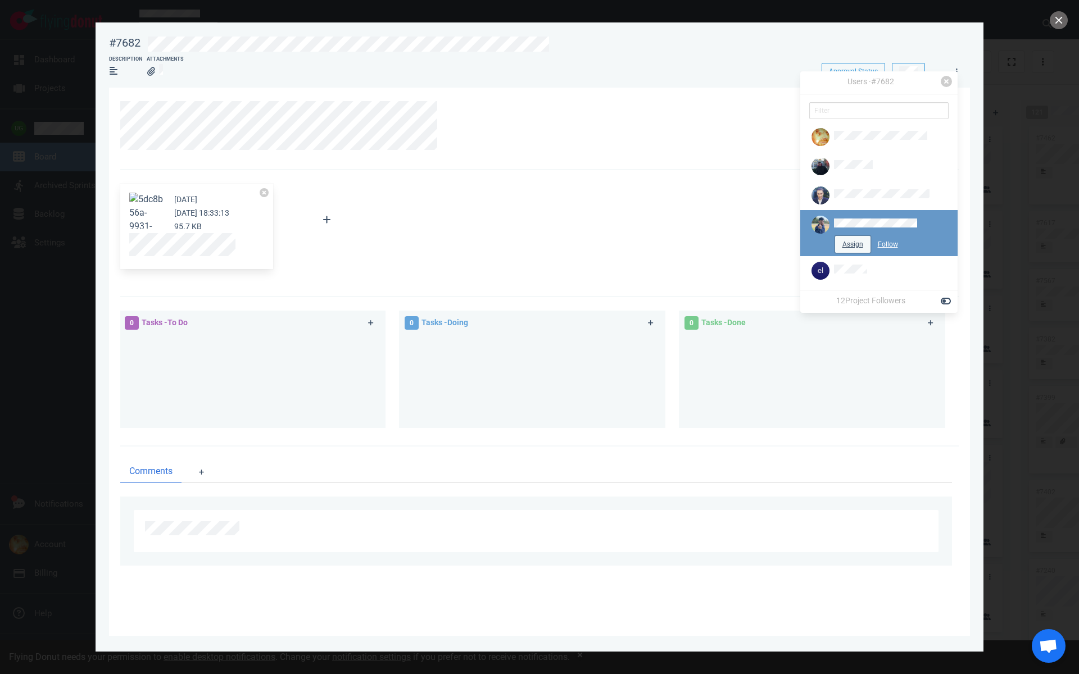
click at [842, 243] on button "Assign" at bounding box center [852, 244] width 35 height 17
click at [1053, 22] on button "close" at bounding box center [1059, 20] width 18 height 18
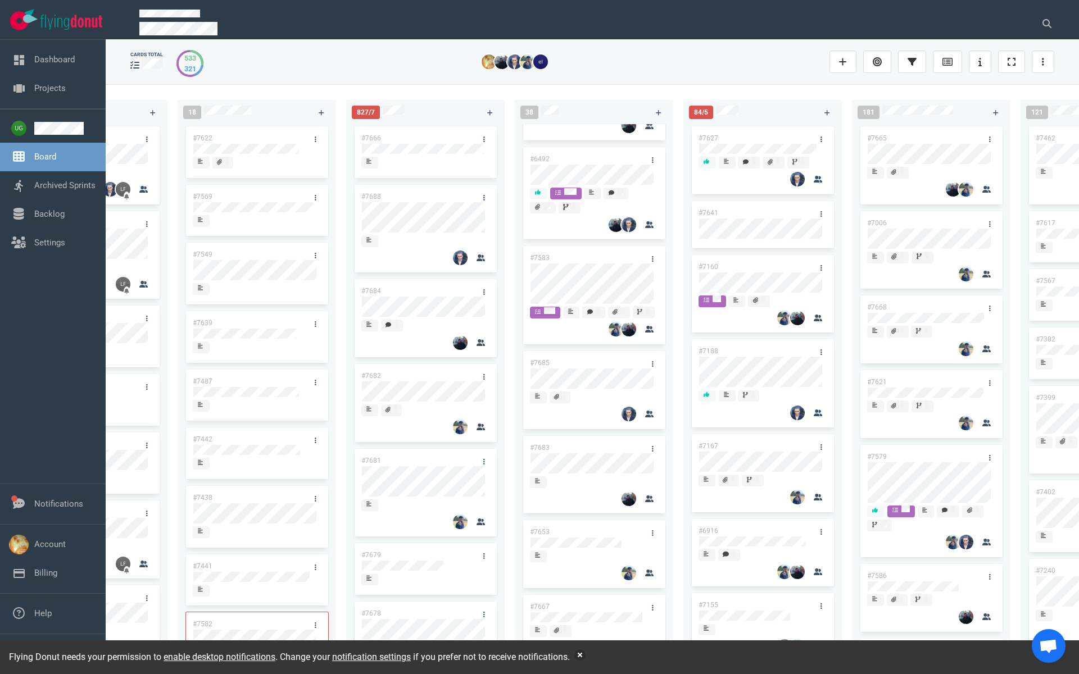
click at [375, 377] on link "#7682" at bounding box center [371, 376] width 20 height 8
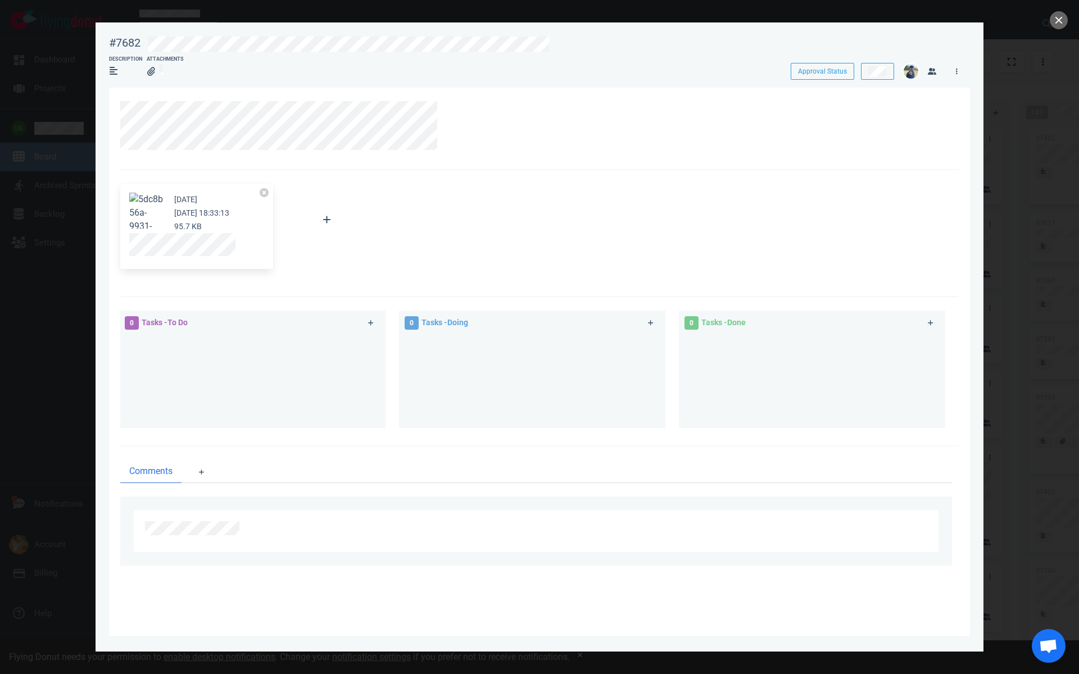
click at [156, 215] on button "Zoom image" at bounding box center [147, 247] width 36 height 108
click at [138, 217] on button "Zoom image" at bounding box center [147, 247] width 36 height 108
click at [547, 257] on div "[DATE] [DATE] 18:33:13 95.7 KB" at bounding box center [536, 226] width 845 height 98
click at [1054, 22] on button "close" at bounding box center [1059, 20] width 18 height 18
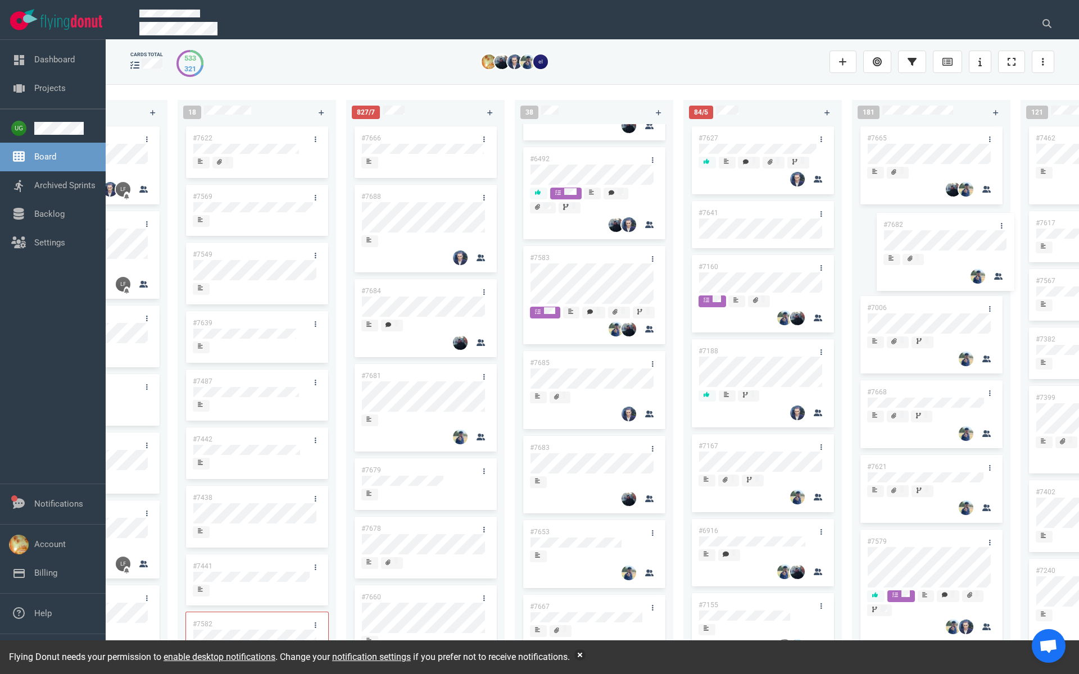
drag, startPoint x: 397, startPoint y: 375, endPoint x: 919, endPoint y: 224, distance: 543.5
click at [919, 224] on div "223 #7646 #7563 #1948 #1674 #1617 #1660 #362 #4673 #2261 #2378 #2684 #2904 #267…" at bounding box center [592, 379] width 973 height 590
click at [378, 376] on link "#7681" at bounding box center [371, 376] width 20 height 8
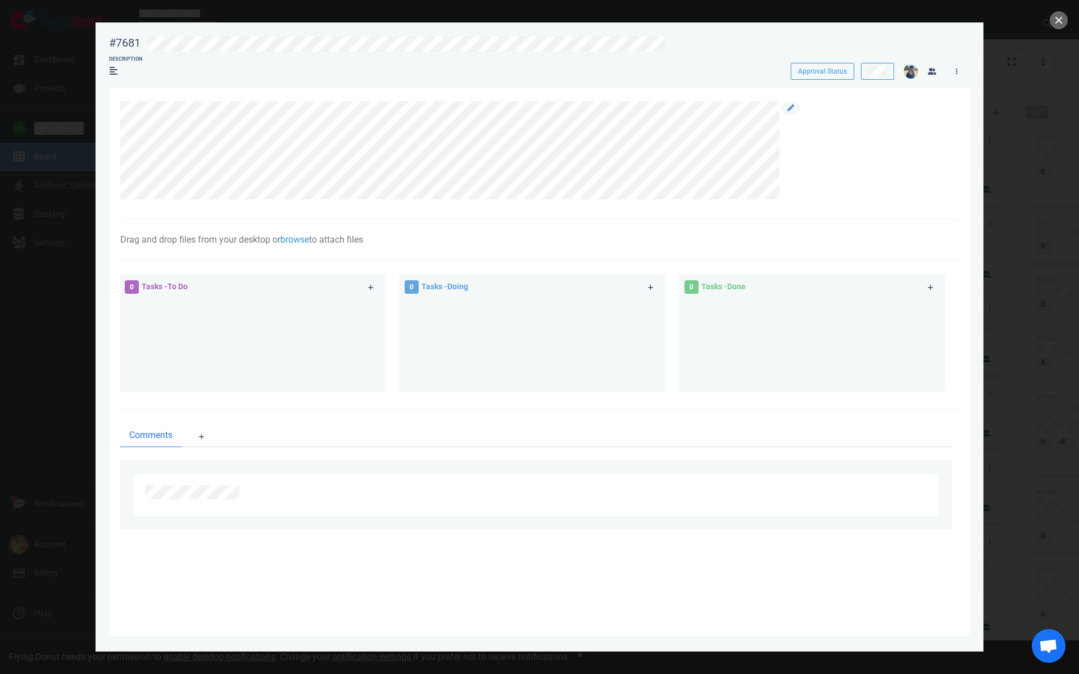
click at [648, 205] on div at bounding box center [536, 153] width 832 height 105
click at [790, 107] on icon at bounding box center [790, 108] width 7 height 7
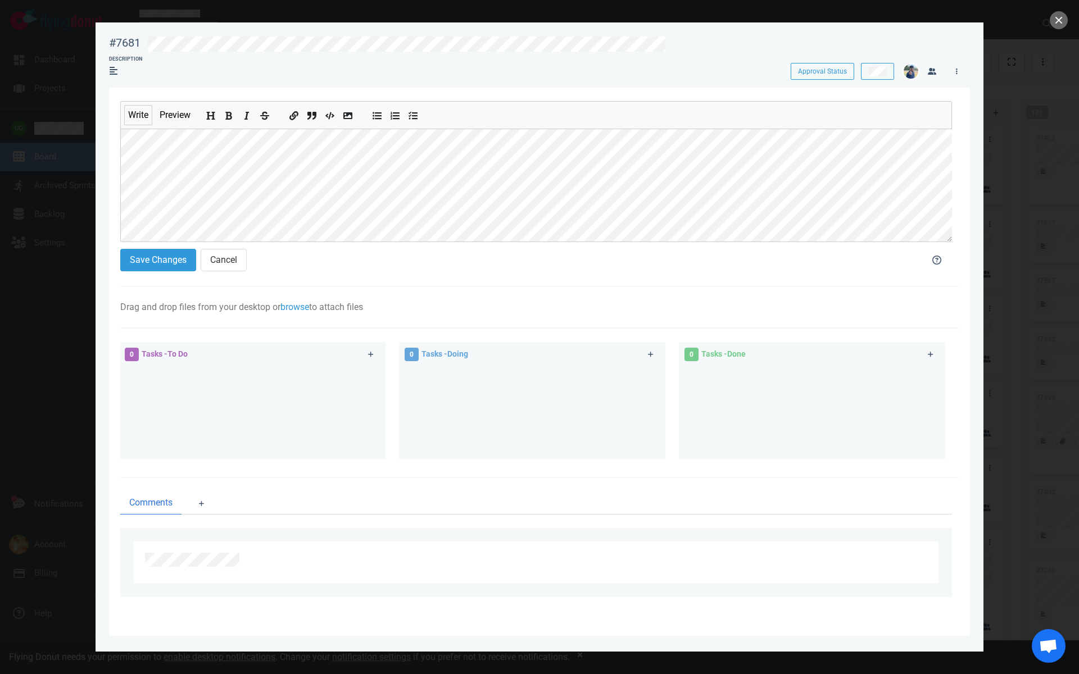
scroll to position [13, 0]
click at [173, 256] on button "Save Changes" at bounding box center [158, 260] width 76 height 22
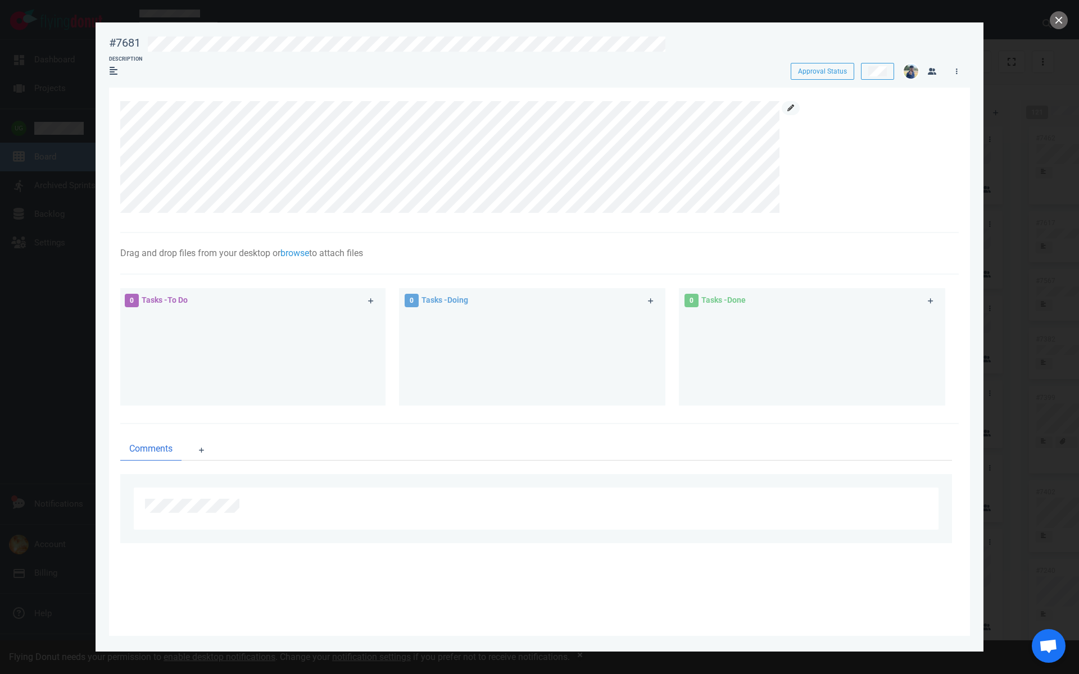
click at [795, 102] on link at bounding box center [791, 108] width 18 height 14
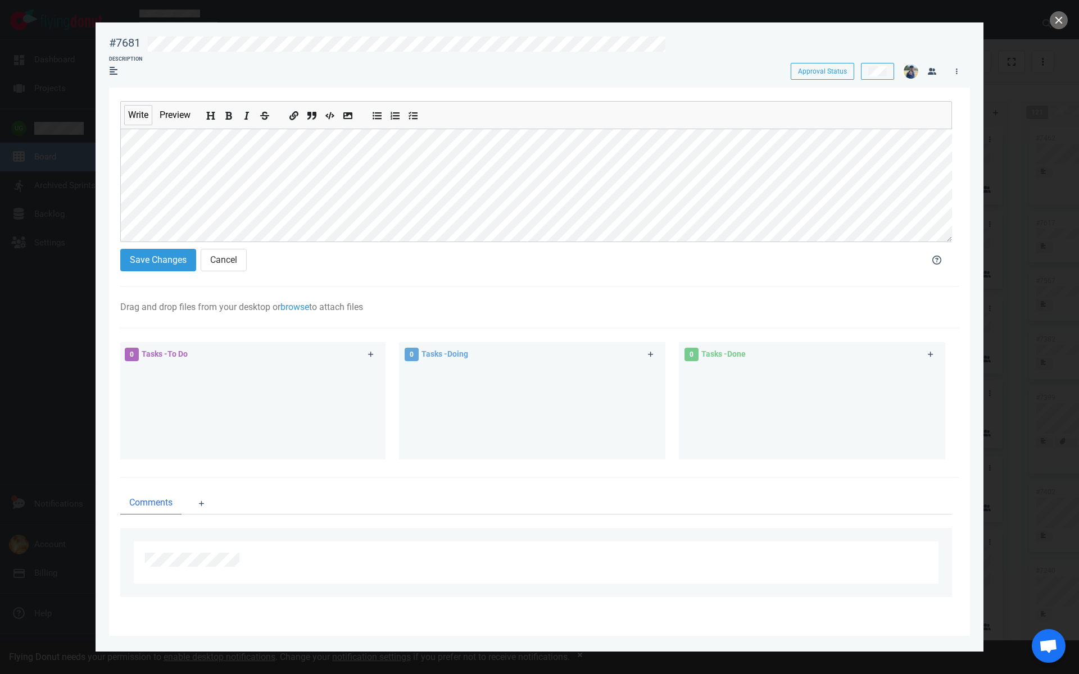
scroll to position [20, 0]
click at [156, 260] on button "Save Changes" at bounding box center [158, 260] width 76 height 22
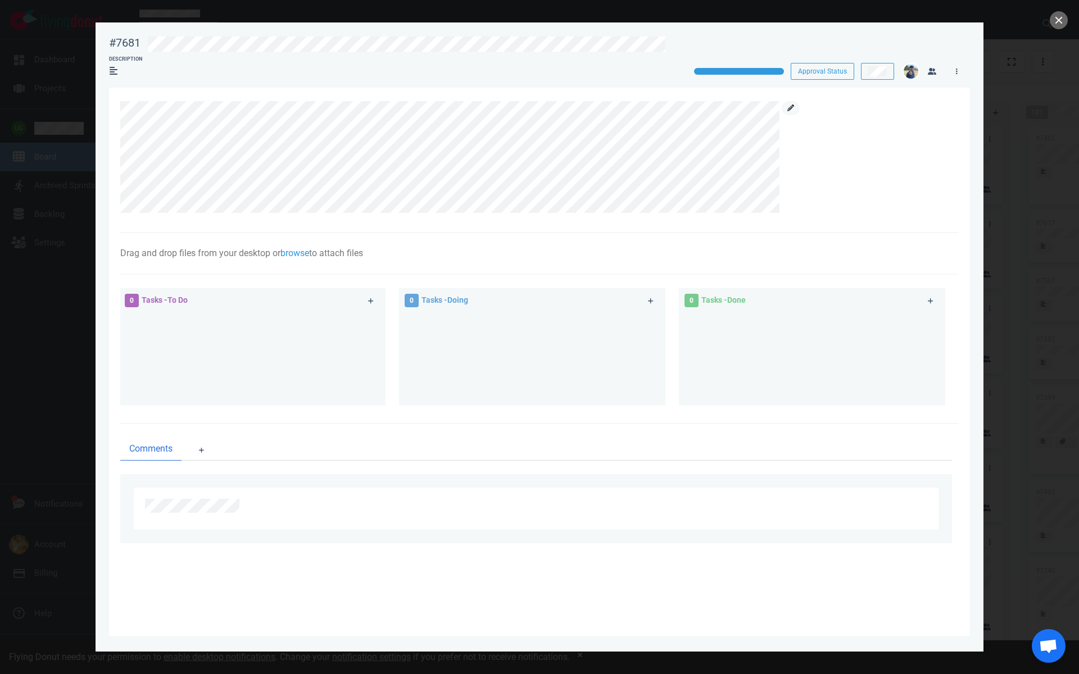
click at [787, 106] on icon at bounding box center [790, 108] width 7 height 7
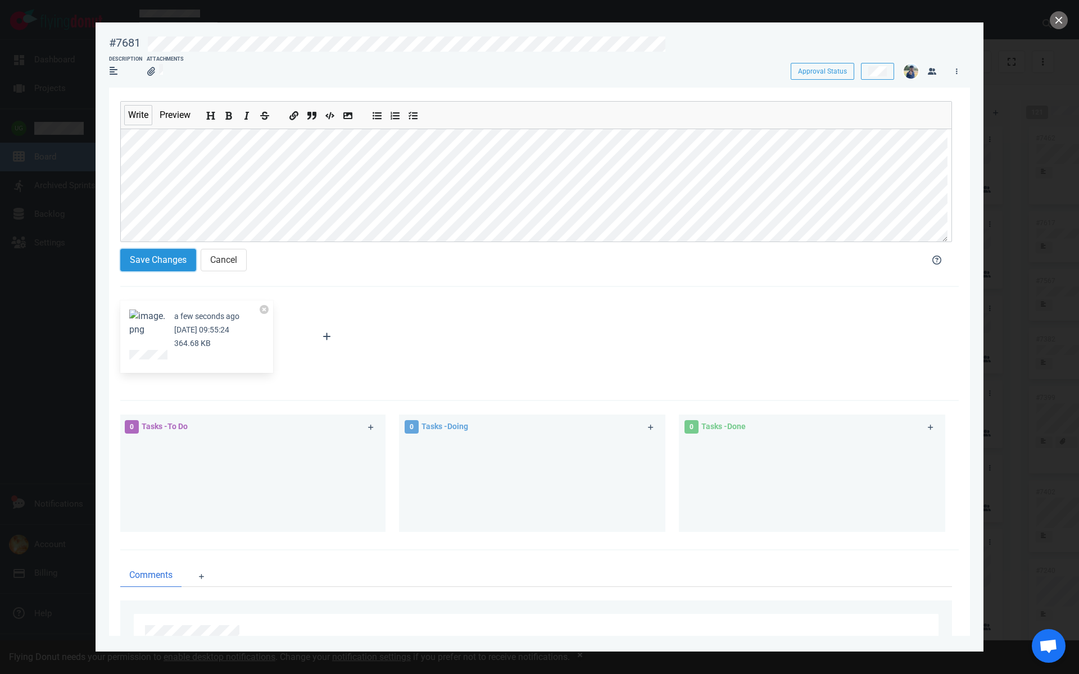
click at [143, 259] on button "Save Changes" at bounding box center [158, 260] width 76 height 22
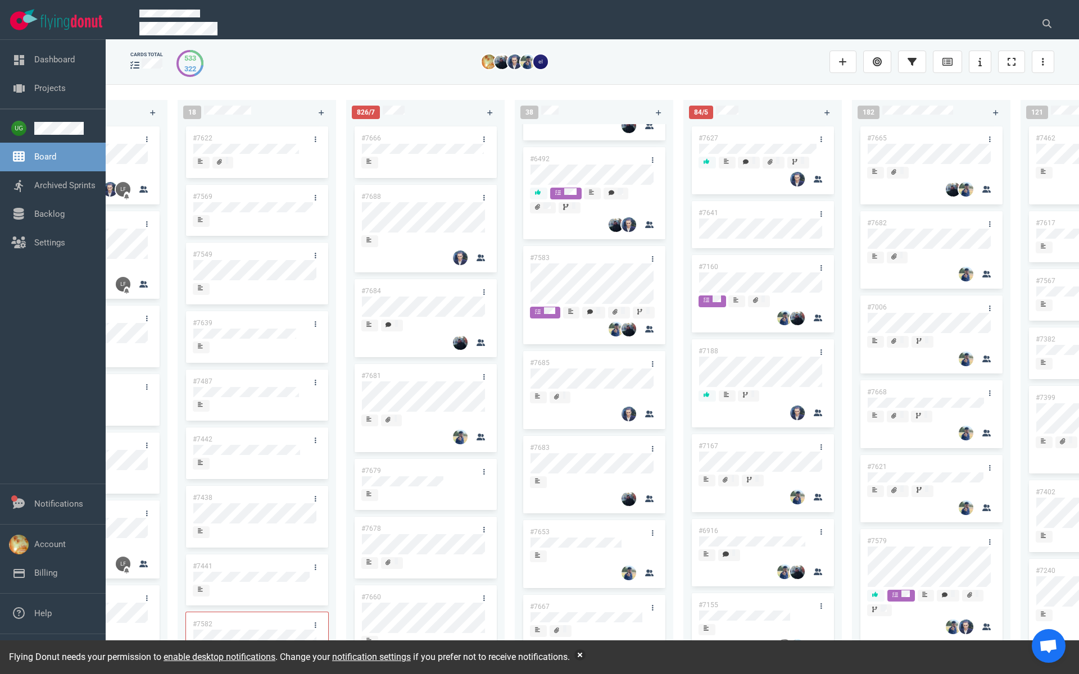
click at [377, 530] on link "#7678" at bounding box center [371, 529] width 20 height 8
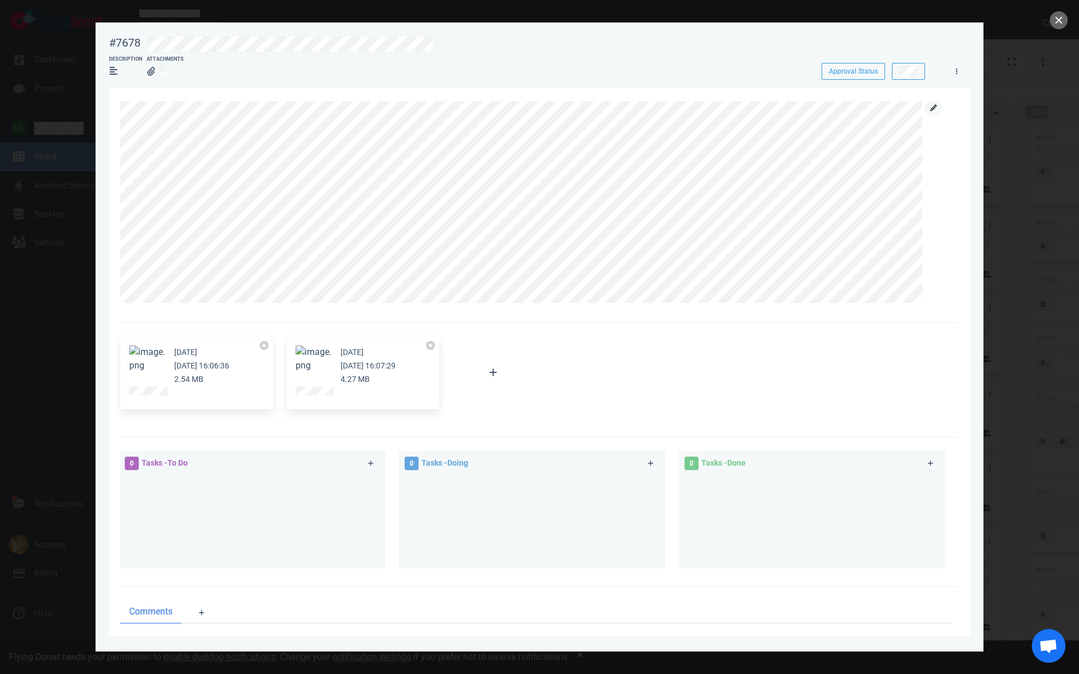
click at [933, 108] on icon at bounding box center [933, 108] width 7 height 7
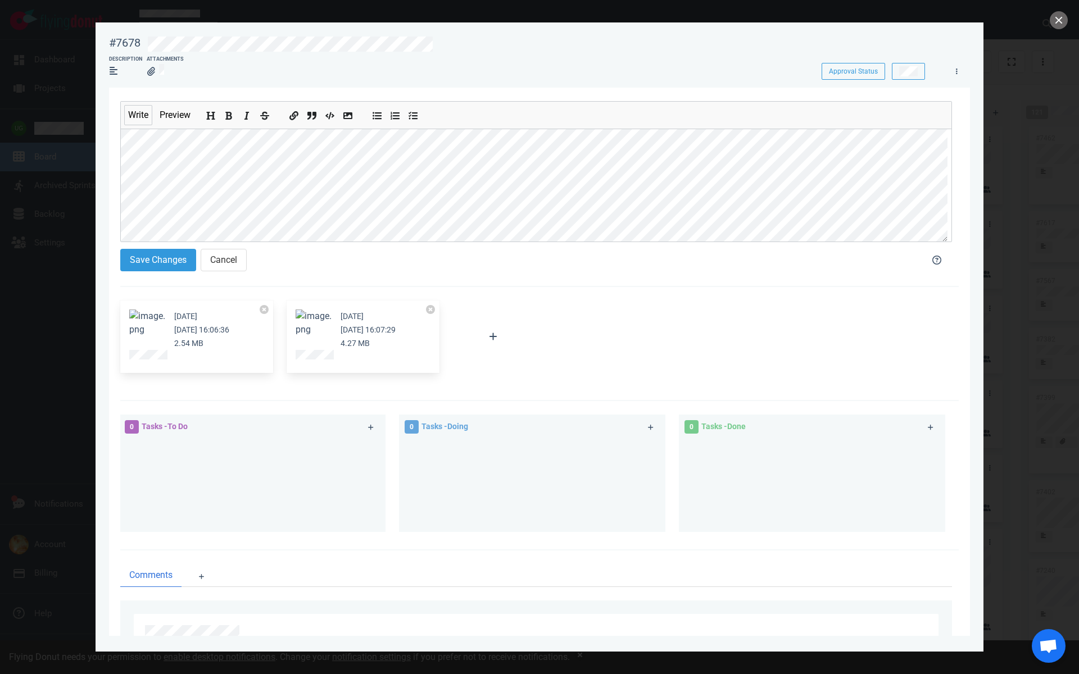
click at [187, 99] on div "Write Preview Save Changes Cancel" at bounding box center [539, 188] width 838 height 200
click at [198, 573] on button at bounding box center [202, 577] width 22 height 16
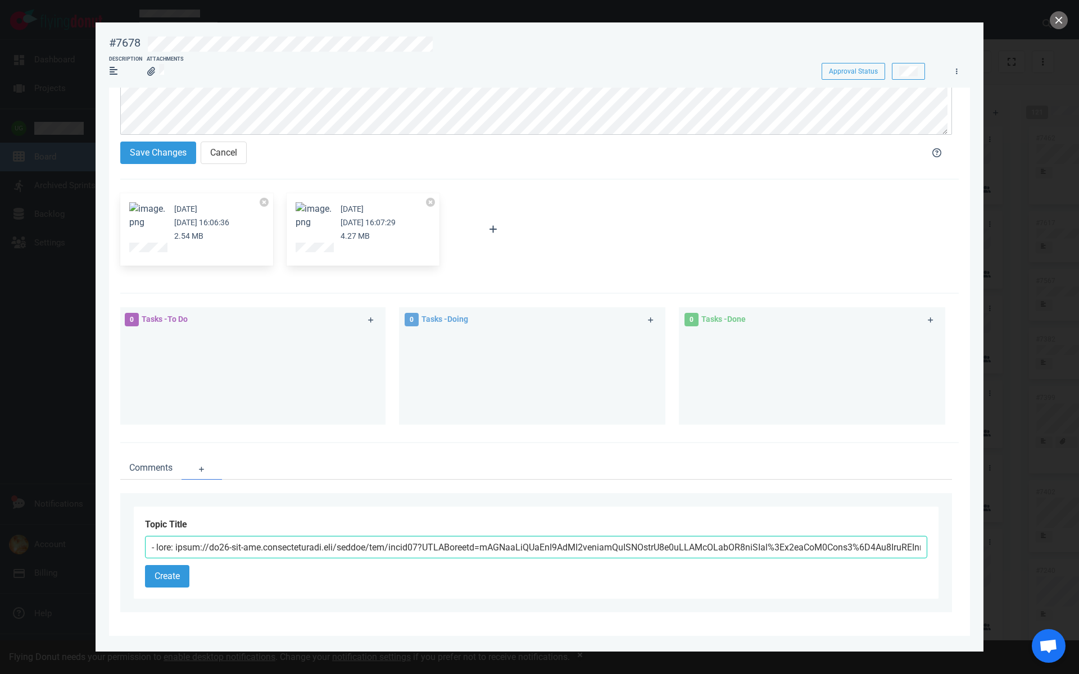
scroll to position [0, 5603]
type input "- link: [URL][DOMAIN_NAME][DOMAIN_NAME].."
click at [166, 579] on button "Create" at bounding box center [167, 576] width 44 height 22
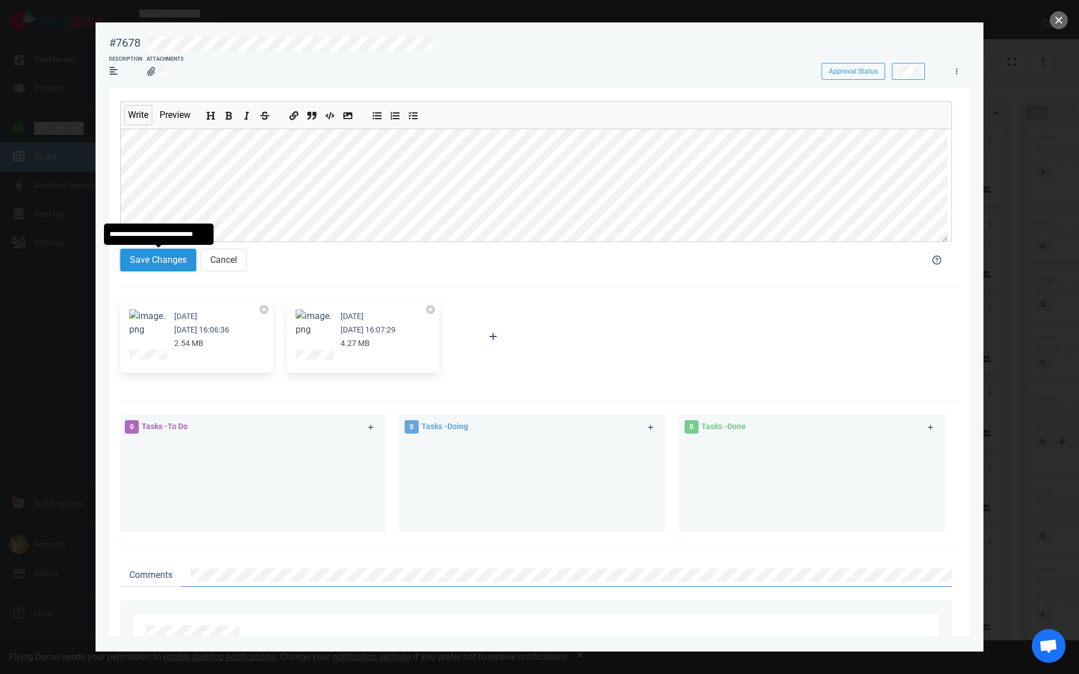
click at [170, 261] on button "Save Changes" at bounding box center [158, 260] width 76 height 22
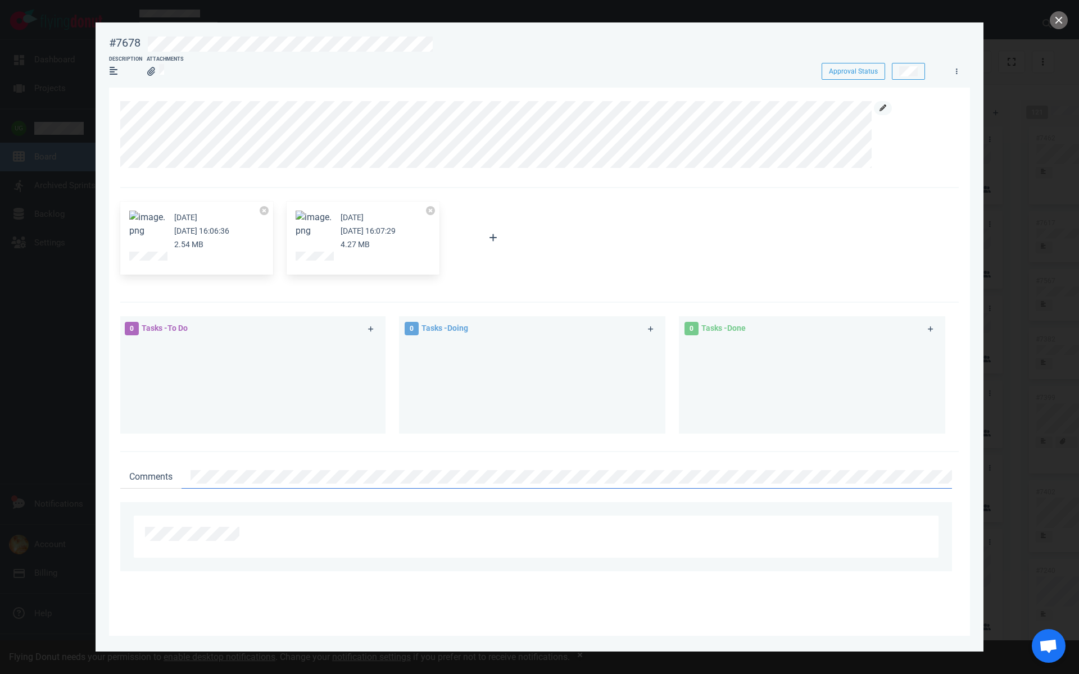
click at [884, 111] on icon at bounding box center [883, 108] width 7 height 7
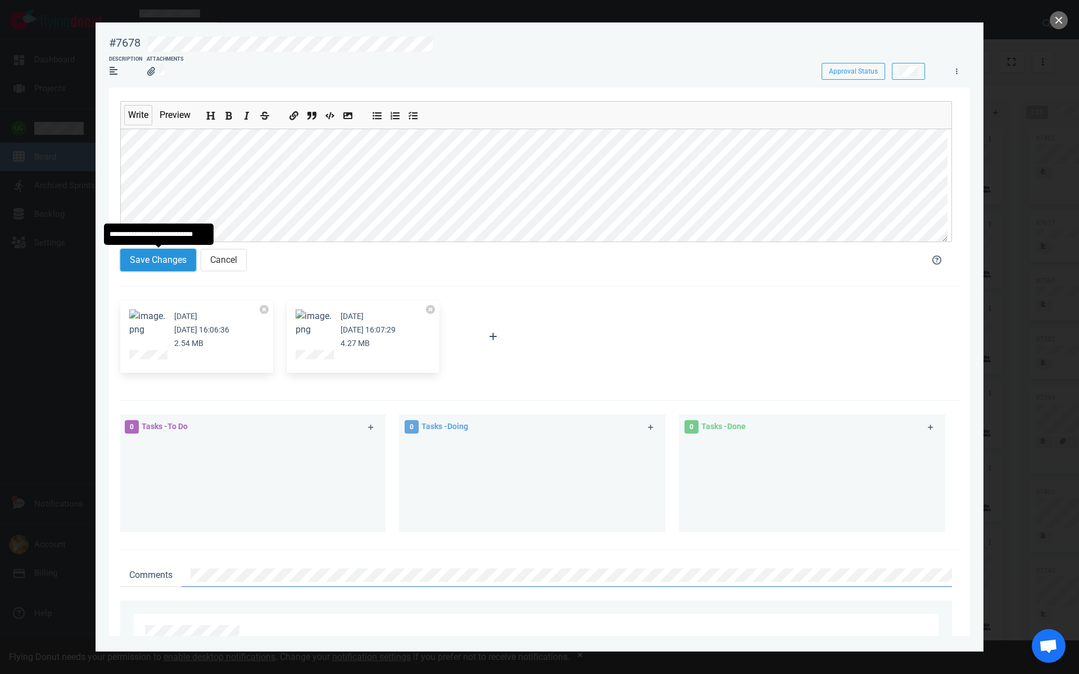
click at [173, 260] on button "Save Changes" at bounding box center [158, 260] width 76 height 22
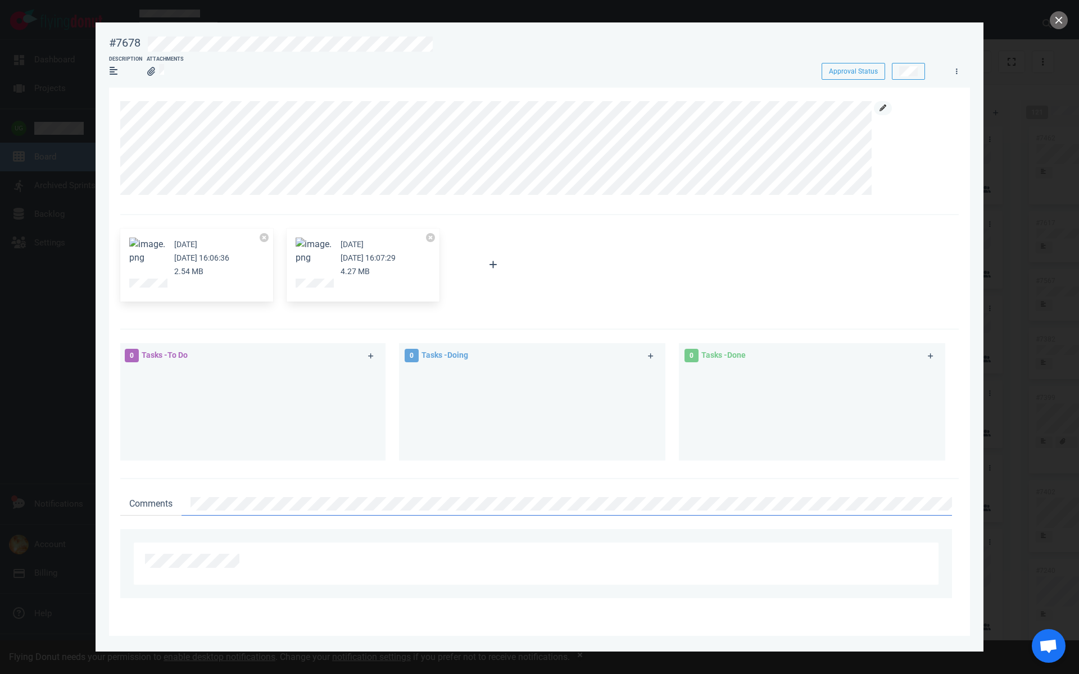
click at [890, 107] on link at bounding box center [883, 108] width 18 height 14
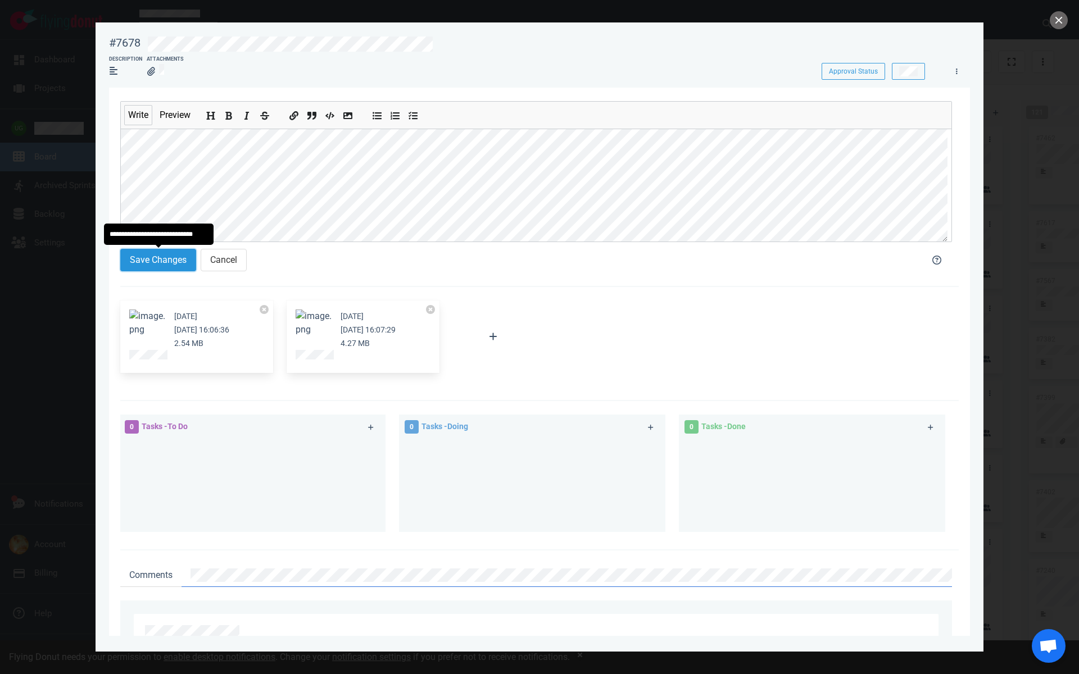
click at [138, 259] on button "Save Changes" at bounding box center [158, 260] width 76 height 22
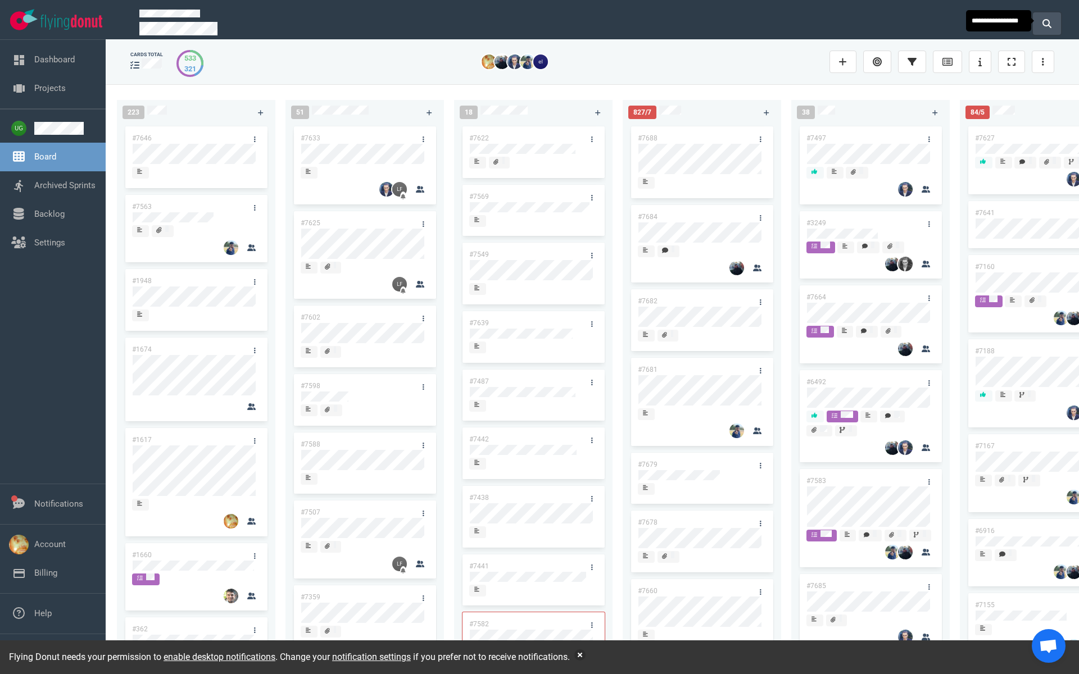
click at [1045, 19] on icon at bounding box center [1046, 23] width 9 height 9
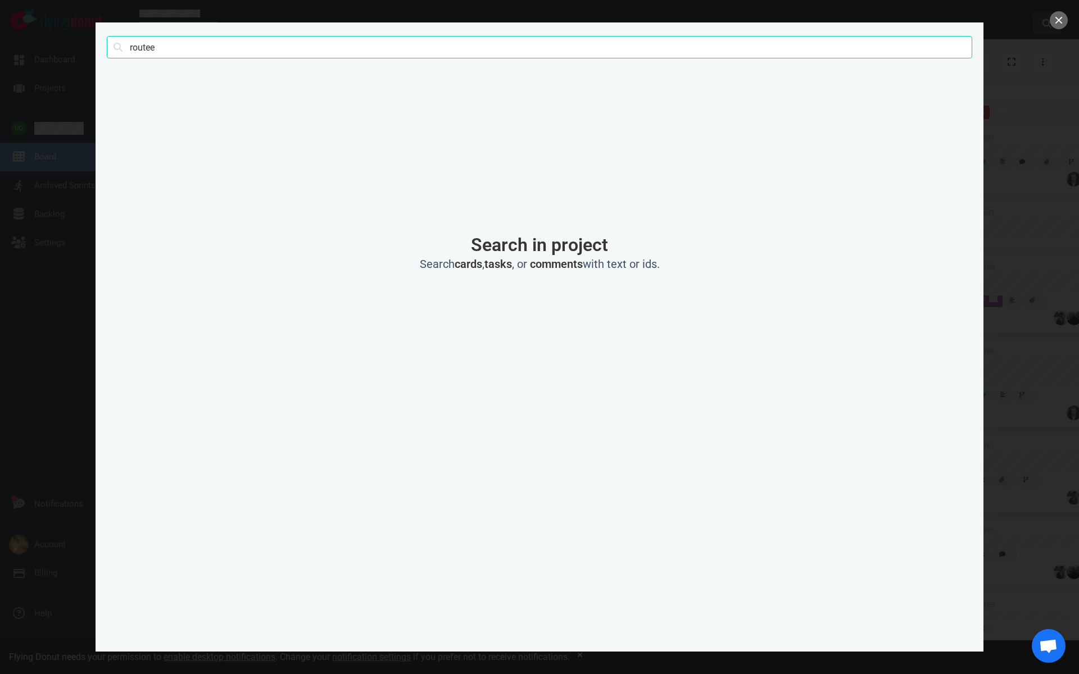
type input "routee"
click button "Search" at bounding box center [0, 0] width 0 height 0
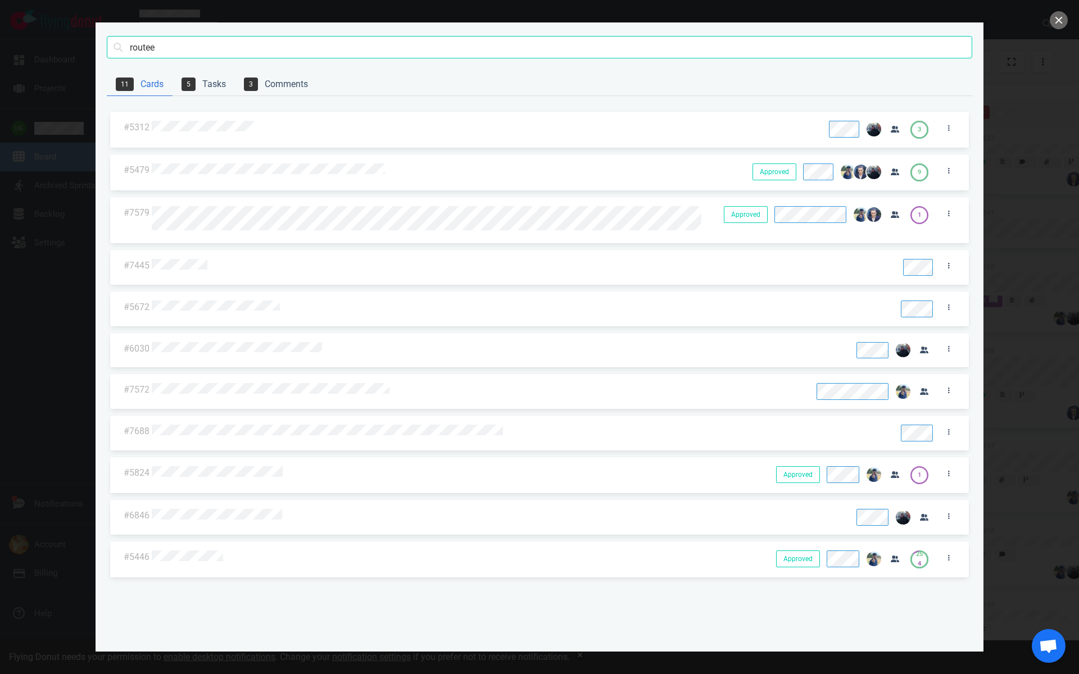
click at [295, 164] on div at bounding box center [445, 171] width 587 height 15
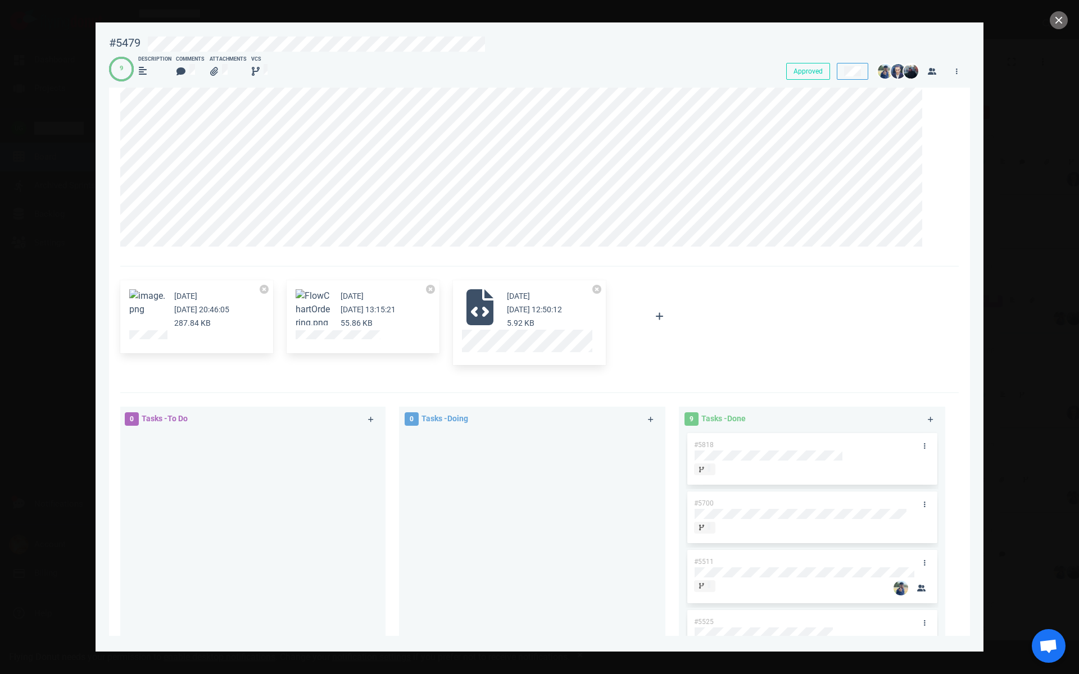
scroll to position [167, 0]
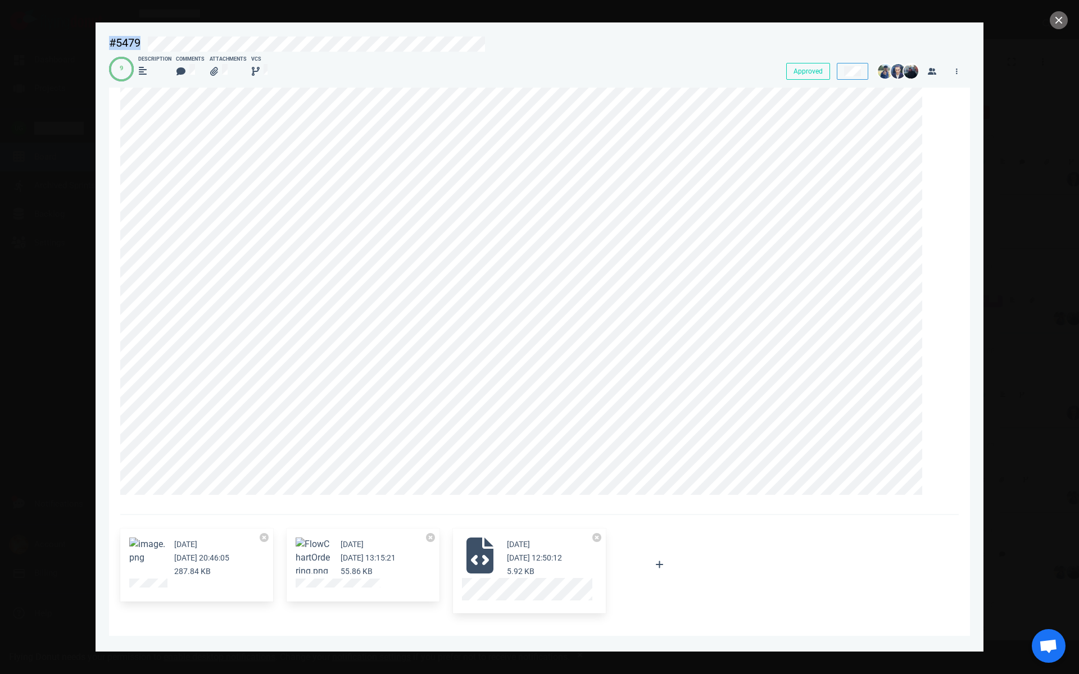
drag, startPoint x: 501, startPoint y: 44, endPoint x: 92, endPoint y: 43, distance: 409.1
click at [92, 43] on div "#5479 Approved 9 Description Comments Attachments VCS Approved 4 years ago Dec …" at bounding box center [539, 337] width 1079 height 674
click at [1062, 22] on button "close" at bounding box center [1059, 20] width 18 height 18
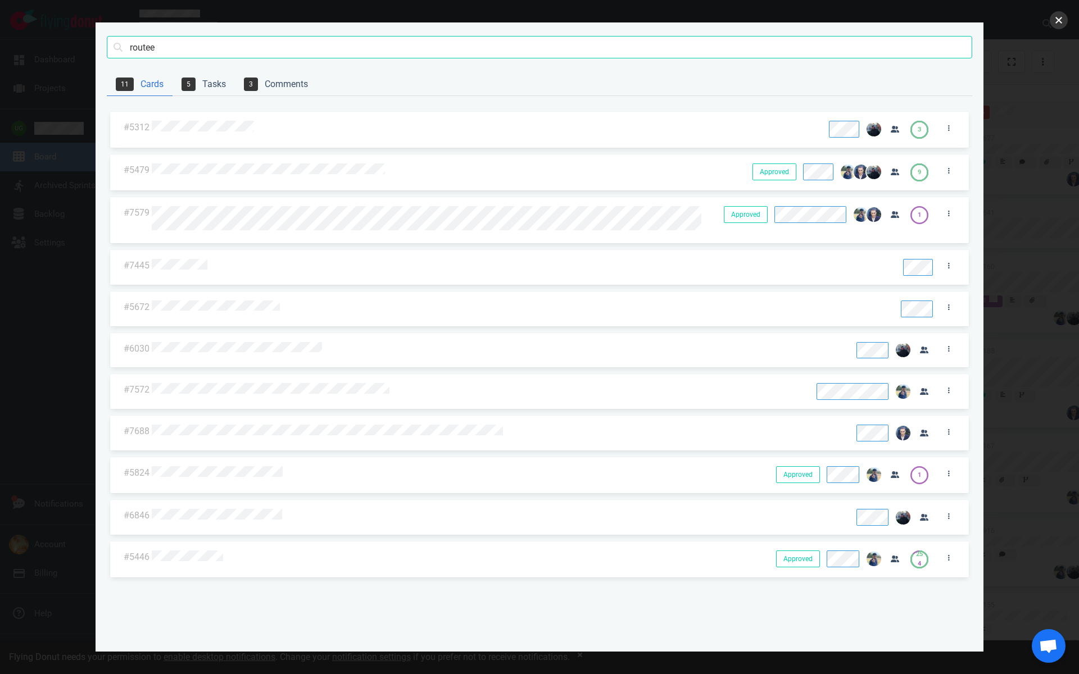
click at [1059, 21] on button "close" at bounding box center [1059, 20] width 18 height 18
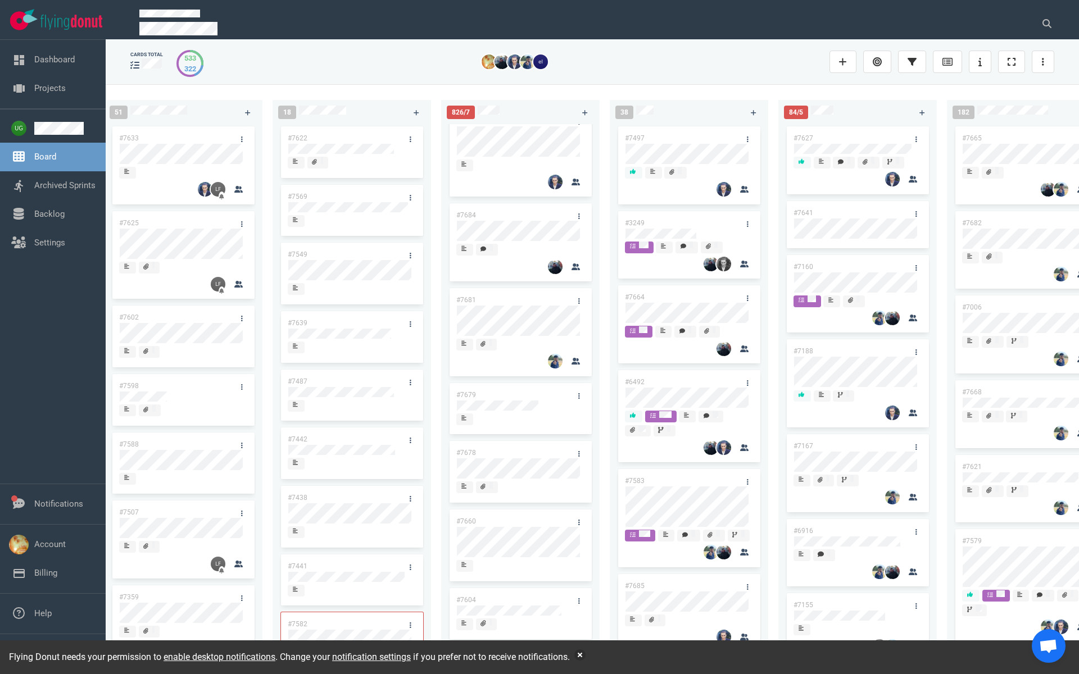
scroll to position [0, 0]
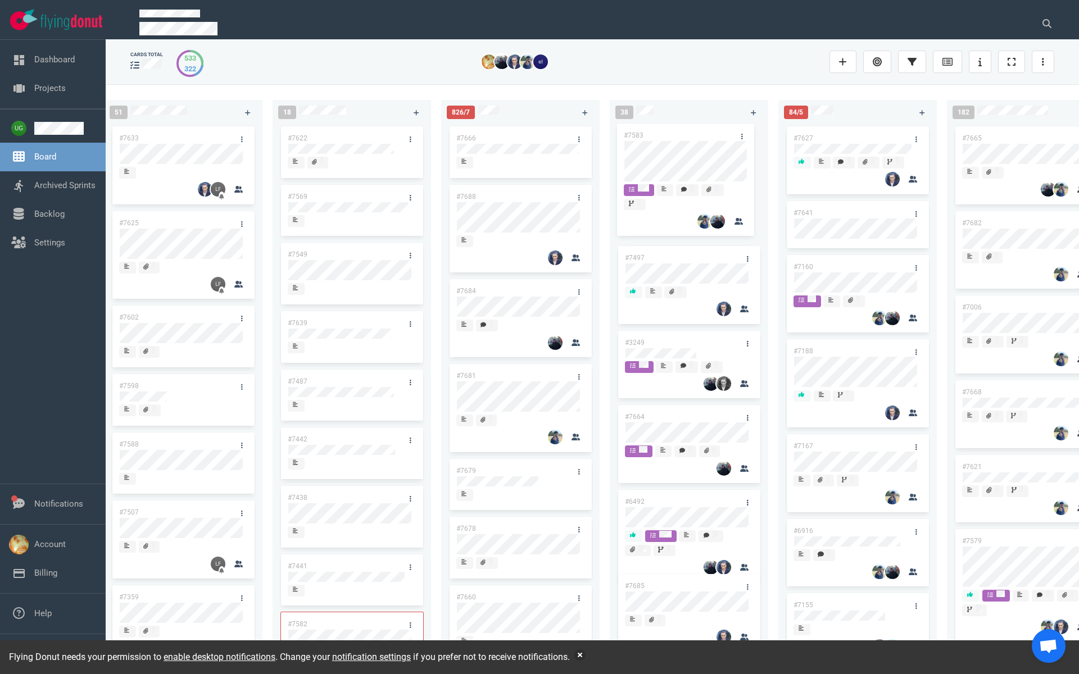
drag, startPoint x: 667, startPoint y: 481, endPoint x: 666, endPoint y: 135, distance: 346.2
click at [666, 135] on div "#7497 #3249 #7664 #6492 #7583 #7685 #7683 #7653 #7667 #7662 #7663 #7596 #7657 #…" at bounding box center [689, 387] width 145 height 526
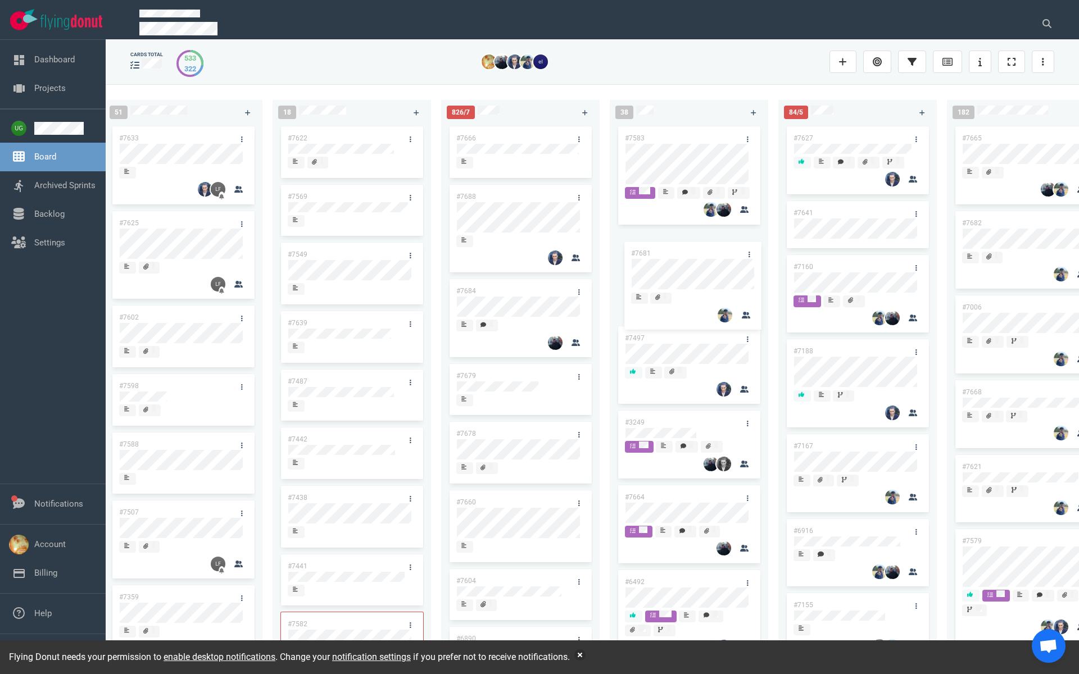
drag, startPoint x: 511, startPoint y: 377, endPoint x: 685, endPoint y: 254, distance: 213.0
click at [685, 254] on div "223 #7646 #7563 #1948 #1674 #1617 #1660 #362 #4673 #2261 #2378 #2684 #2904 #267…" at bounding box center [592, 379] width 973 height 590
click at [573, 139] on link at bounding box center [579, 139] width 18 height 14
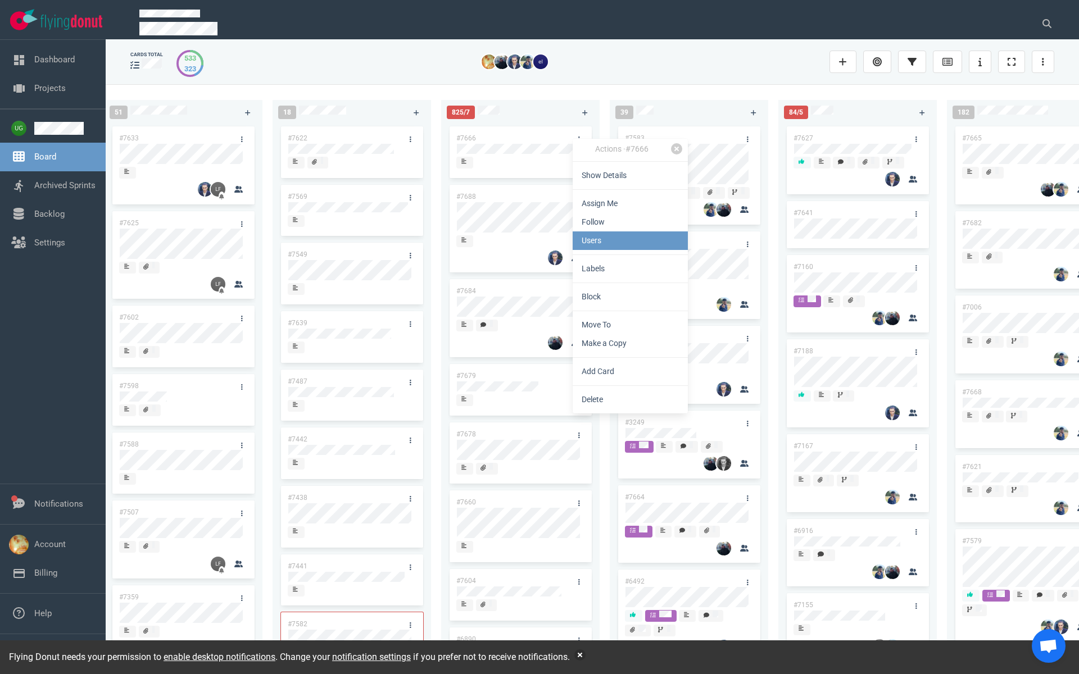
click at [593, 246] on link "Users" at bounding box center [630, 241] width 115 height 19
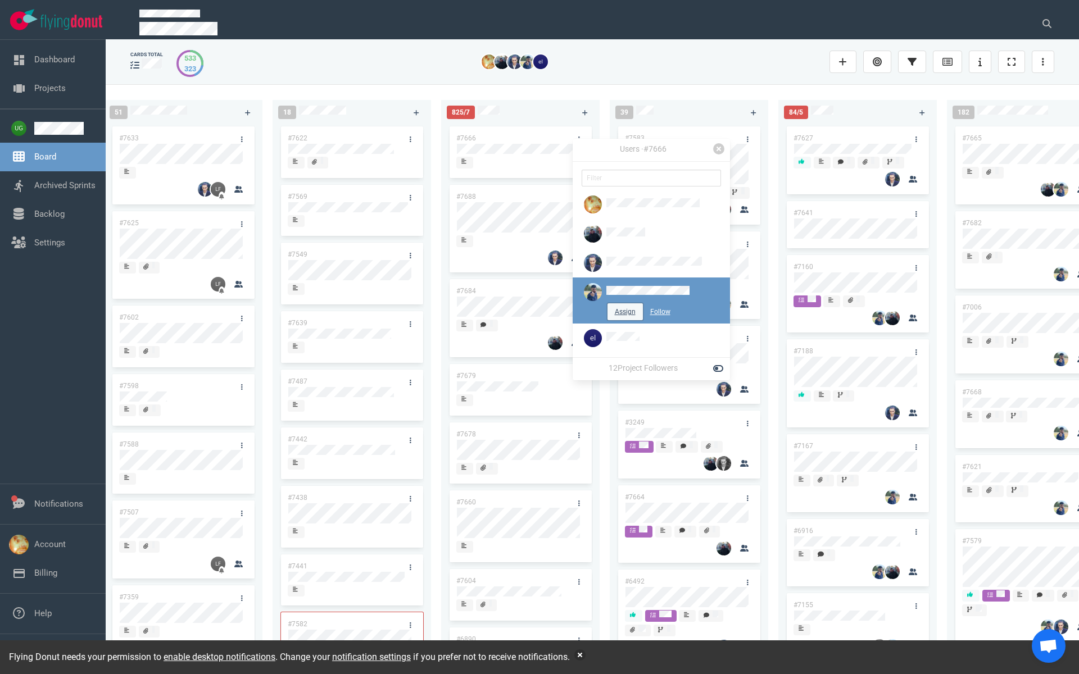
click at [624, 306] on button "Assign" at bounding box center [625, 311] width 35 height 17
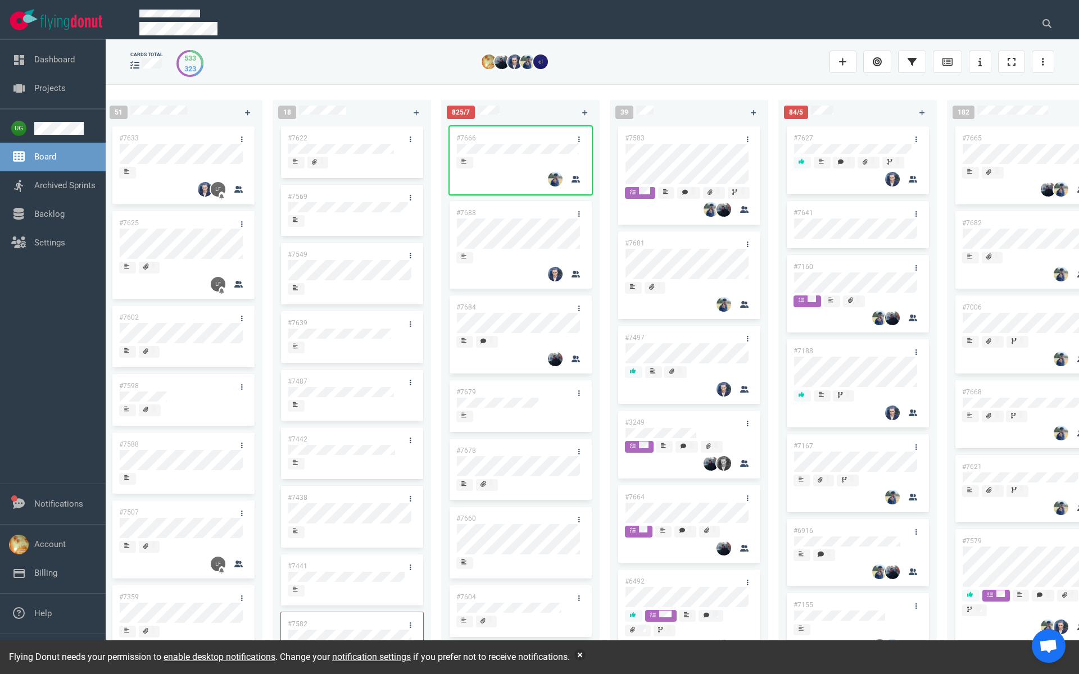
click at [529, 135] on div "#7666" at bounding box center [510, 138] width 120 height 24
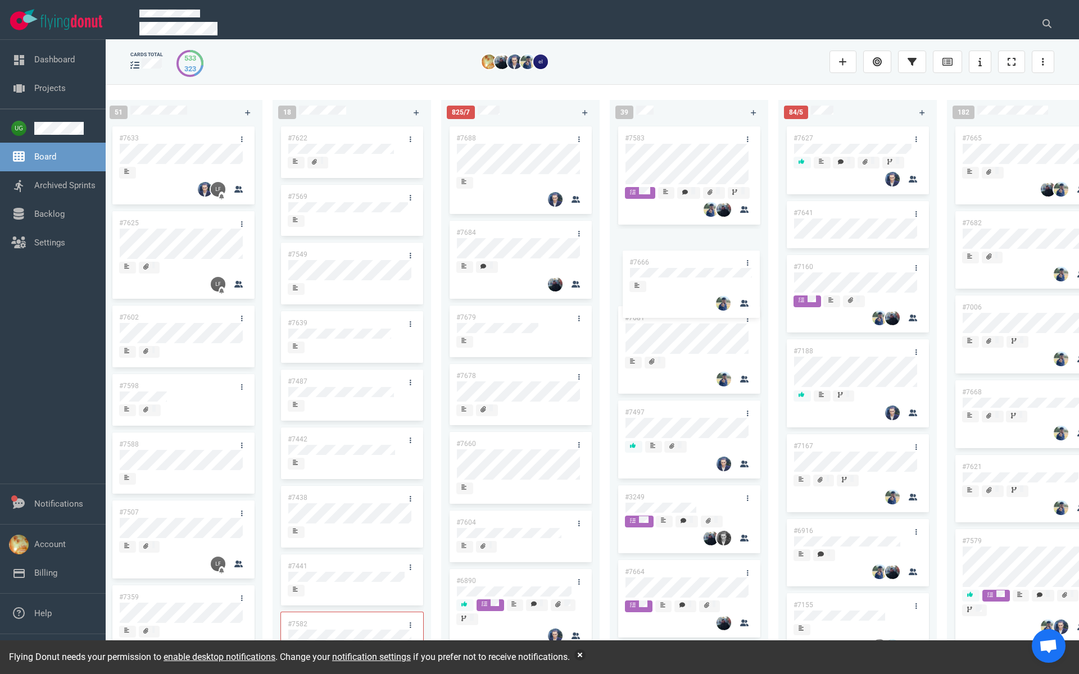
drag, startPoint x: 521, startPoint y: 132, endPoint x: 694, endPoint y: 256, distance: 213.0
click at [694, 256] on div "223 #7646 #7563 #1948 #1674 #1617 #1660 #362 #4673 #2261 #2378 #2684 #2904 #267…" at bounding box center [592, 379] width 973 height 590
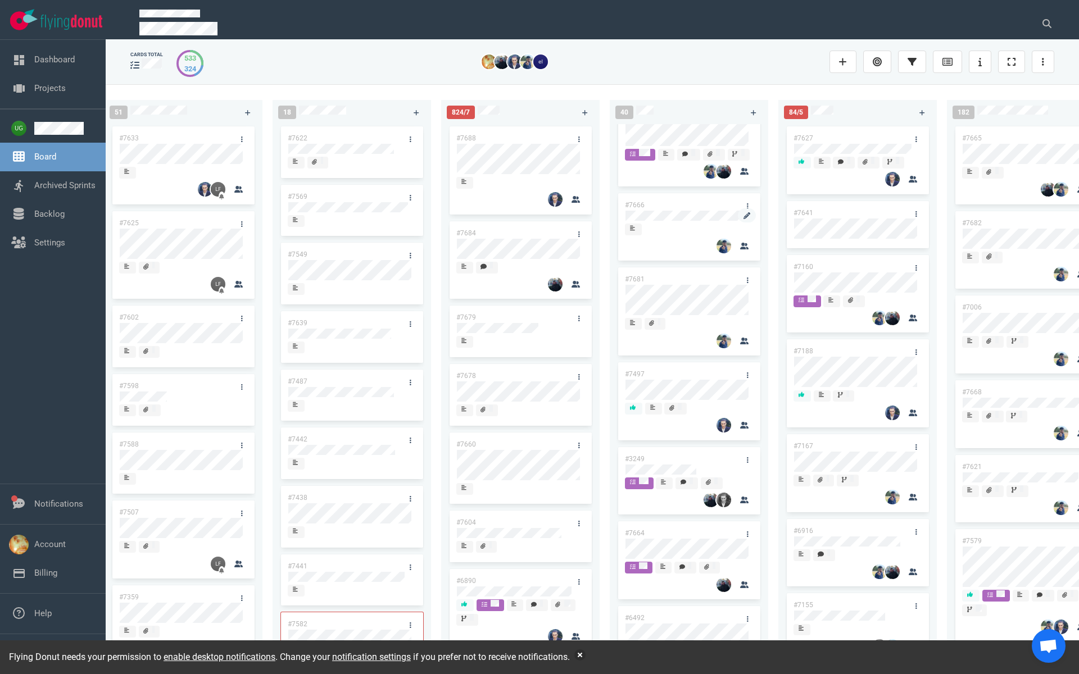
scroll to position [55, 0]
